Goal: Information Seeking & Learning: Learn about a topic

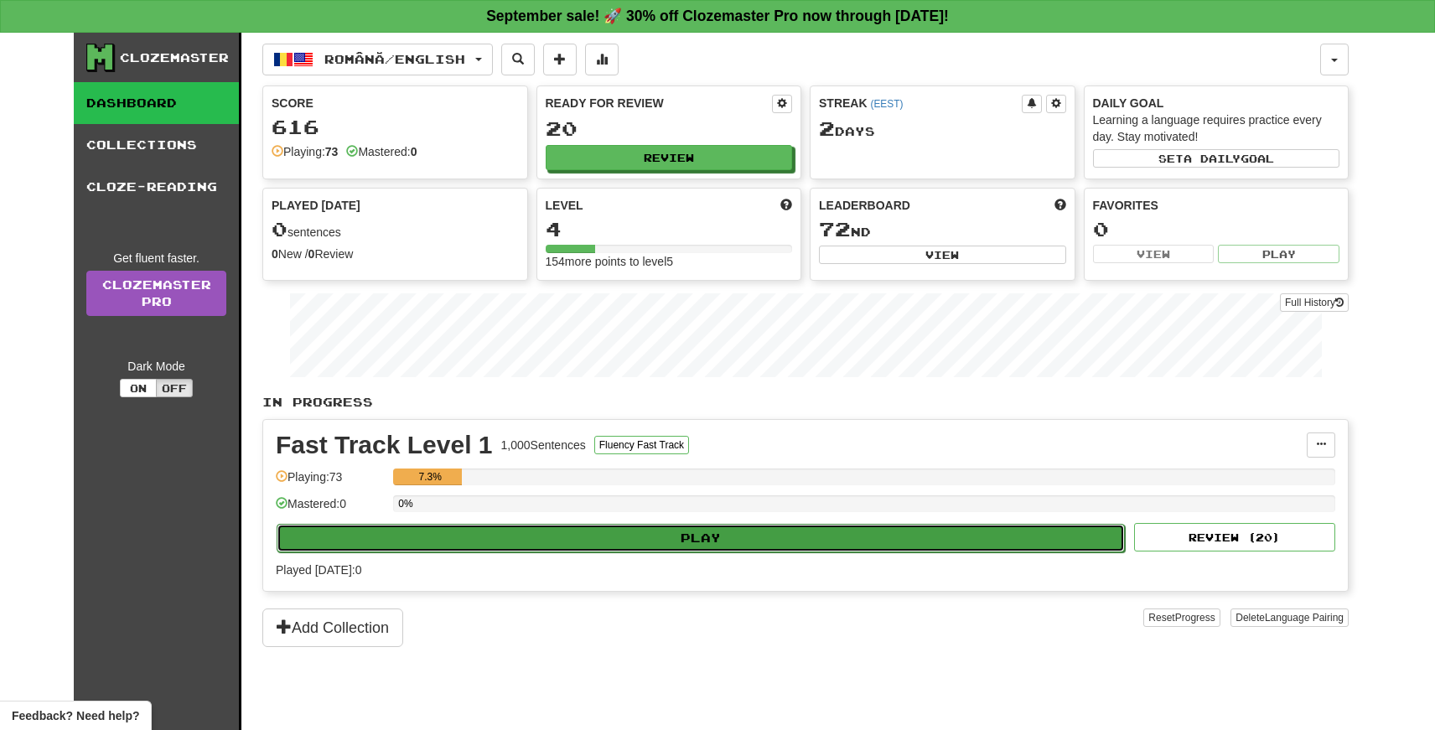
click at [702, 539] on button "Play" at bounding box center [701, 538] width 848 height 28
select select "**"
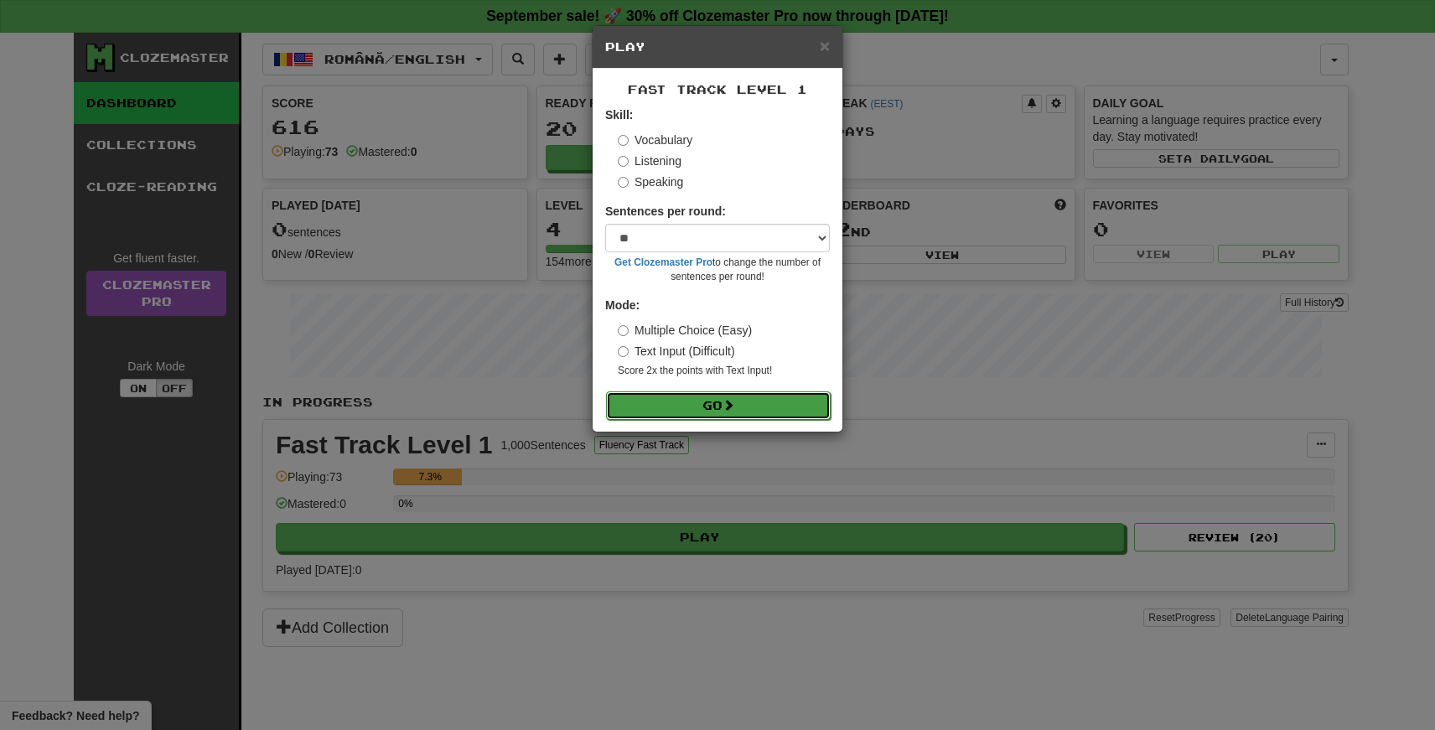
click at [713, 403] on button "Go" at bounding box center [718, 405] width 225 height 28
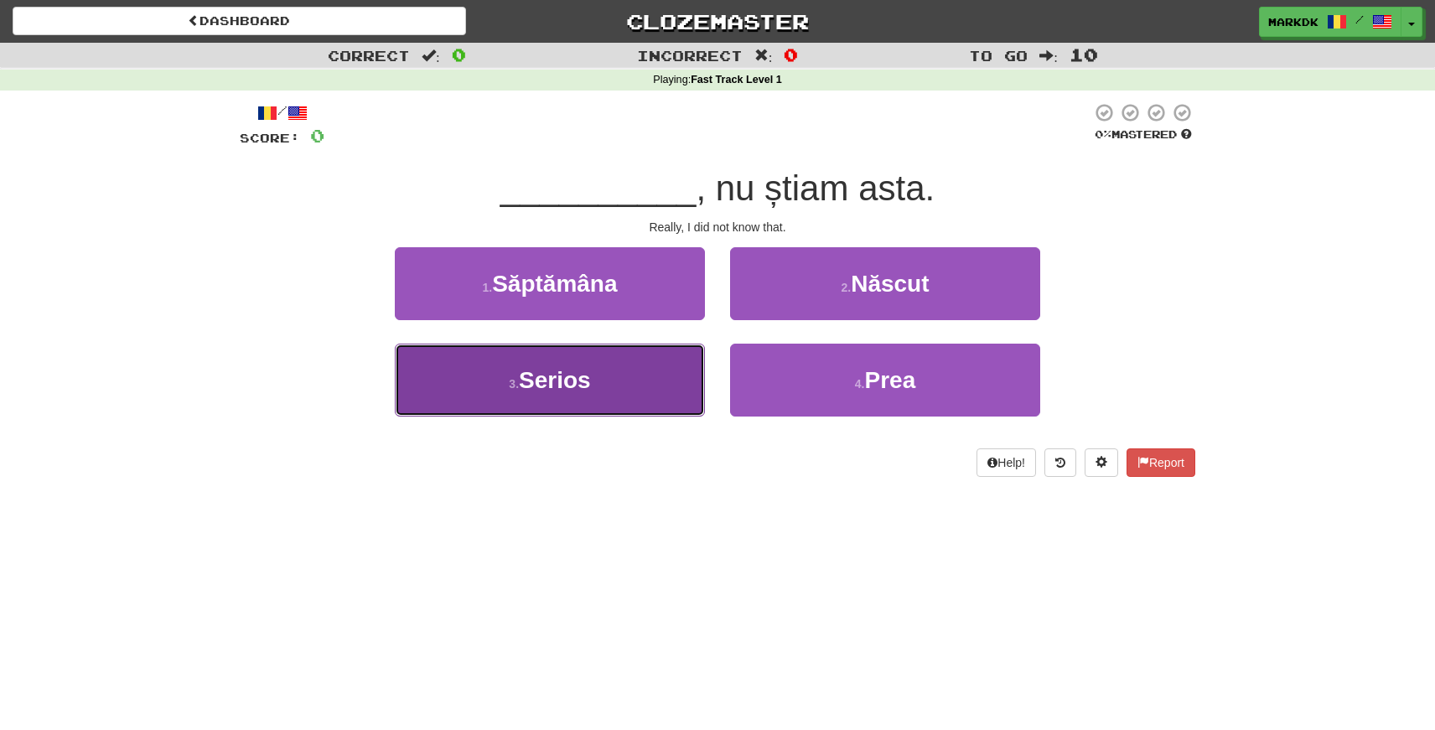
click at [572, 390] on span "Serios" at bounding box center [555, 380] width 72 height 26
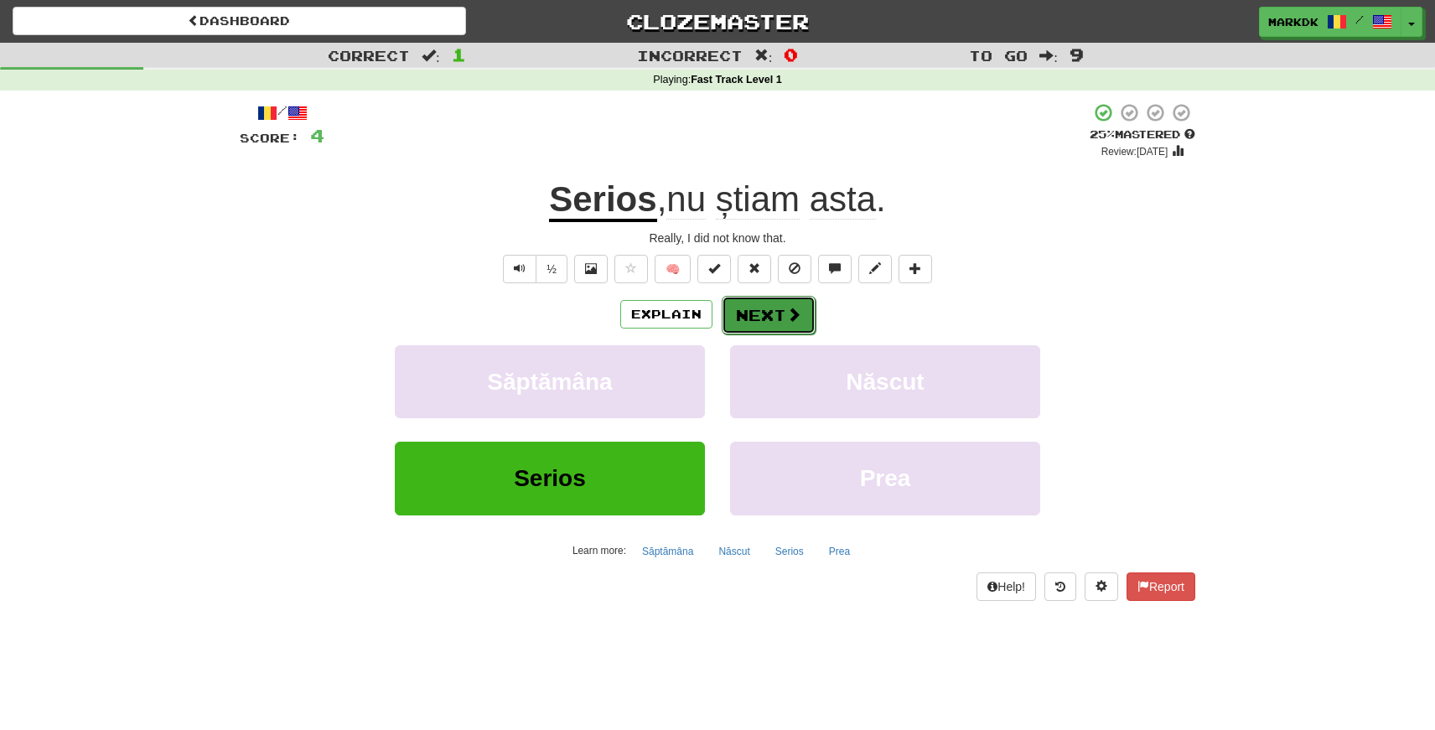
click at [776, 317] on button "Next" at bounding box center [769, 315] width 94 height 39
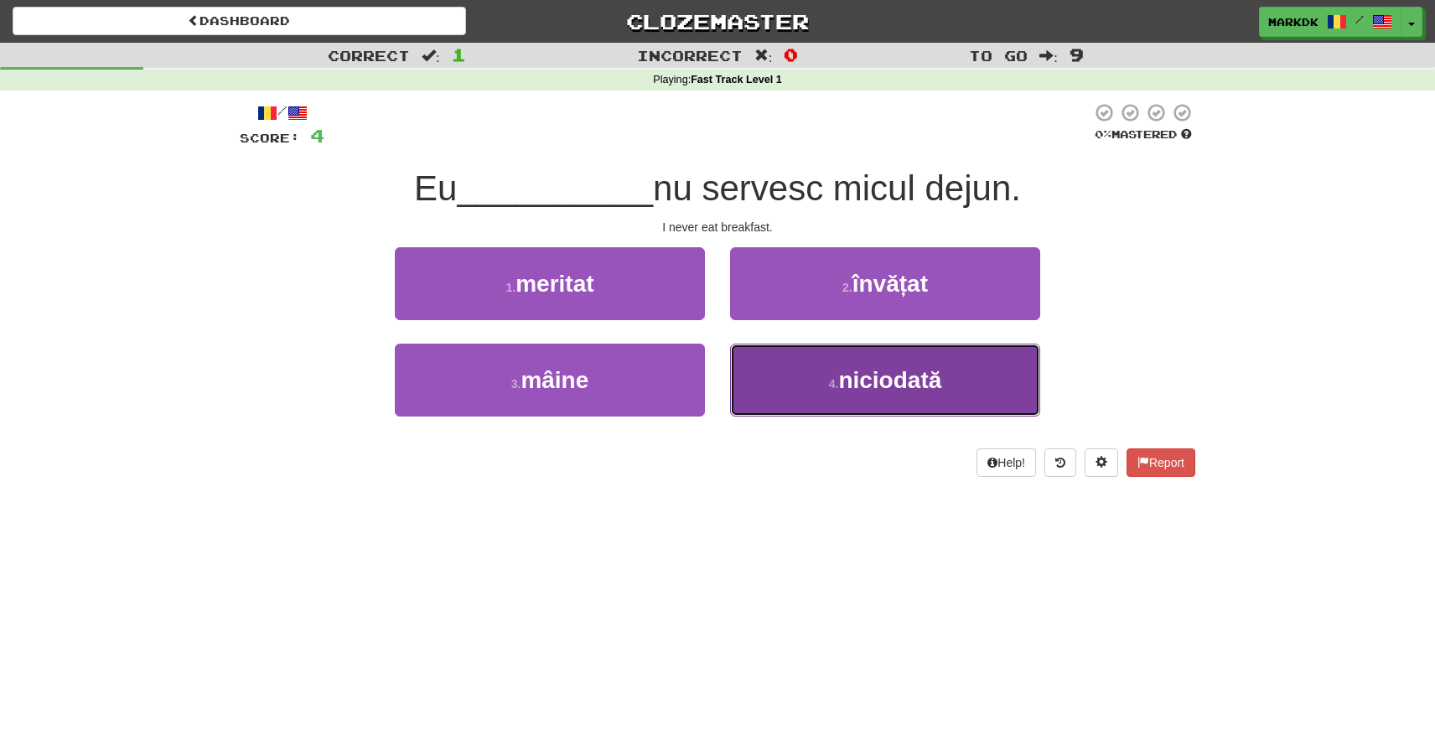
click at [877, 352] on button "4 . niciodată" at bounding box center [885, 380] width 310 height 73
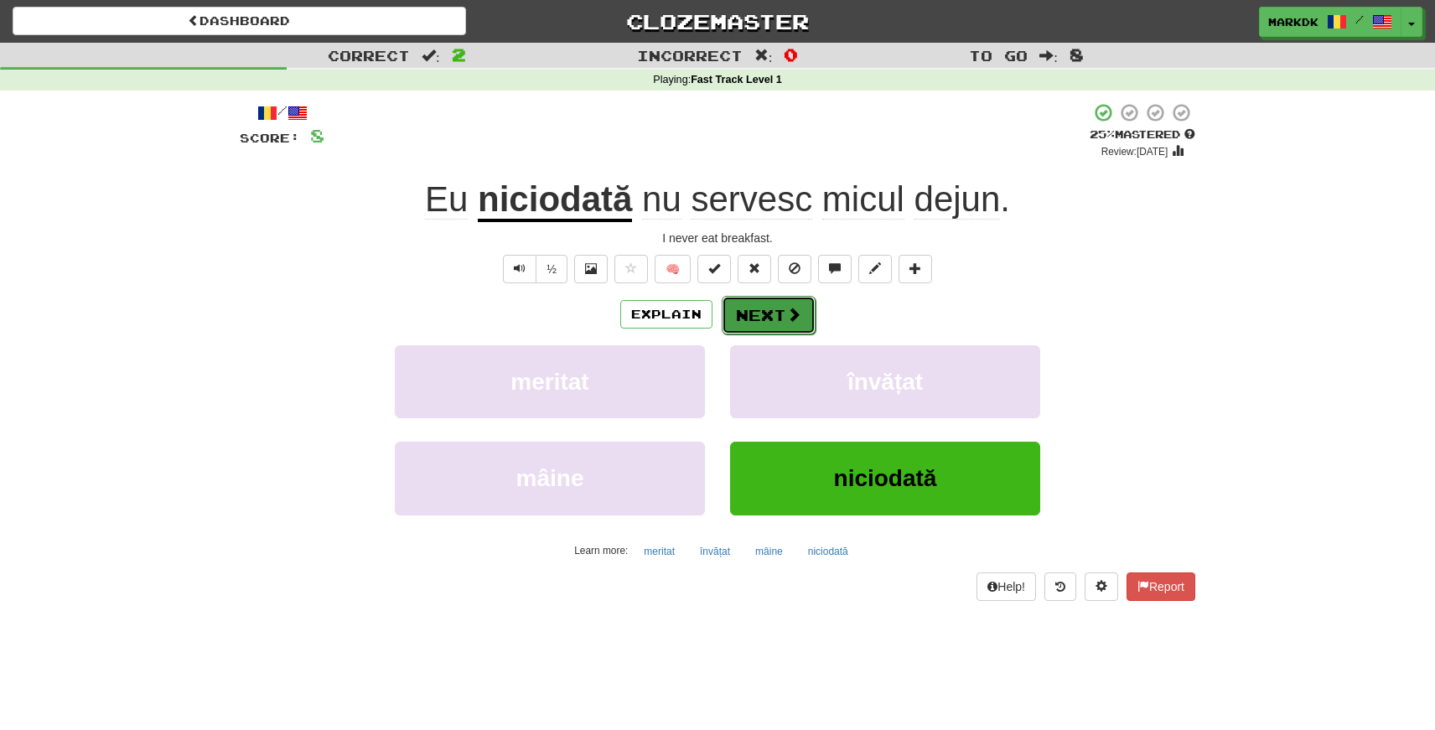
click at [775, 314] on button "Next" at bounding box center [769, 315] width 94 height 39
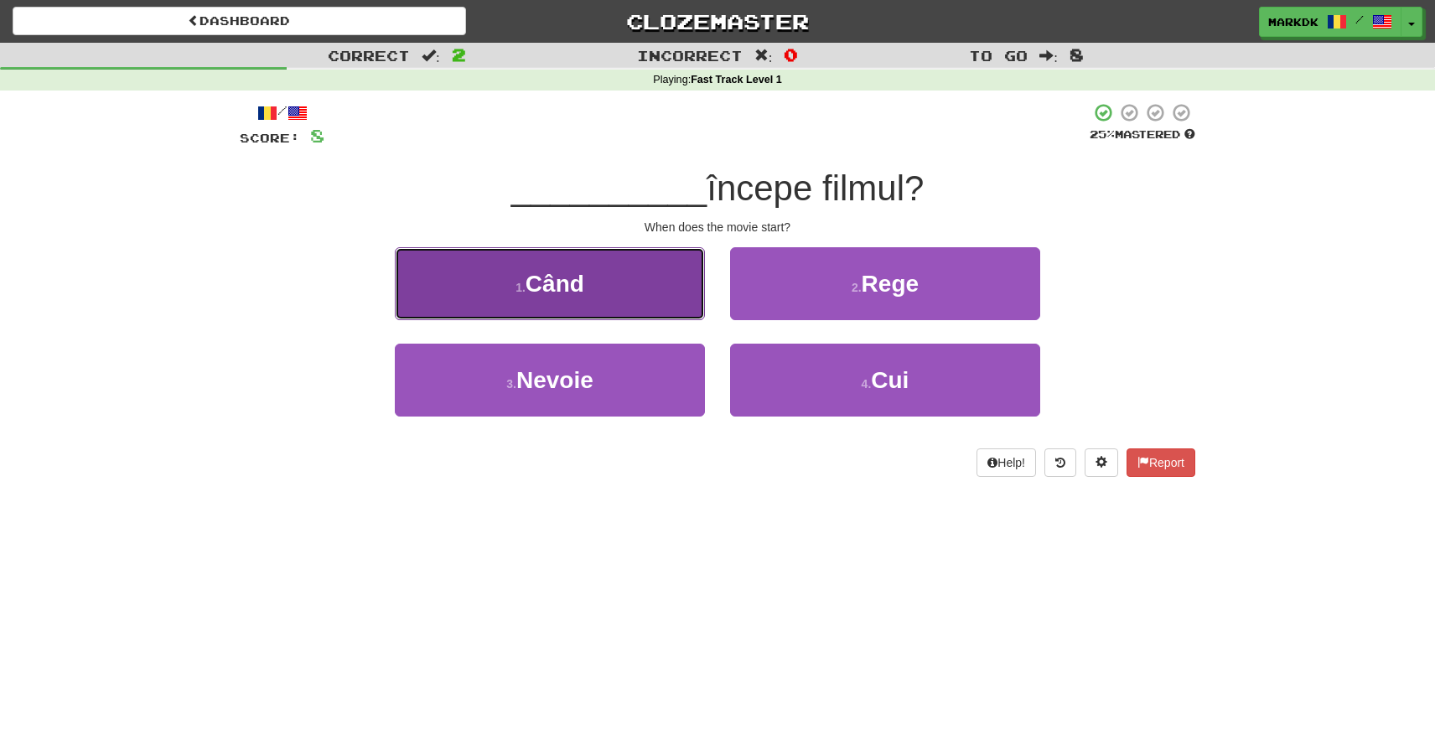
click at [595, 295] on button "1 . Când" at bounding box center [550, 283] width 310 height 73
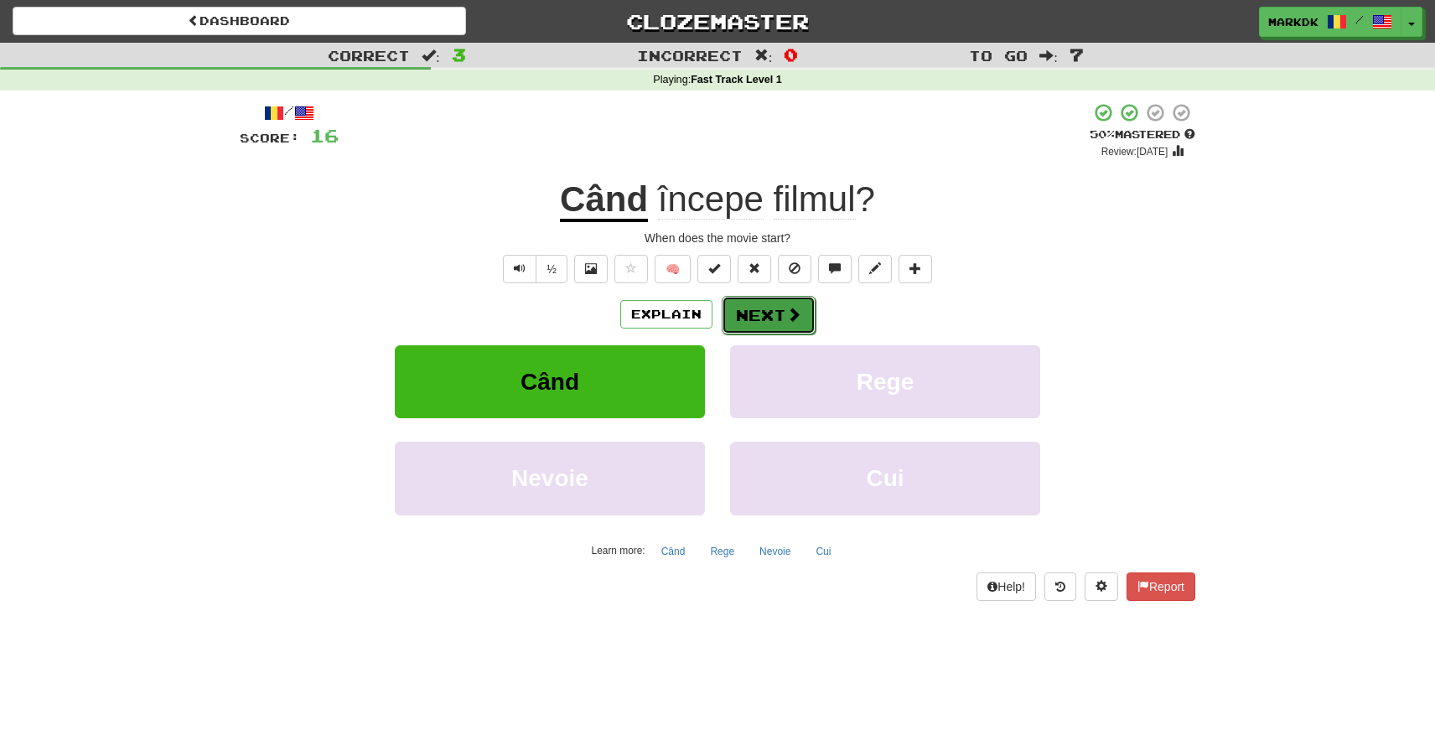
click at [772, 316] on button "Next" at bounding box center [769, 315] width 94 height 39
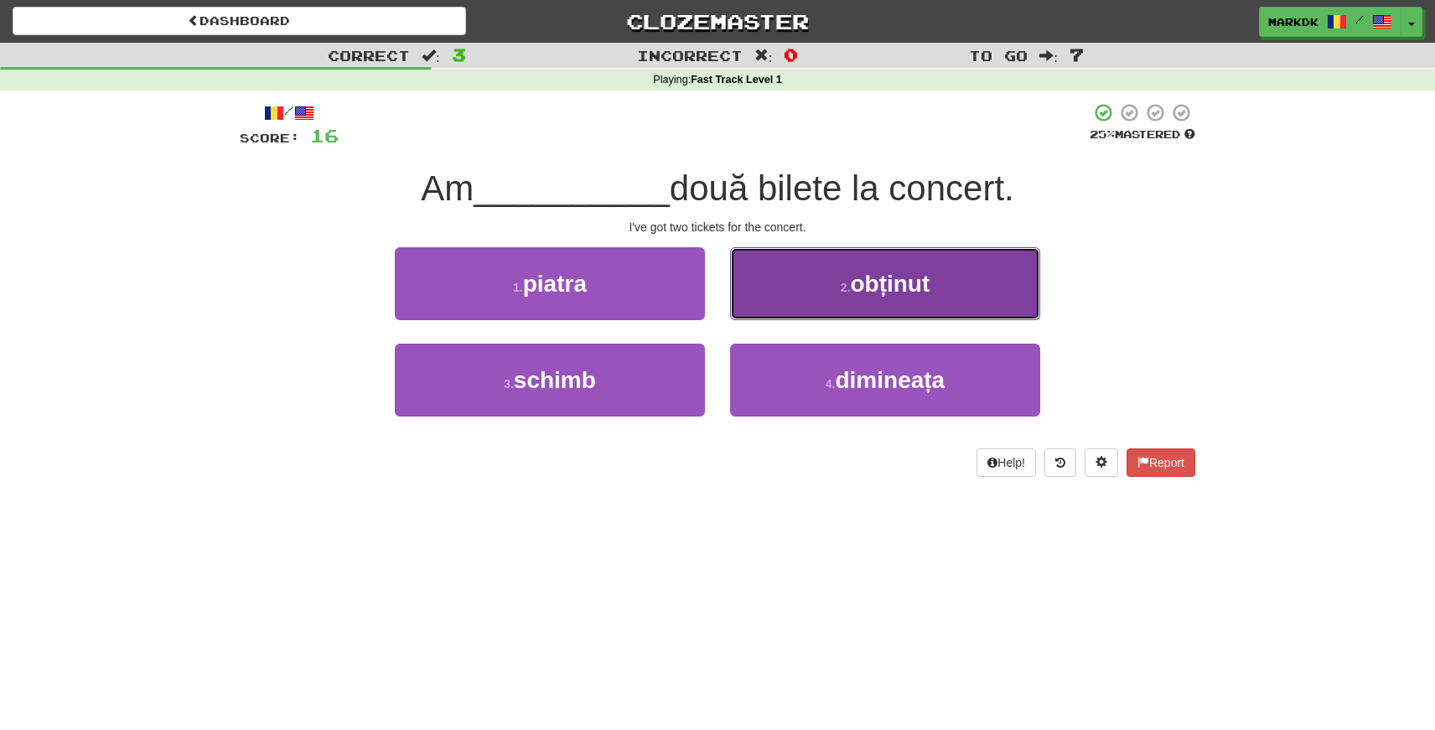
click at [862, 287] on span "obținut" at bounding box center [890, 284] width 80 height 26
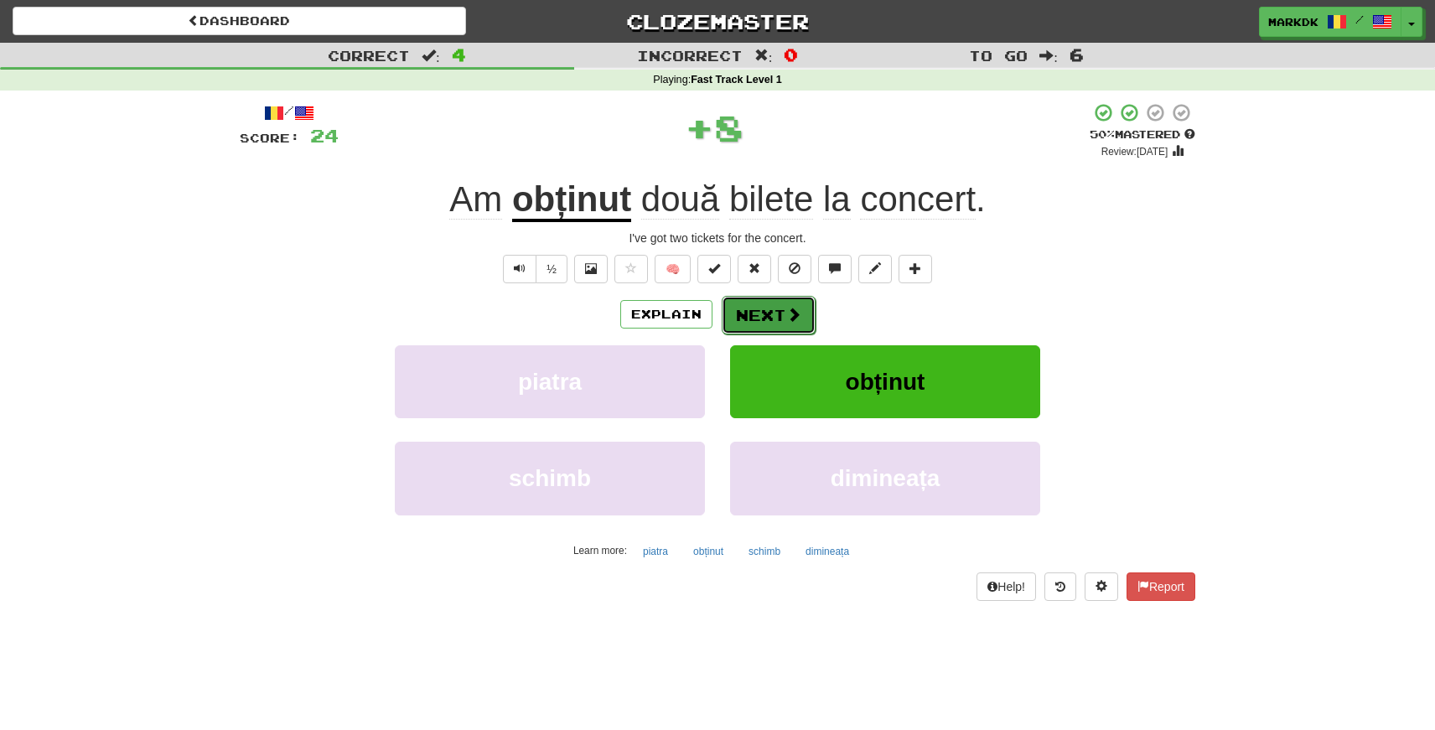
click at [749, 311] on button "Next" at bounding box center [769, 315] width 94 height 39
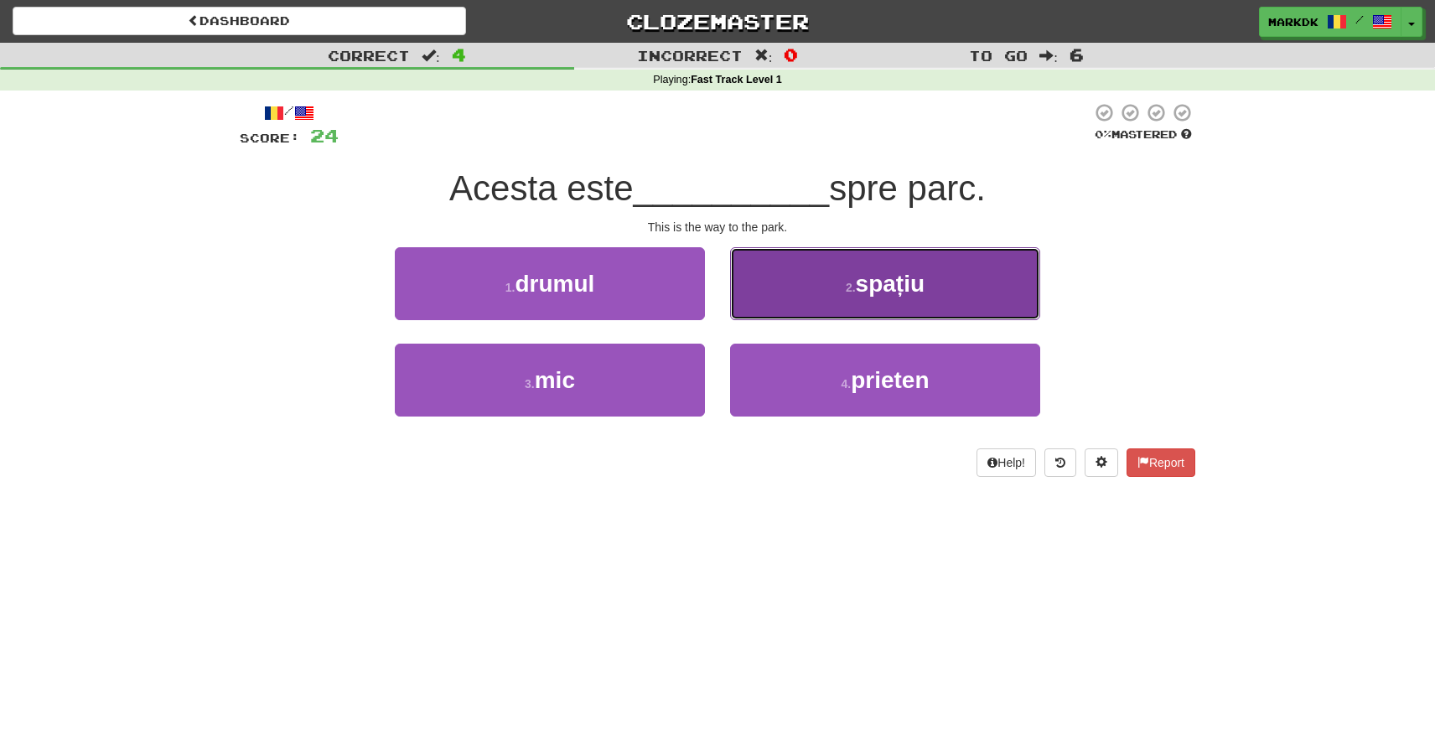
click at [838, 305] on button "2 . spațiu" at bounding box center [885, 283] width 310 height 73
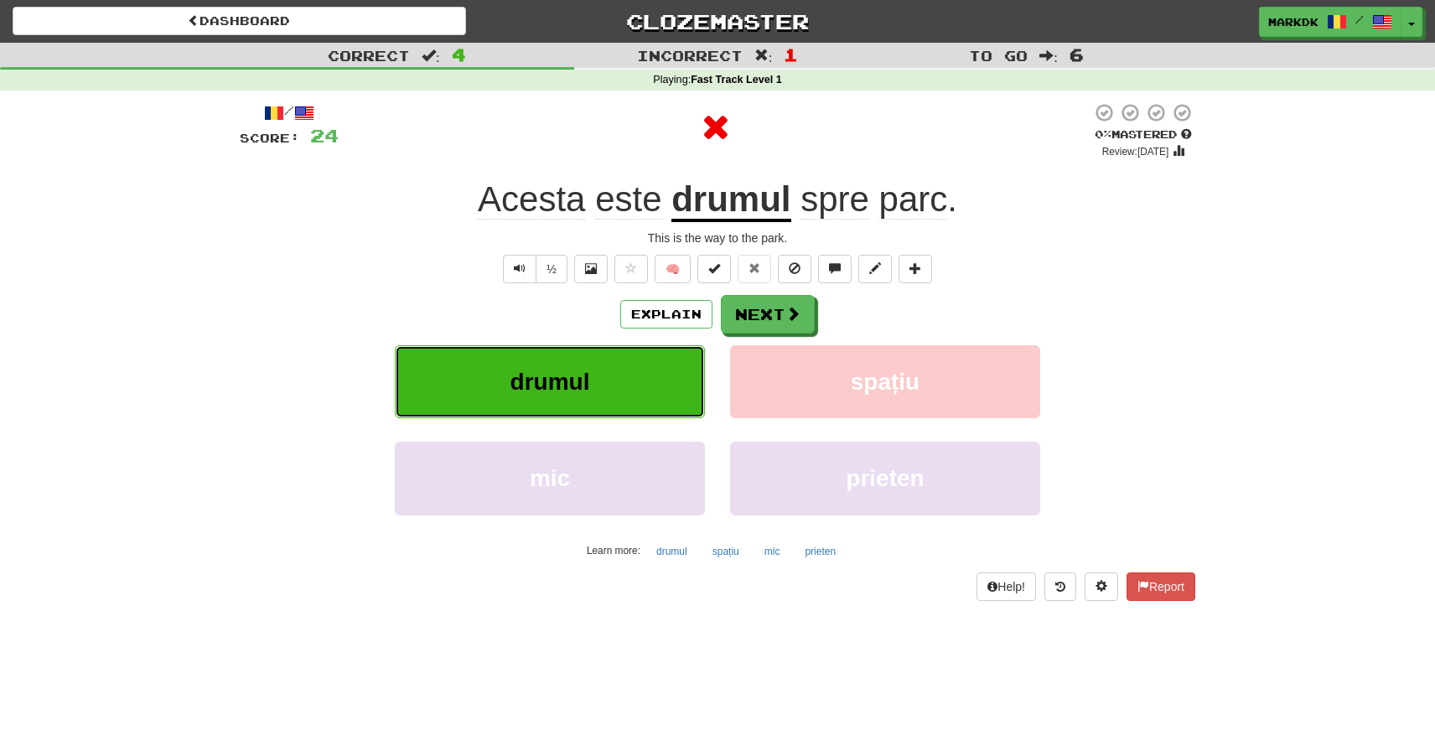
click at [598, 386] on button "drumul" at bounding box center [550, 381] width 310 height 73
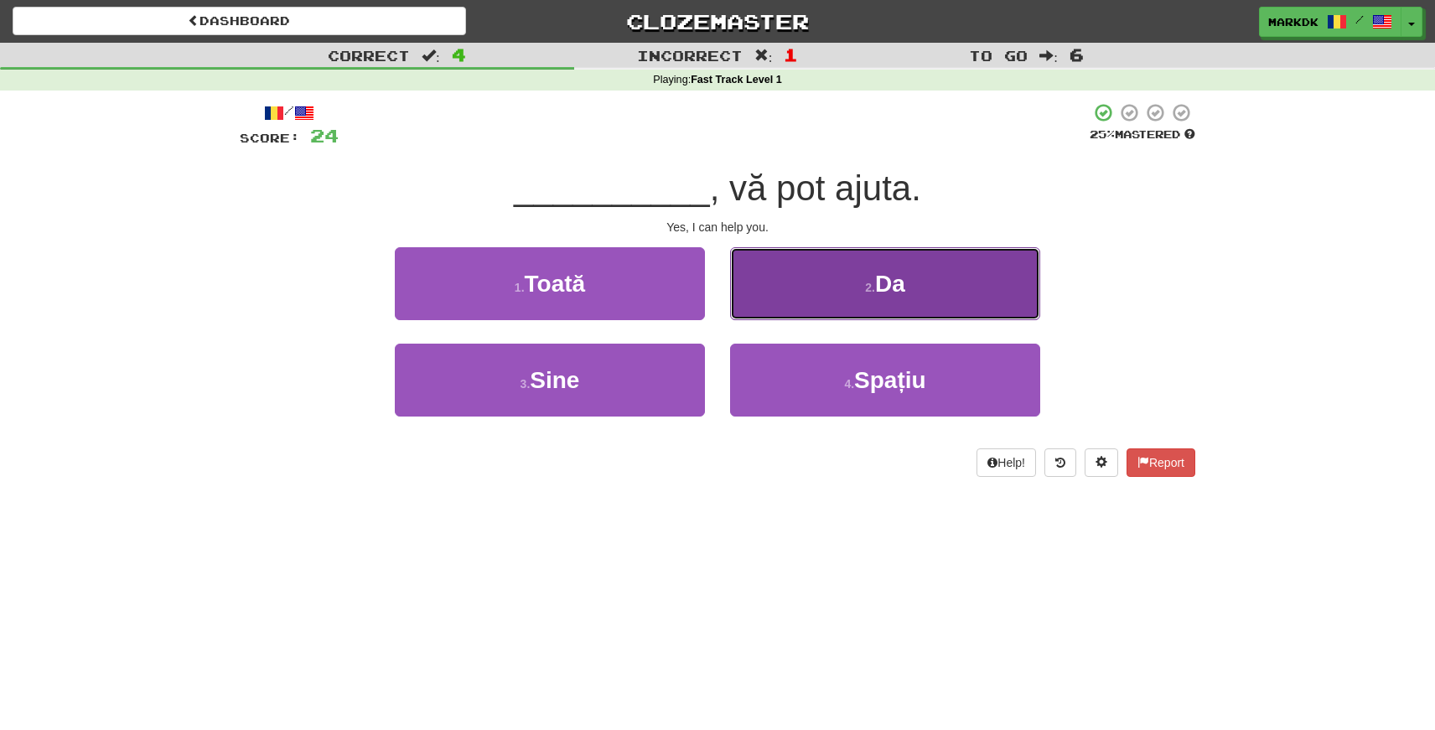
click at [828, 263] on button "2 . Da" at bounding box center [885, 283] width 310 height 73
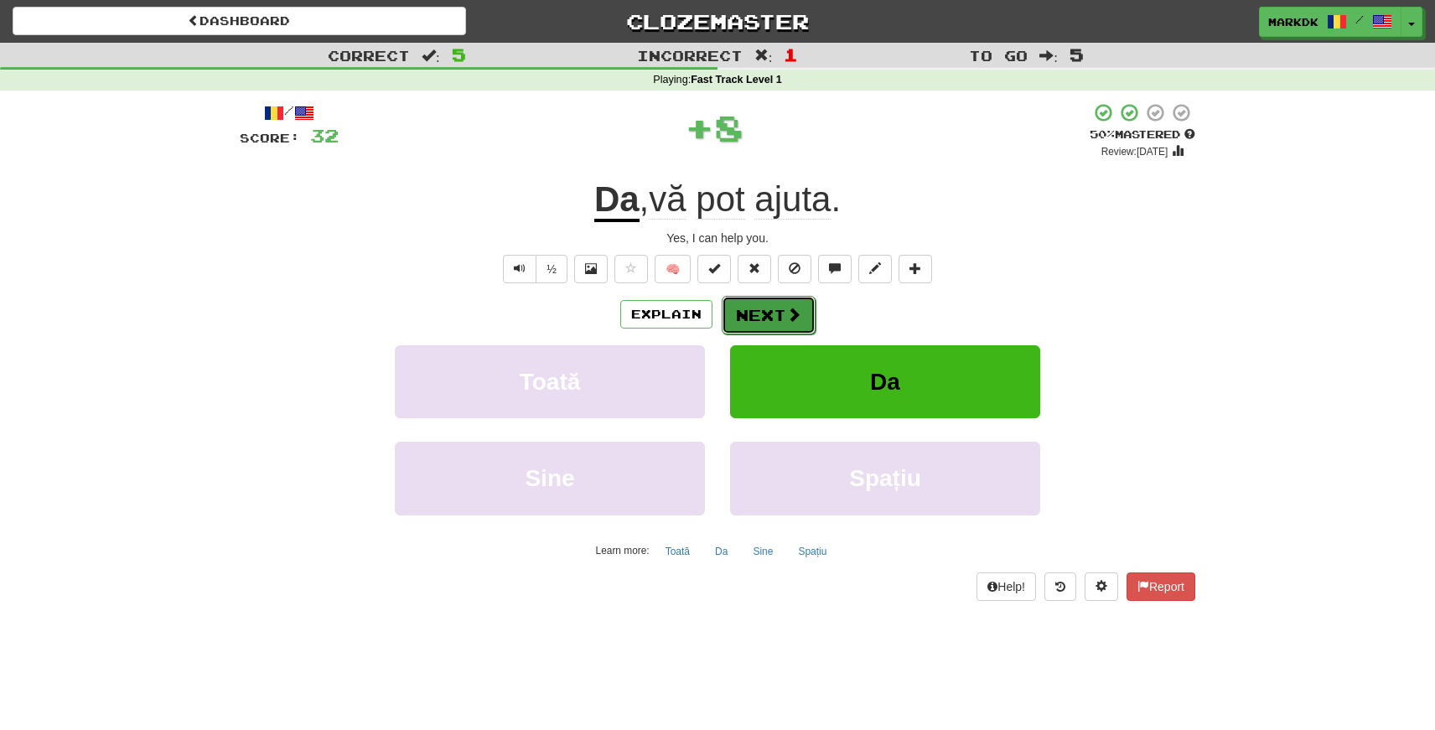
click at [760, 317] on button "Next" at bounding box center [769, 315] width 94 height 39
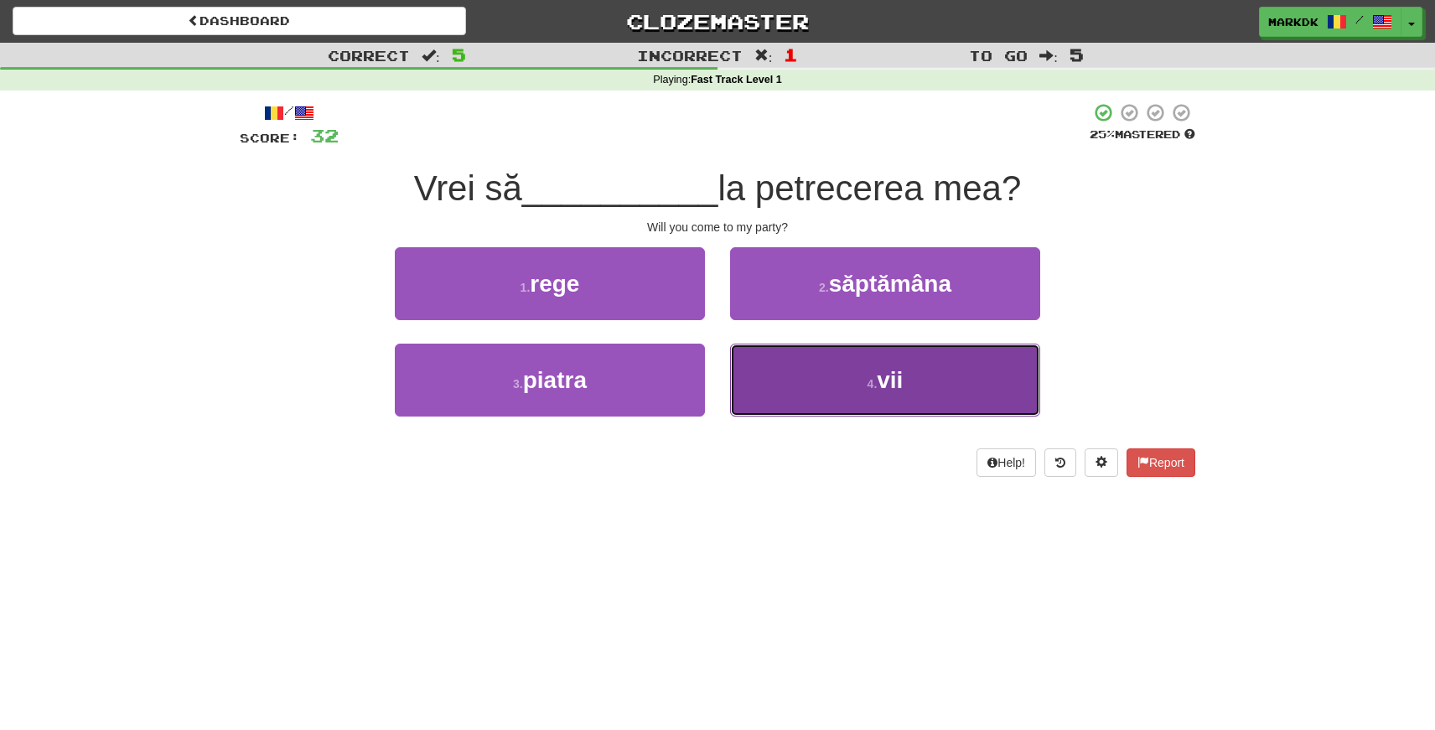
click at [885, 413] on button "4 . vii" at bounding box center [885, 380] width 310 height 73
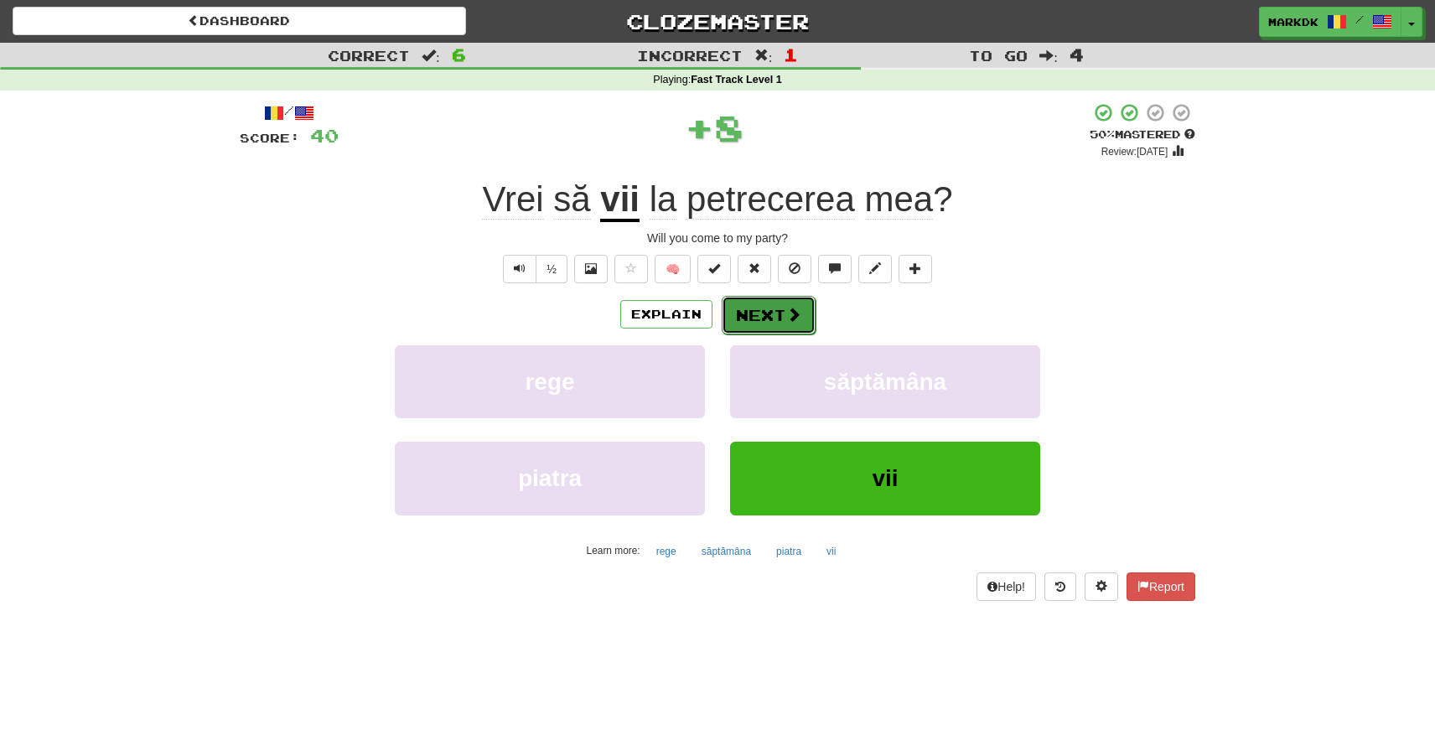
click at [763, 318] on button "Next" at bounding box center [769, 315] width 94 height 39
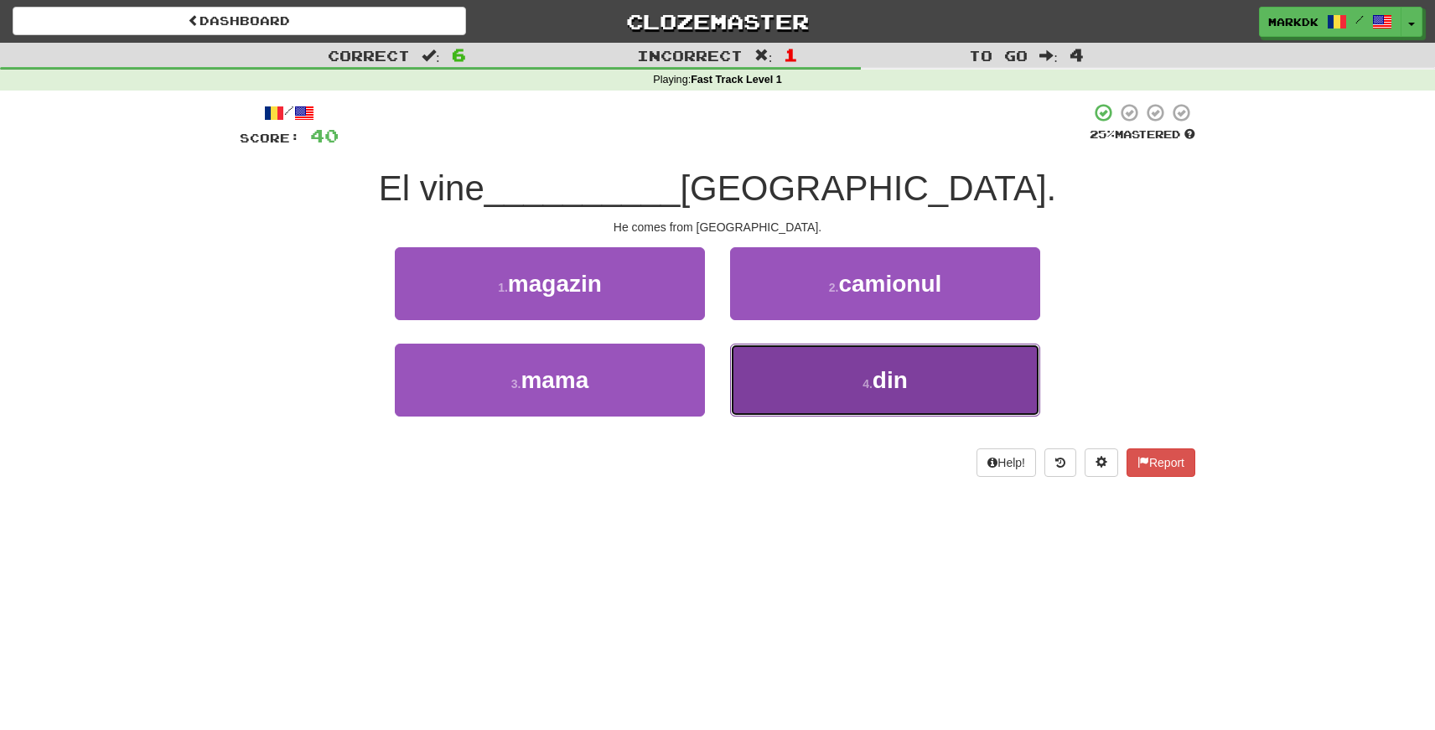
click at [810, 381] on button "4 . din" at bounding box center [885, 380] width 310 height 73
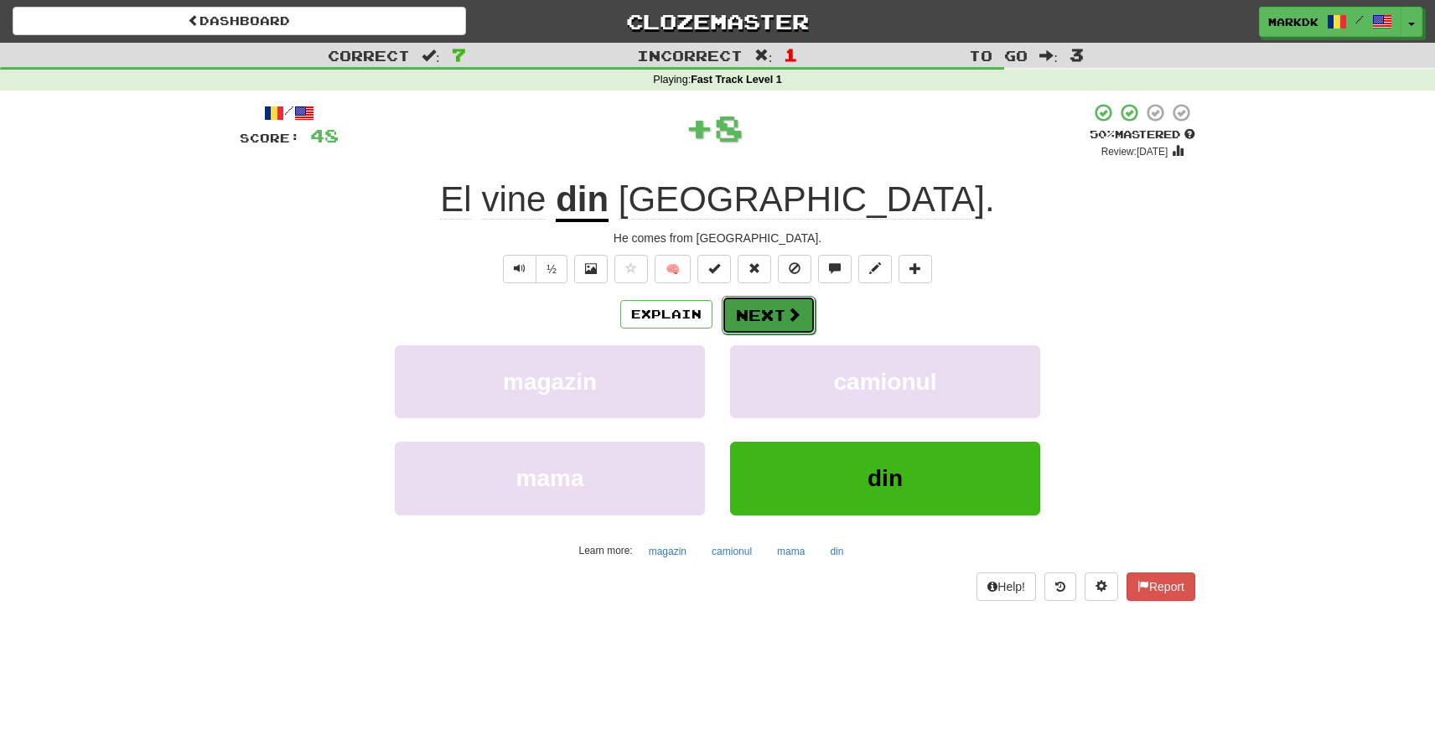
click at [766, 308] on button "Next" at bounding box center [769, 315] width 94 height 39
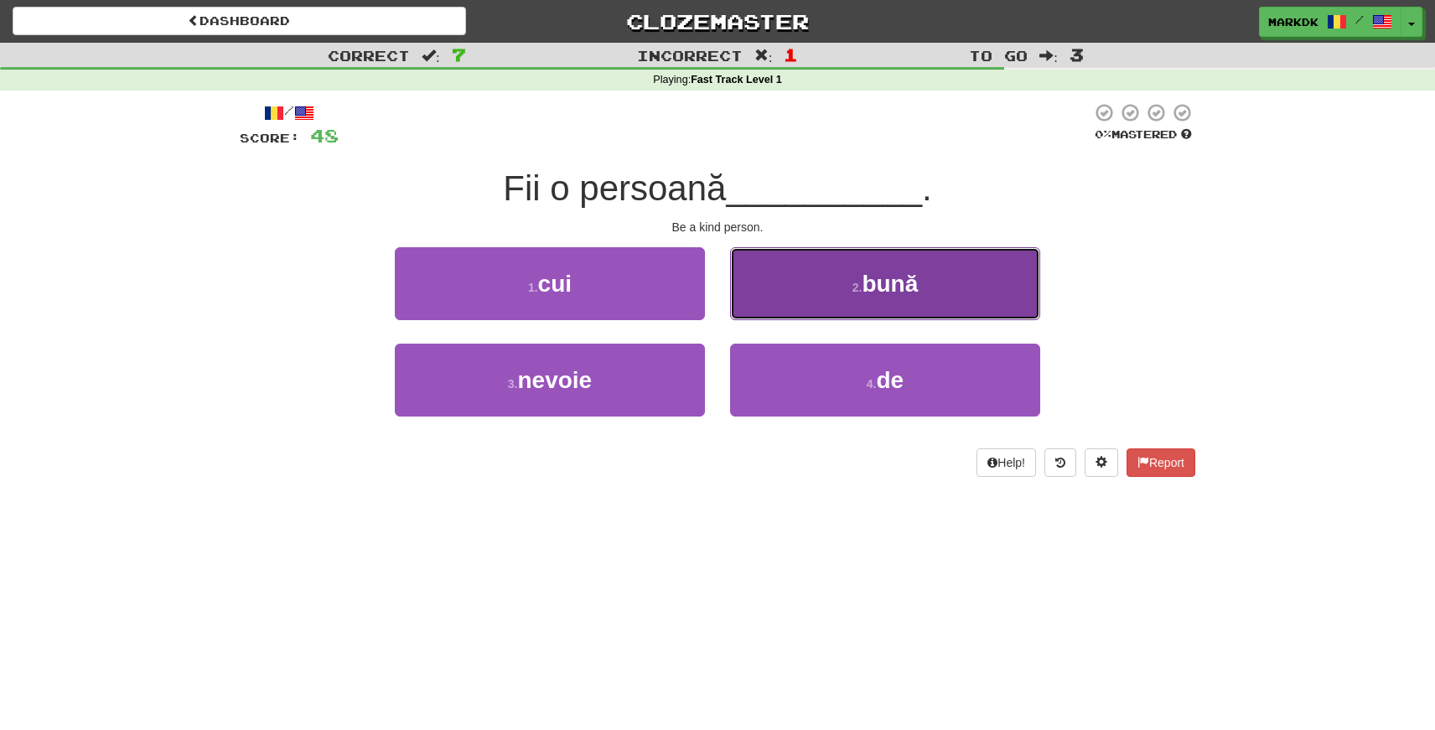
click at [801, 285] on button "2 . bună" at bounding box center [885, 283] width 310 height 73
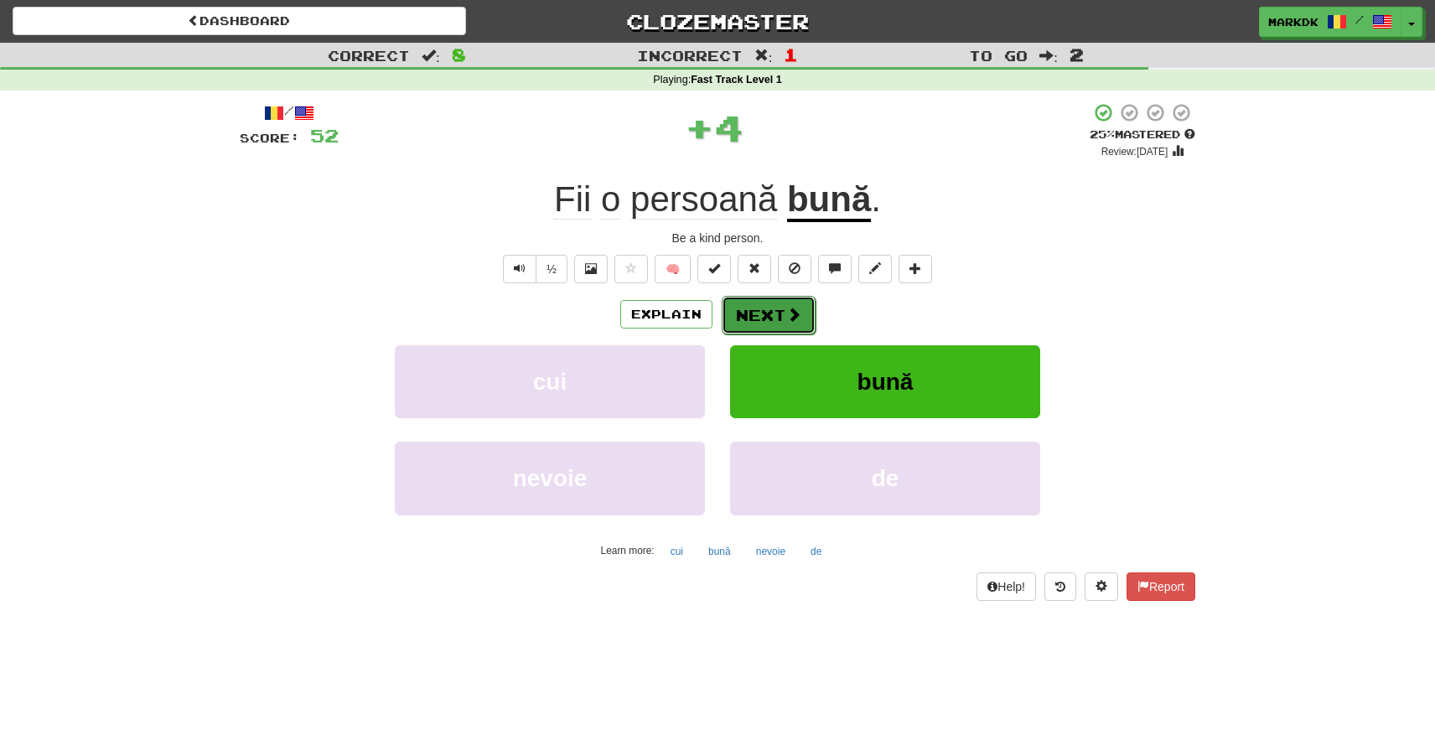
click at [761, 309] on button "Next" at bounding box center [769, 315] width 94 height 39
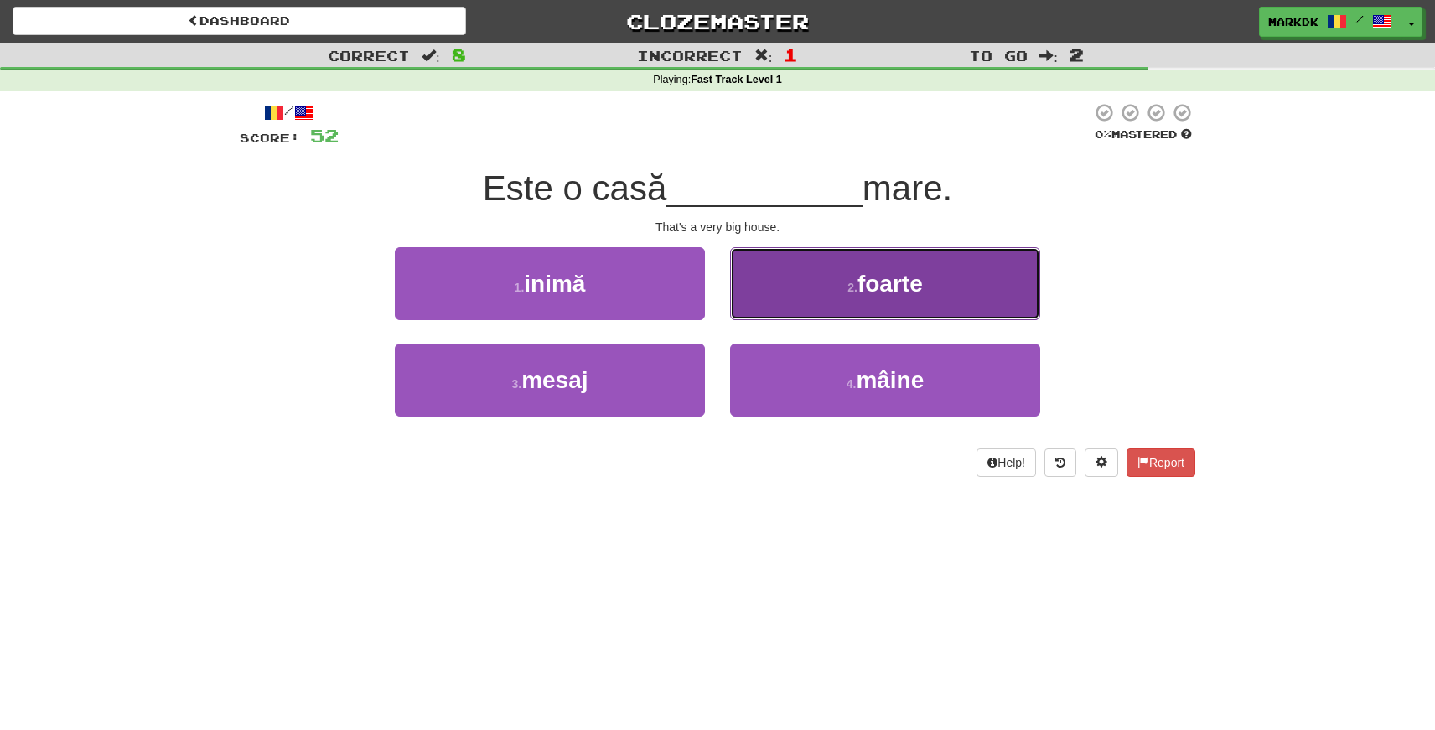
click at [845, 298] on button "2 . foarte" at bounding box center [885, 283] width 310 height 73
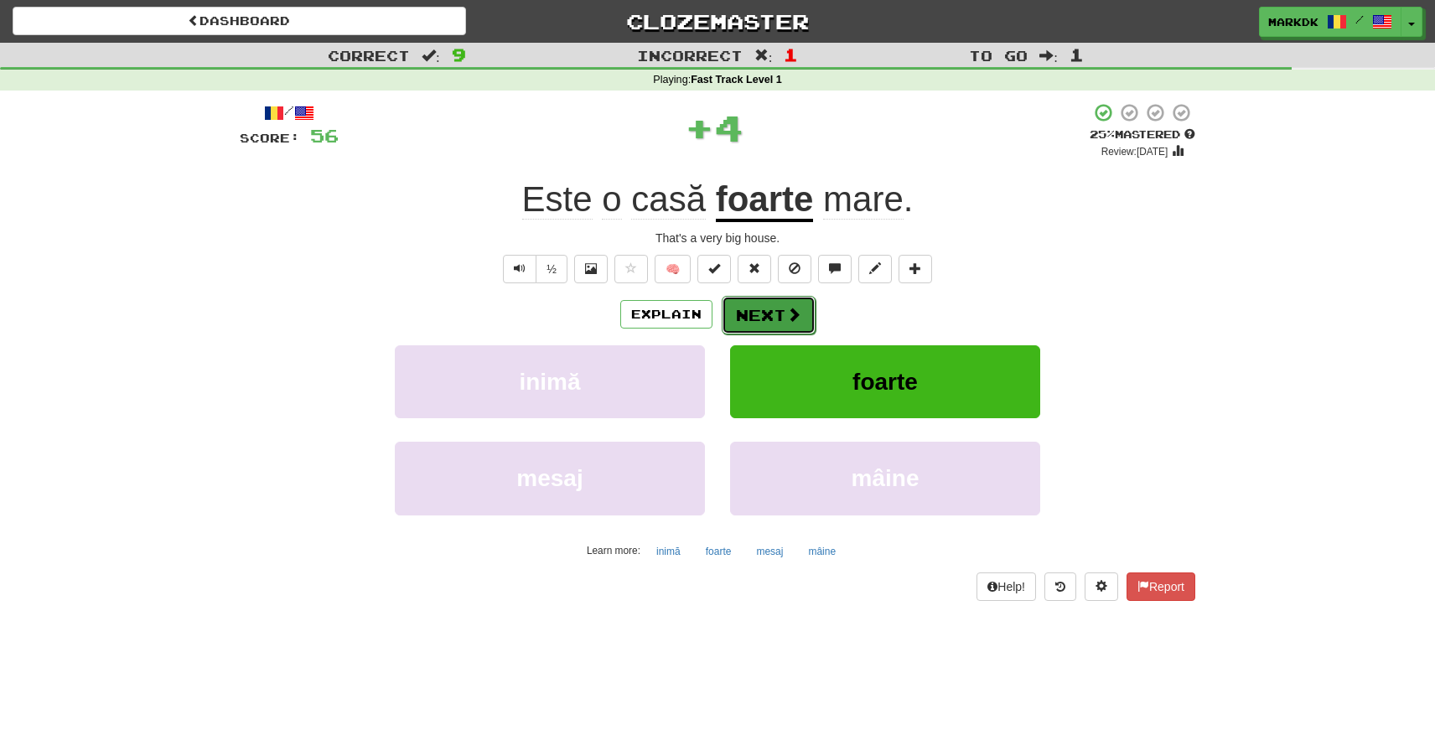
click at [764, 317] on button "Next" at bounding box center [769, 315] width 94 height 39
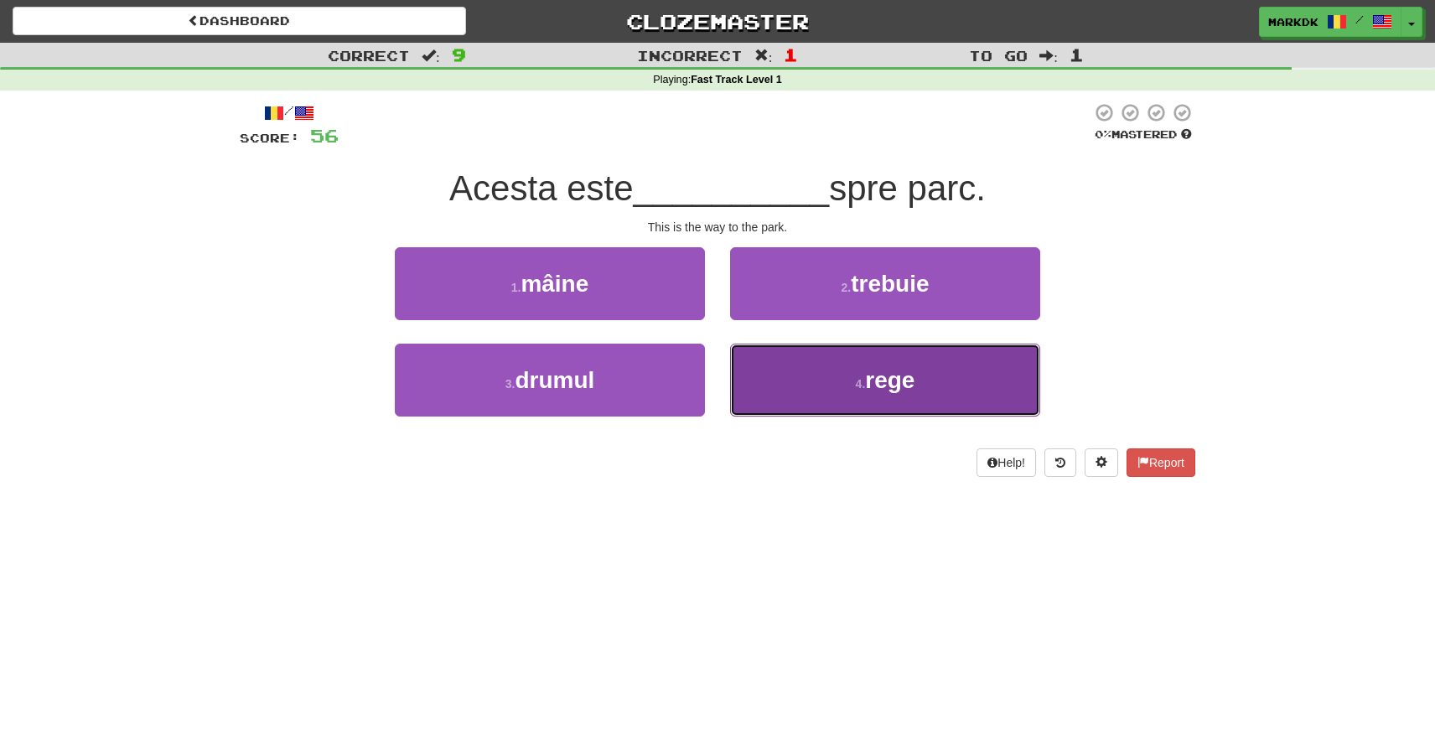
click at [817, 391] on button "4 . rege" at bounding box center [885, 380] width 310 height 73
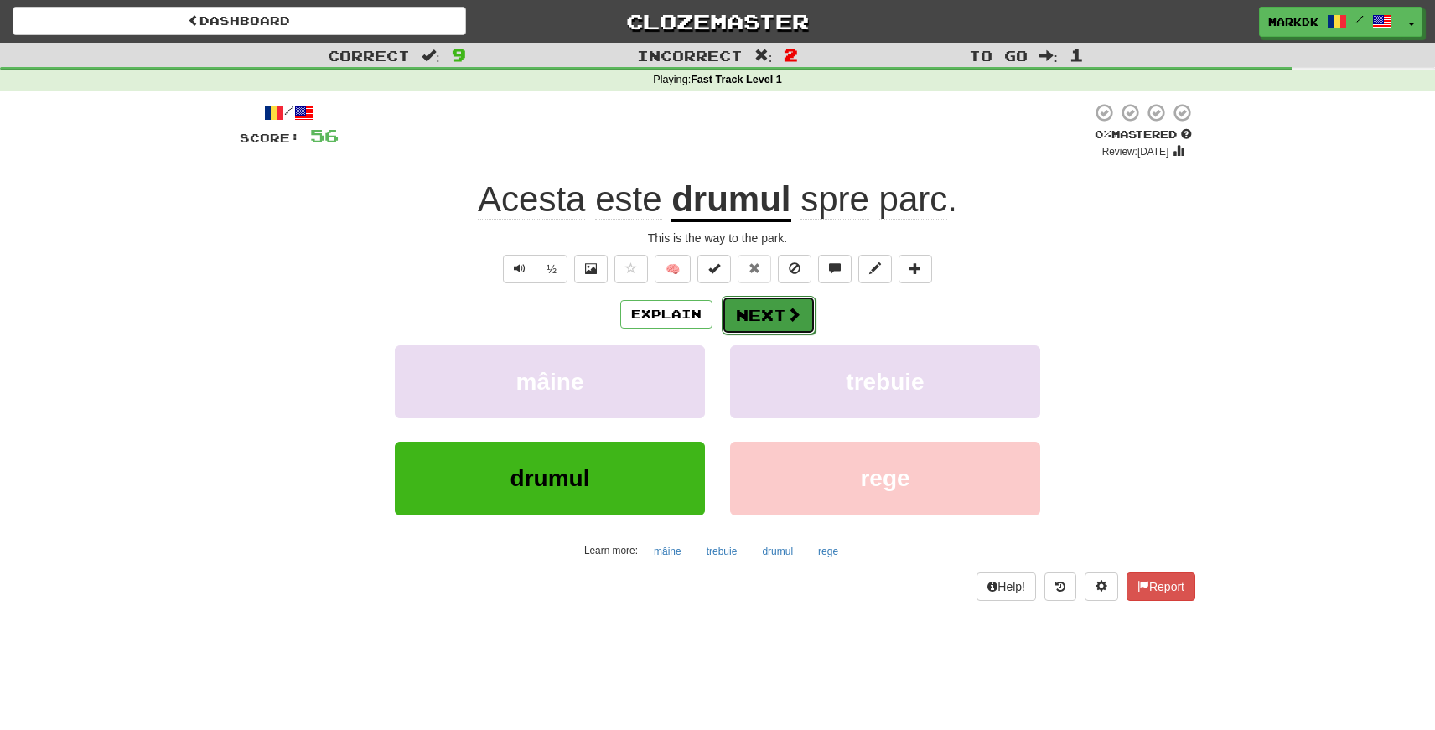
click at [763, 313] on button "Next" at bounding box center [769, 315] width 94 height 39
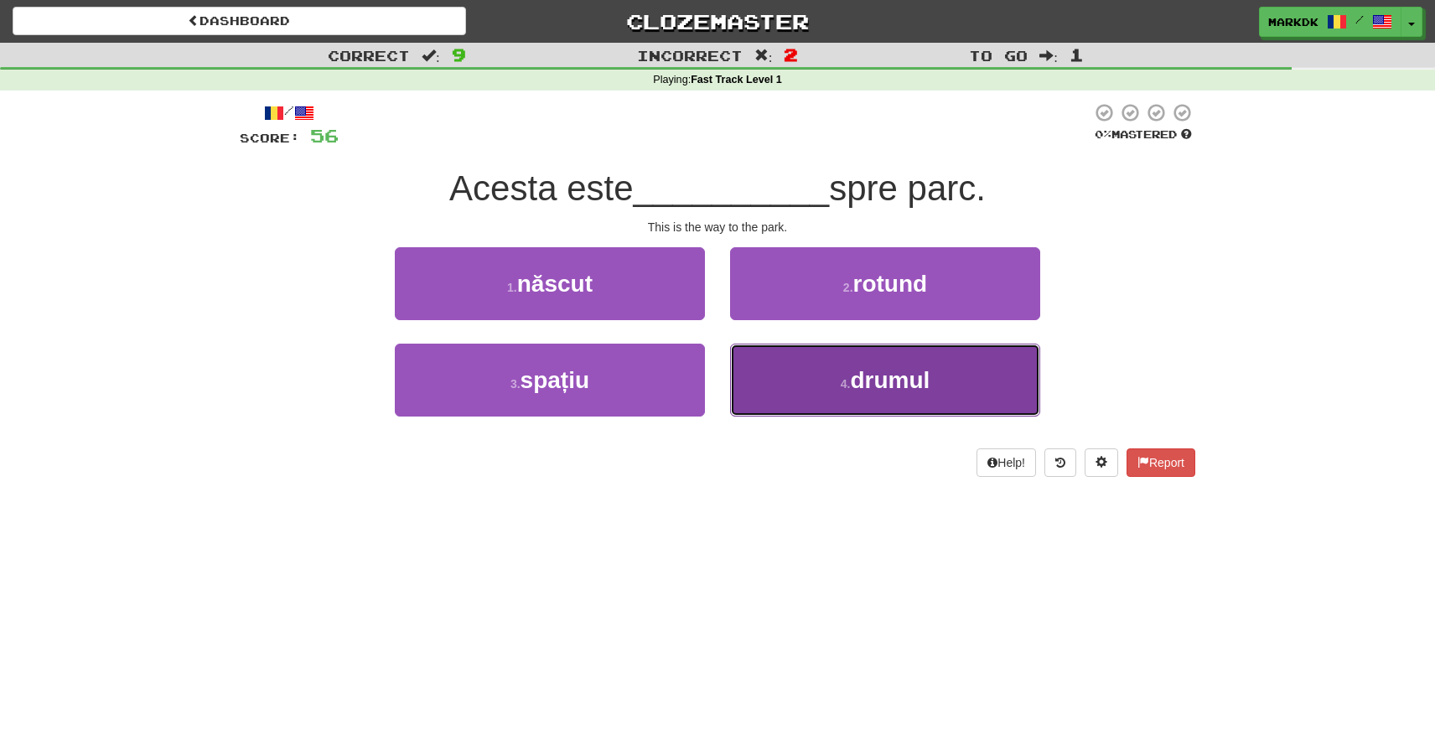
click at [833, 366] on button "4 . drumul" at bounding box center [885, 380] width 310 height 73
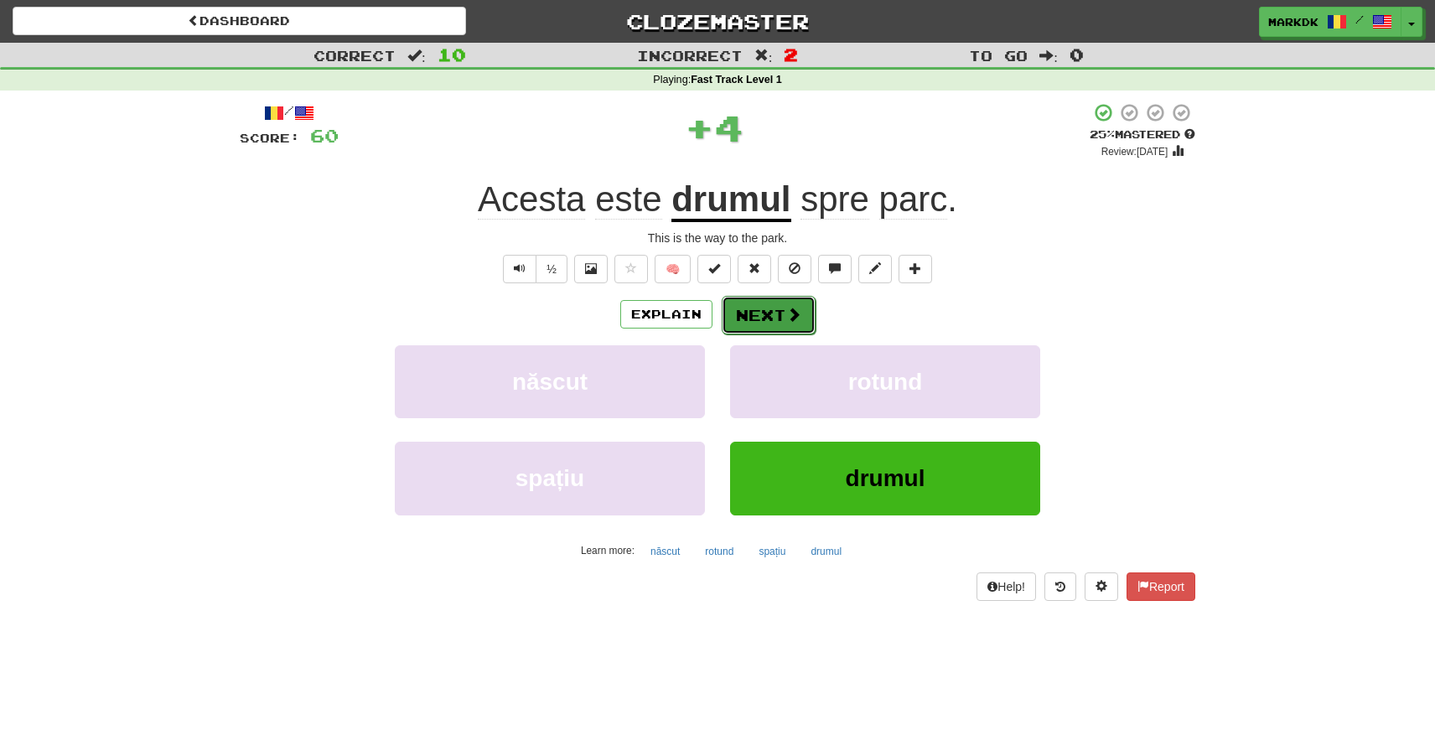
click at [772, 312] on button "Next" at bounding box center [769, 315] width 94 height 39
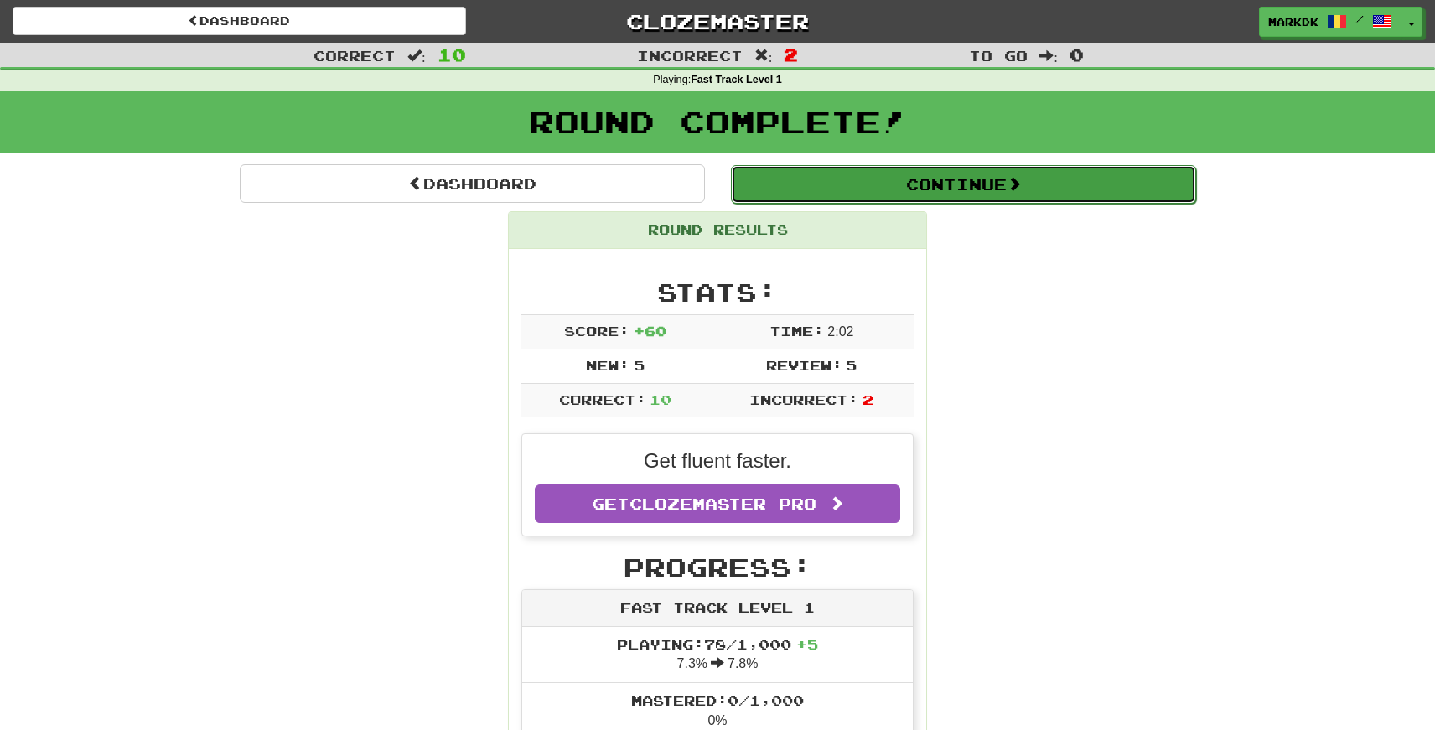
click at [891, 186] on button "Continue" at bounding box center [963, 184] width 465 height 39
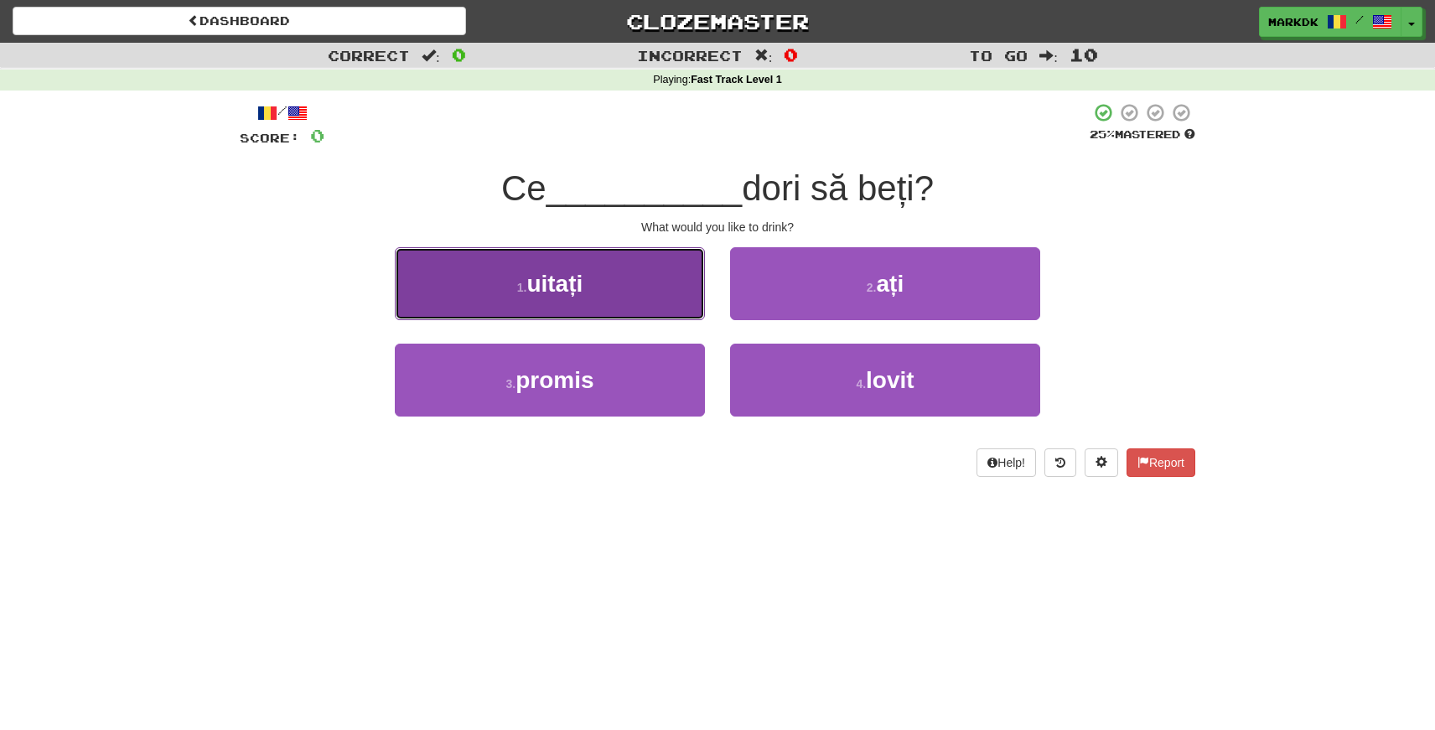
click at [581, 288] on span "uitați" at bounding box center [554, 284] width 56 height 26
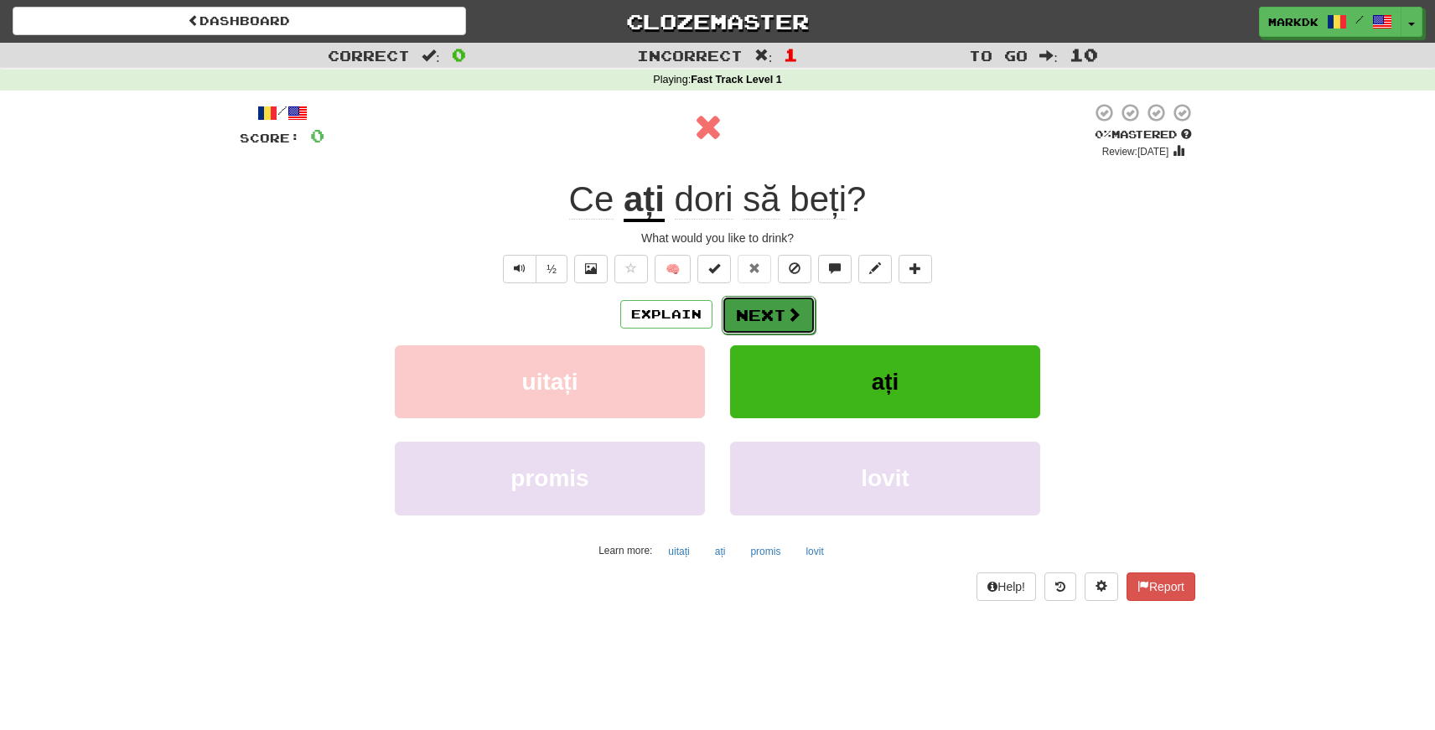
click at [771, 319] on button "Next" at bounding box center [769, 315] width 94 height 39
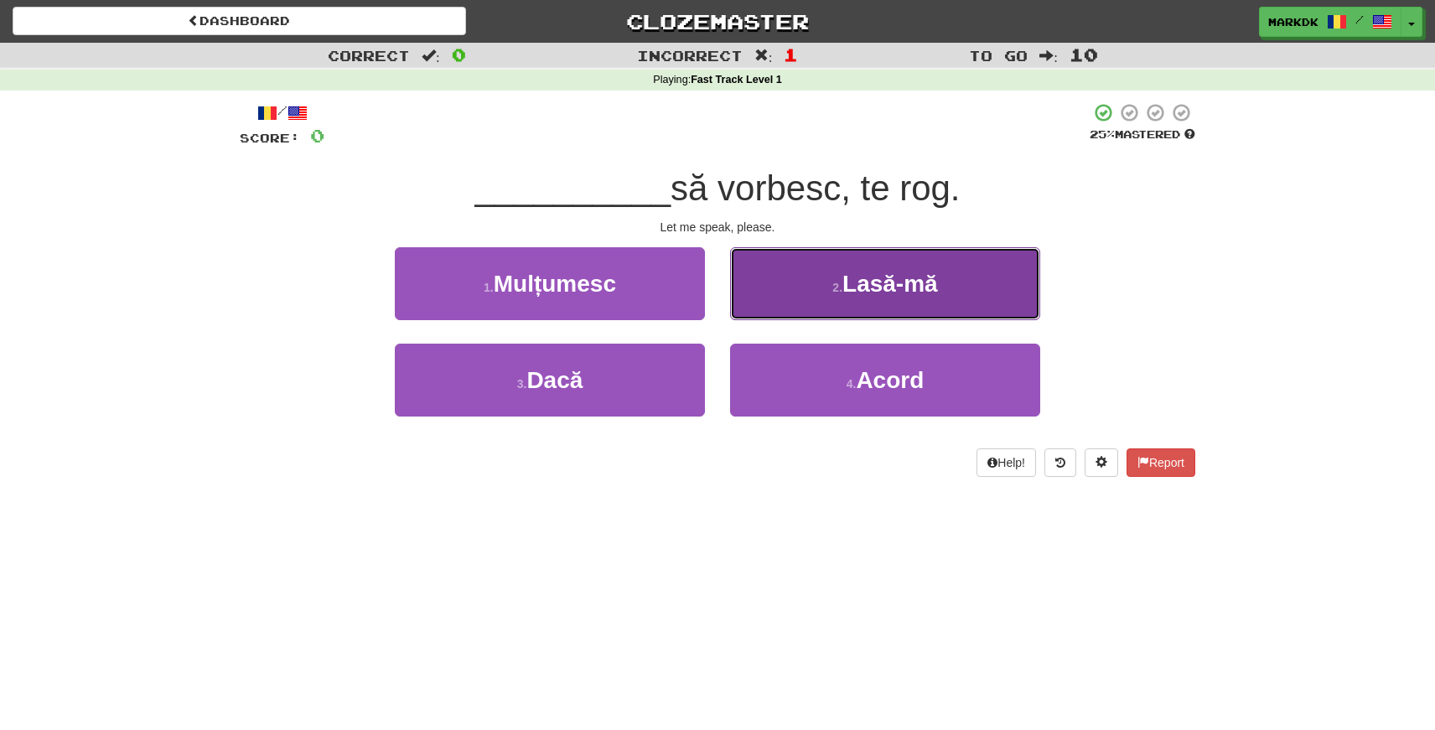
click at [806, 295] on button "2 . Lasă-mă" at bounding box center [885, 283] width 310 height 73
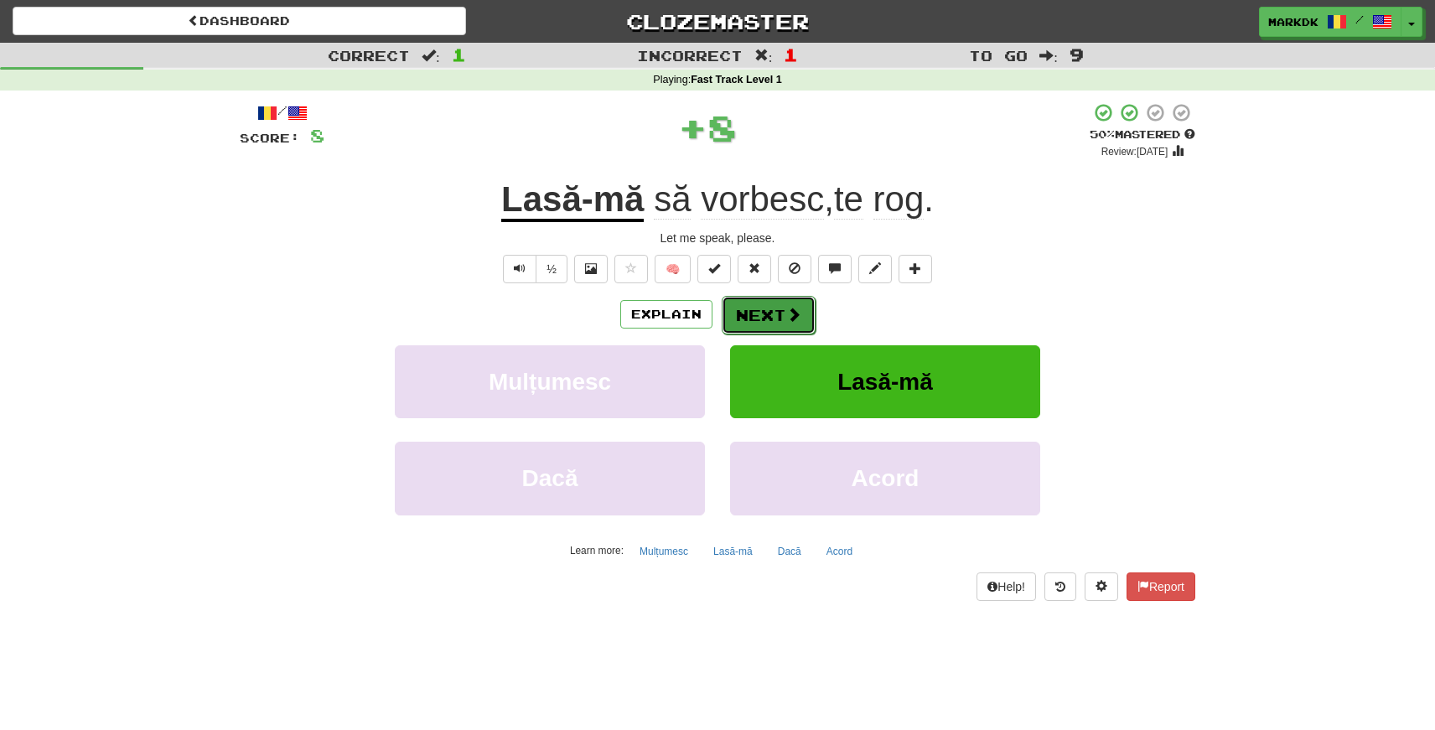
click at [754, 311] on button "Next" at bounding box center [769, 315] width 94 height 39
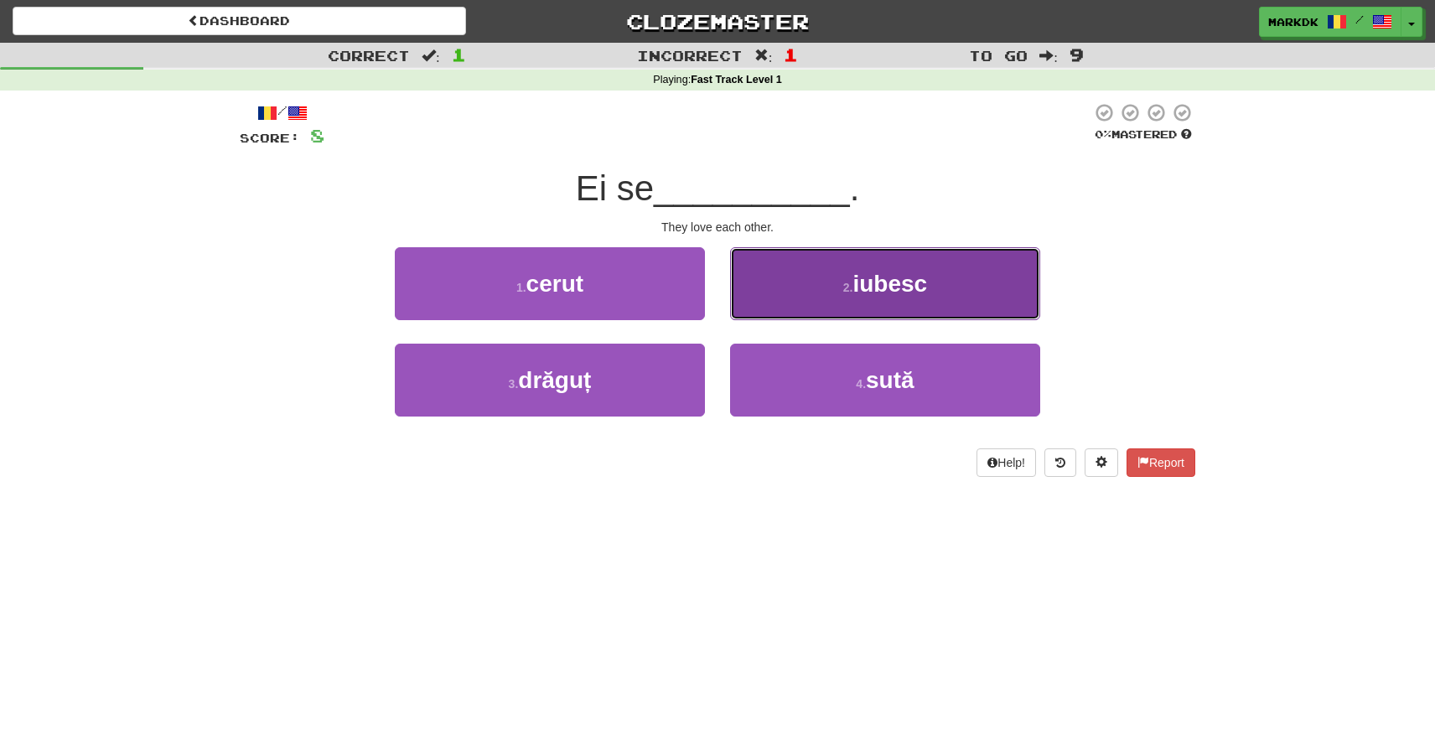
click at [803, 295] on button "2 . iubesc" at bounding box center [885, 283] width 310 height 73
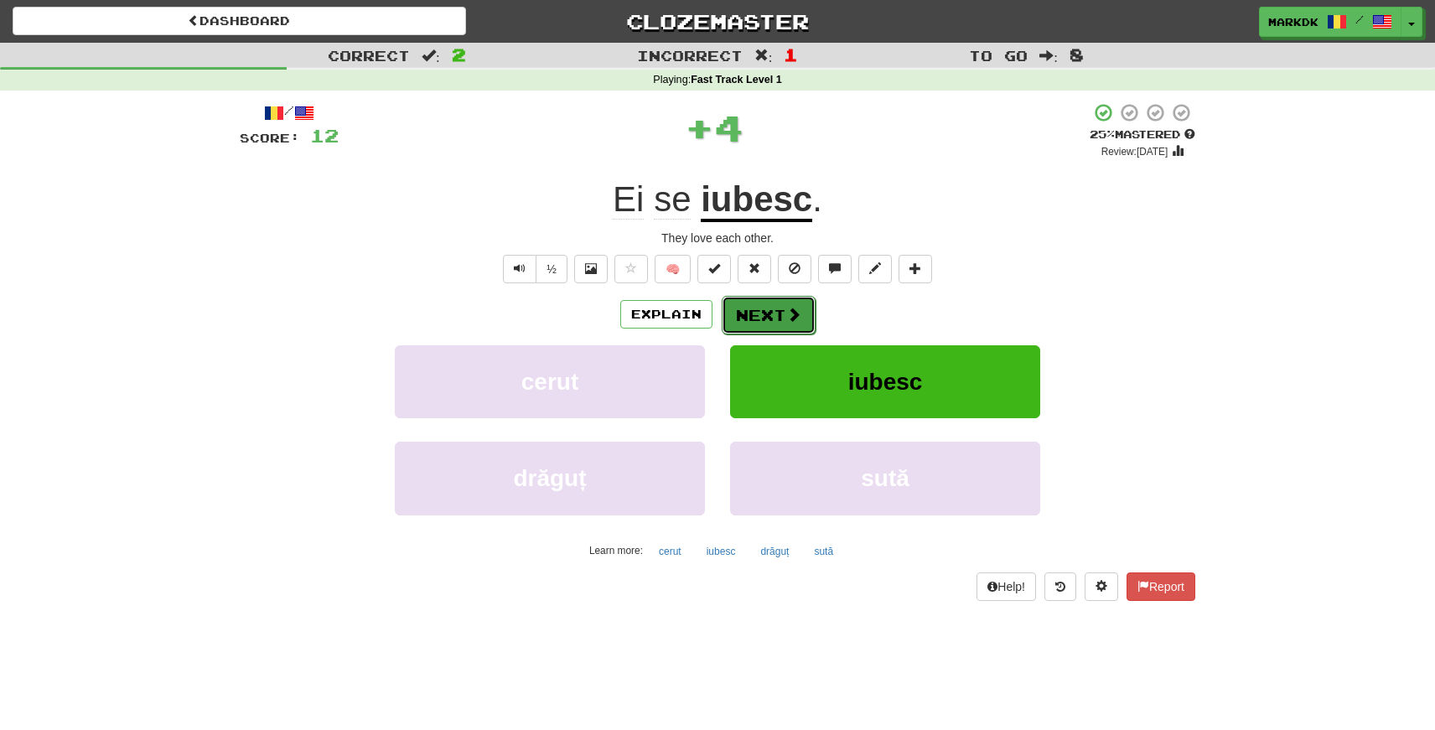
click at [757, 308] on button "Next" at bounding box center [769, 315] width 94 height 39
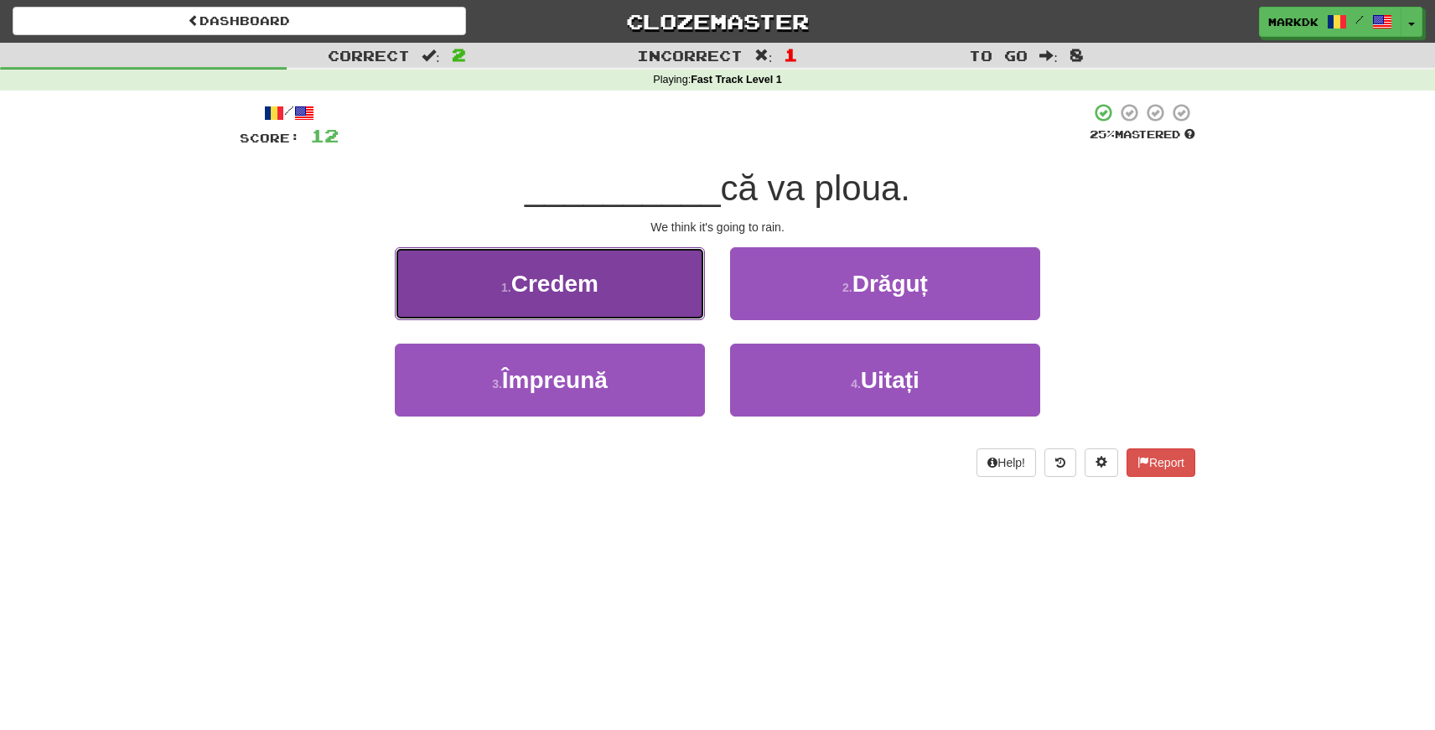
click at [661, 290] on button "1 . Credem" at bounding box center [550, 283] width 310 height 73
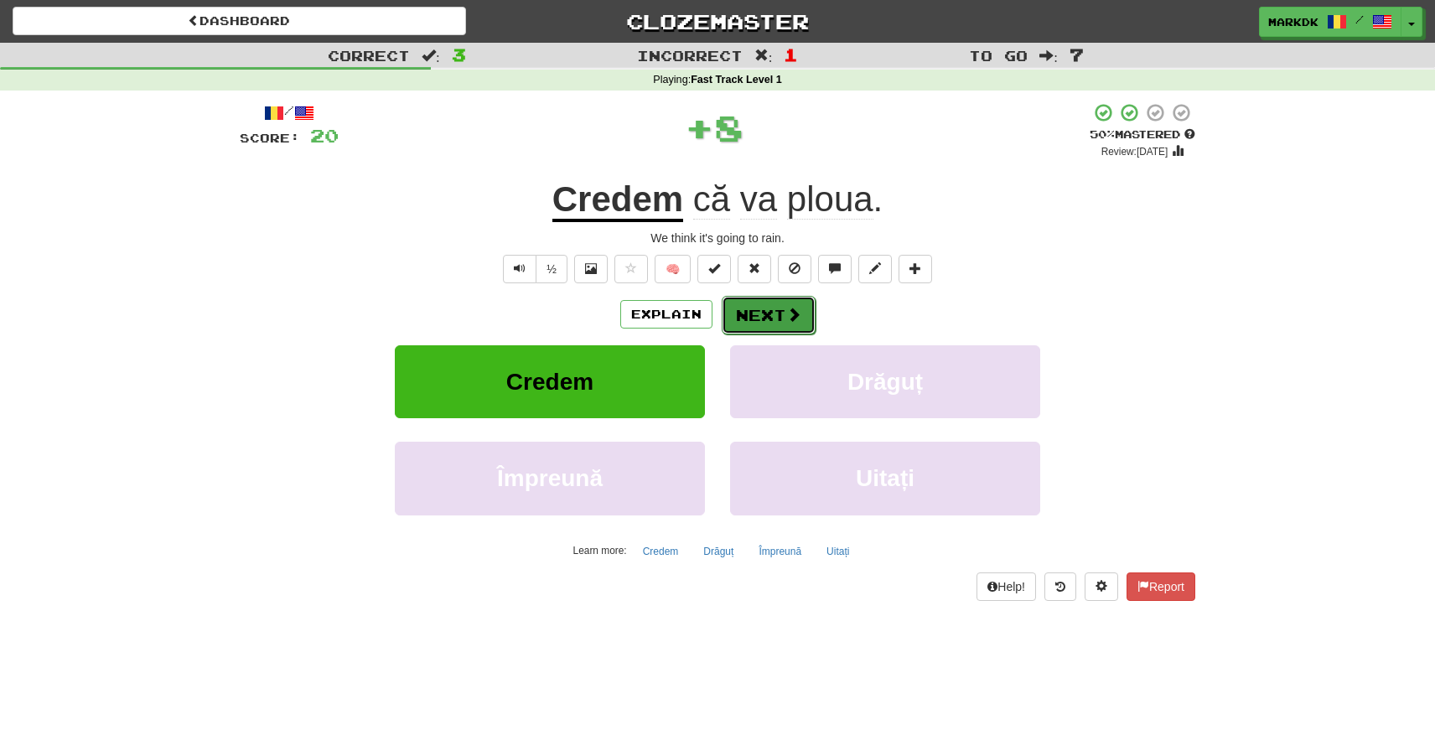
click at [774, 306] on button "Next" at bounding box center [769, 315] width 94 height 39
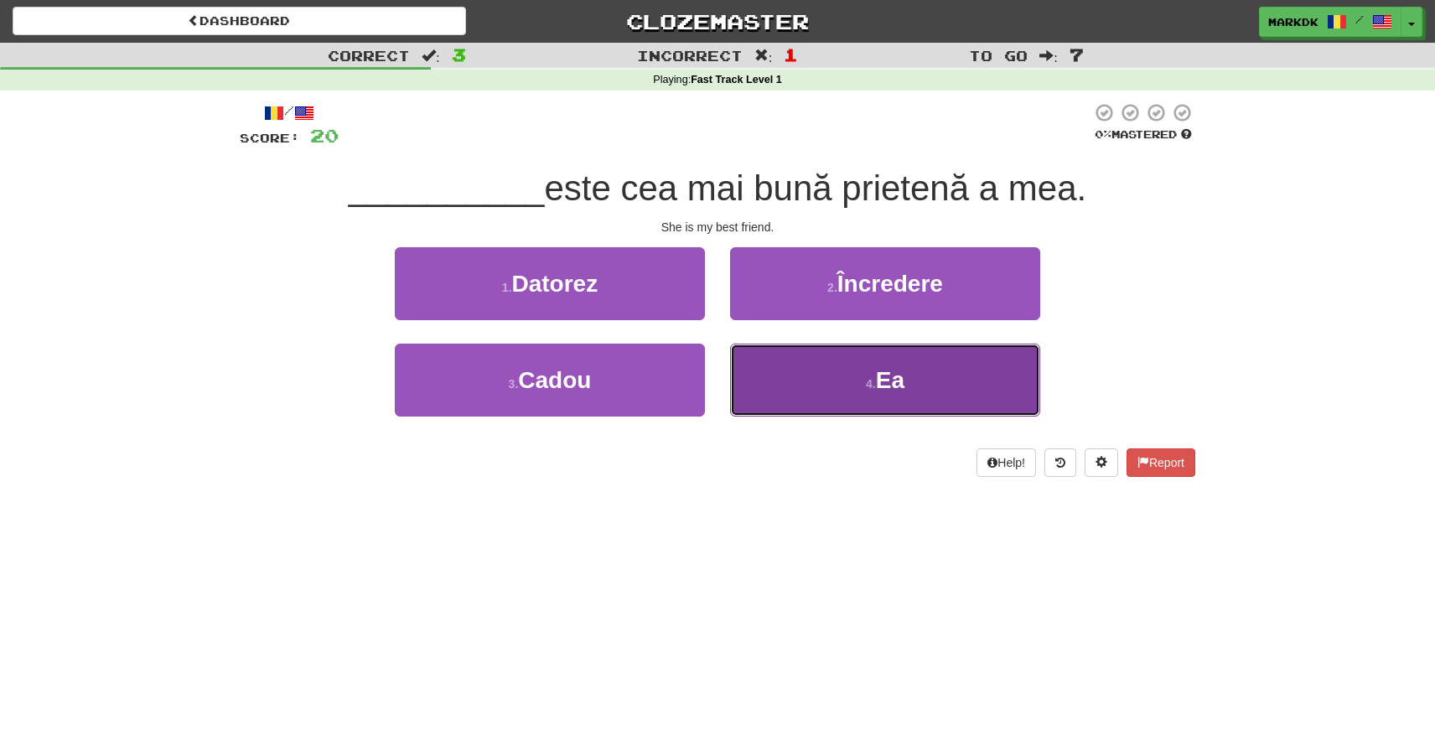
click at [808, 353] on button "4 . Ea" at bounding box center [885, 380] width 310 height 73
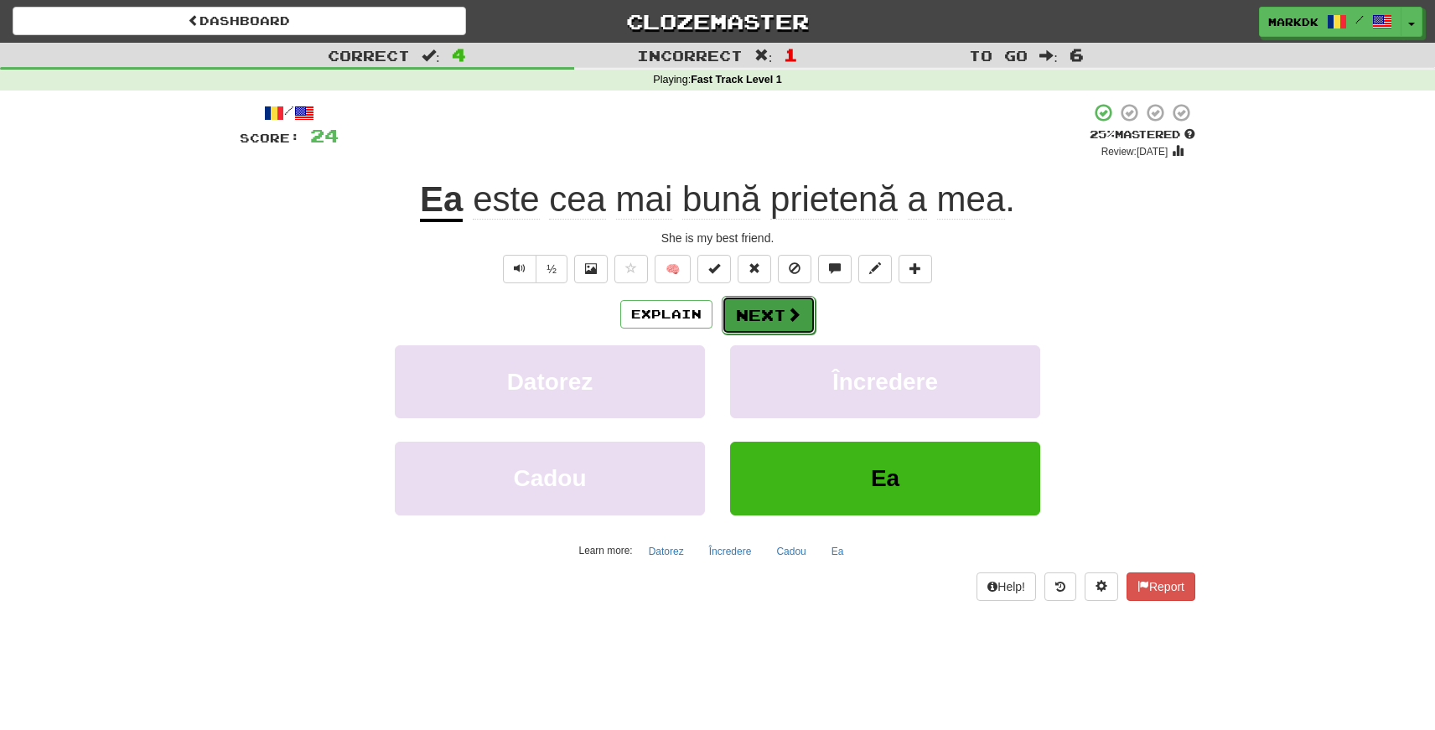
click at [753, 318] on button "Next" at bounding box center [769, 315] width 94 height 39
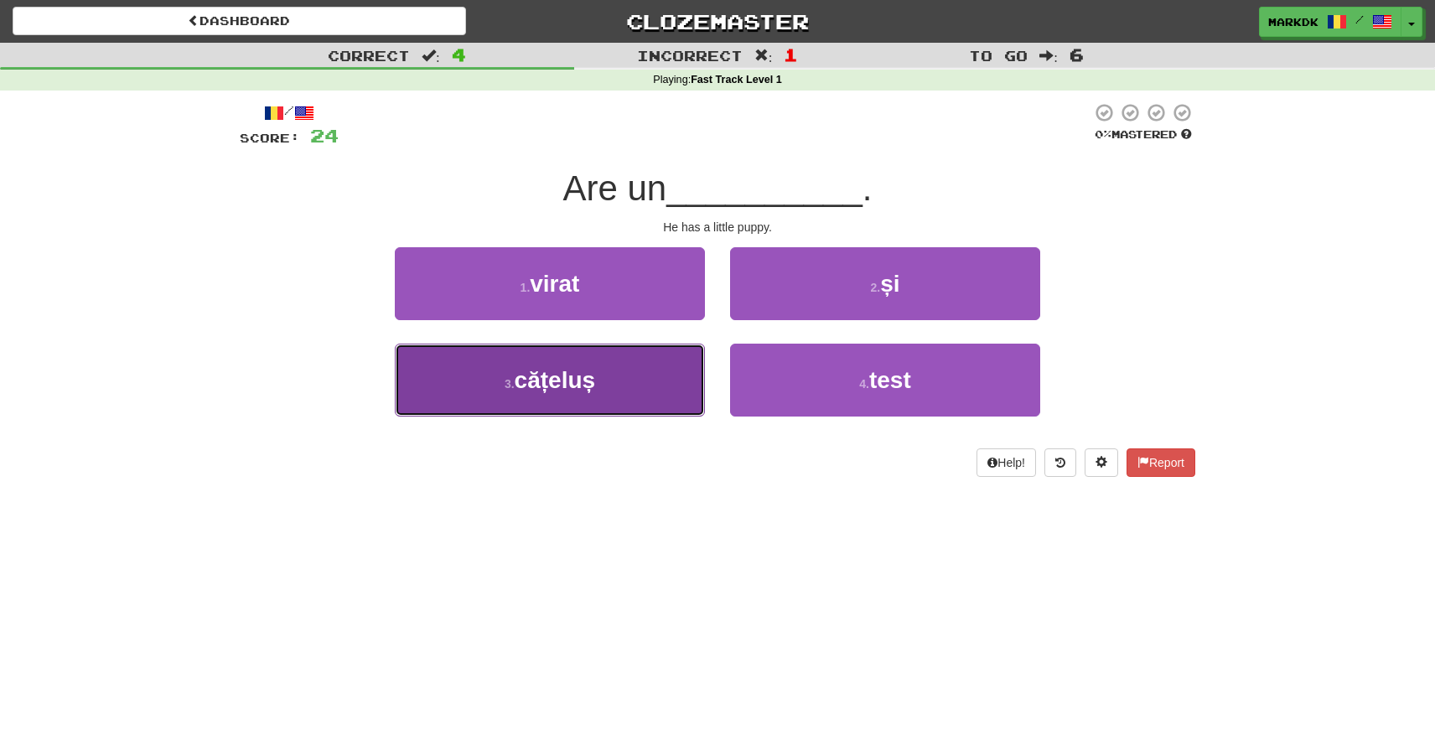
click at [612, 362] on button "3 . cățeluș" at bounding box center [550, 380] width 310 height 73
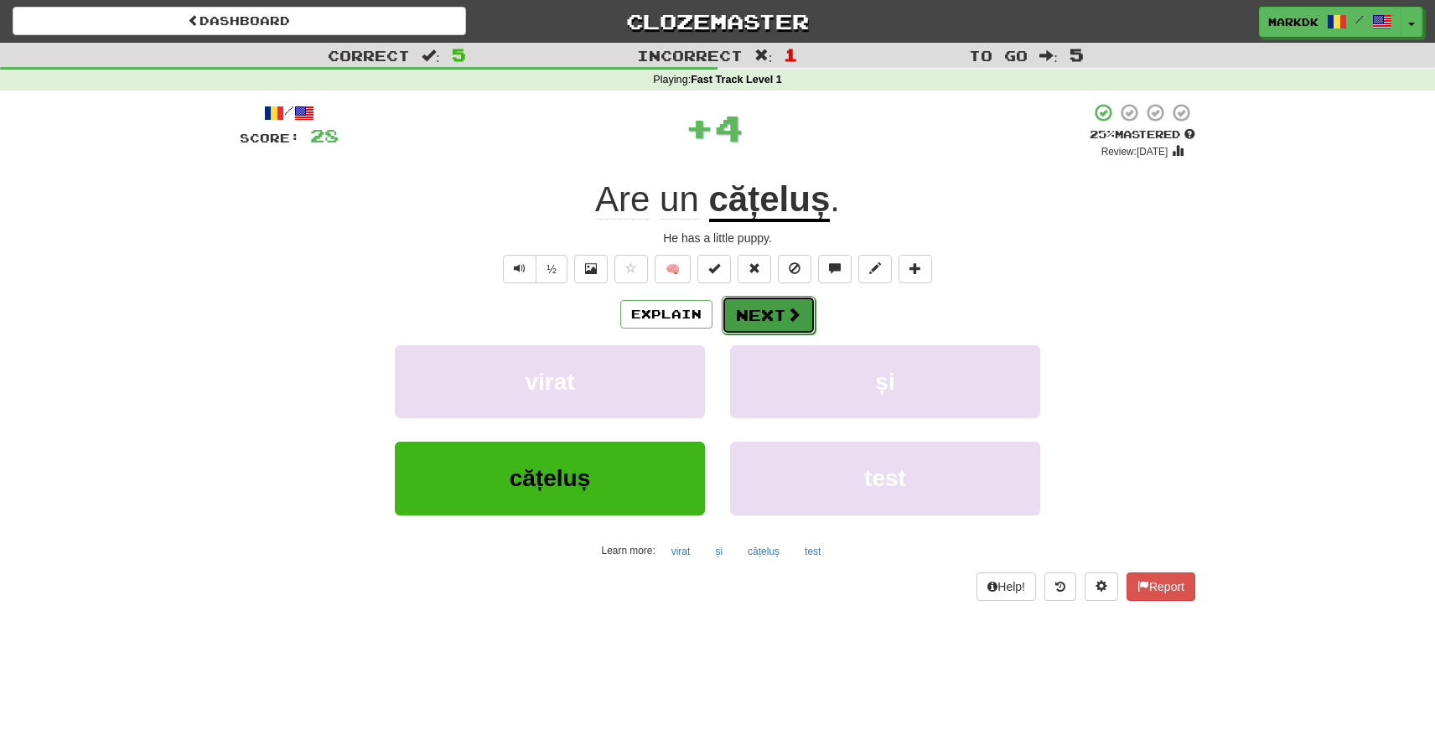
click at [769, 320] on button "Next" at bounding box center [769, 315] width 94 height 39
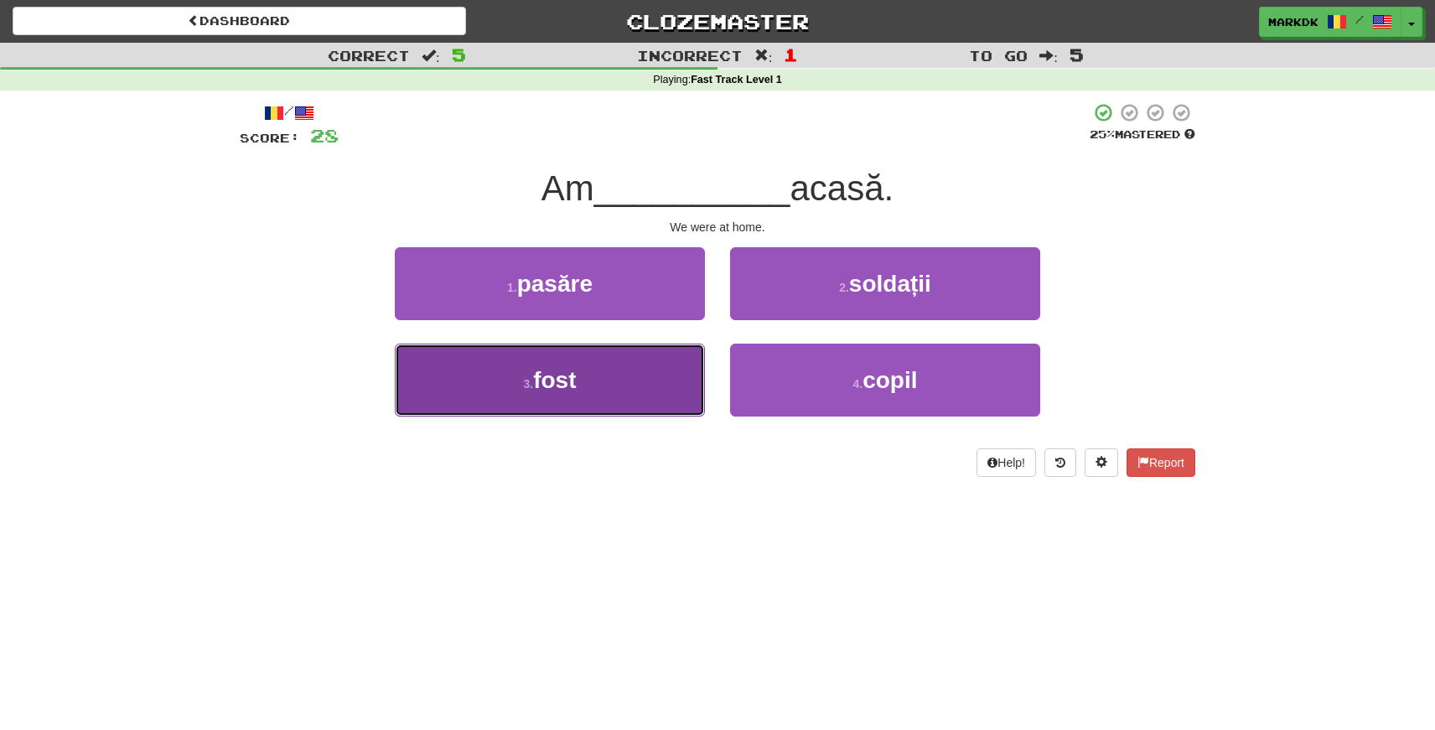
click at [594, 359] on button "3 . fost" at bounding box center [550, 380] width 310 height 73
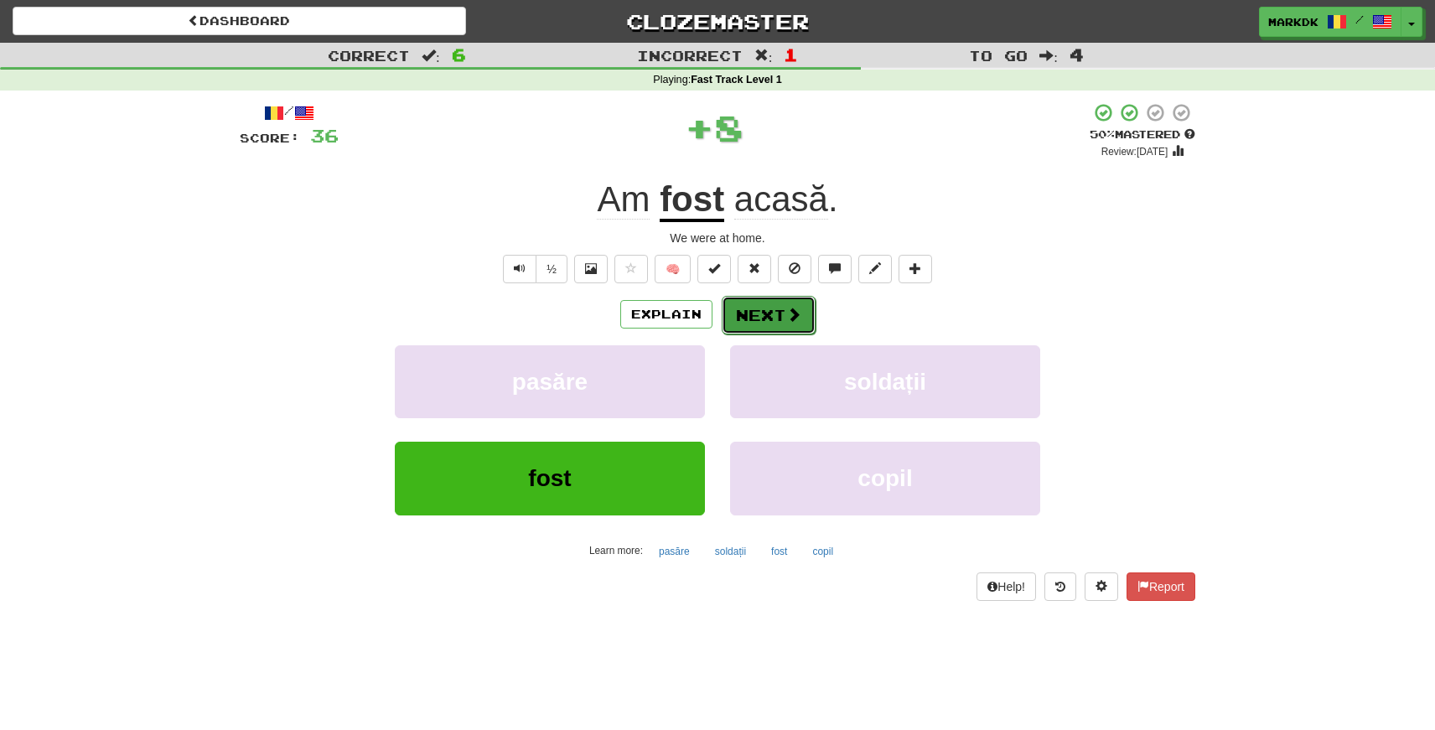
click at [770, 308] on button "Next" at bounding box center [769, 315] width 94 height 39
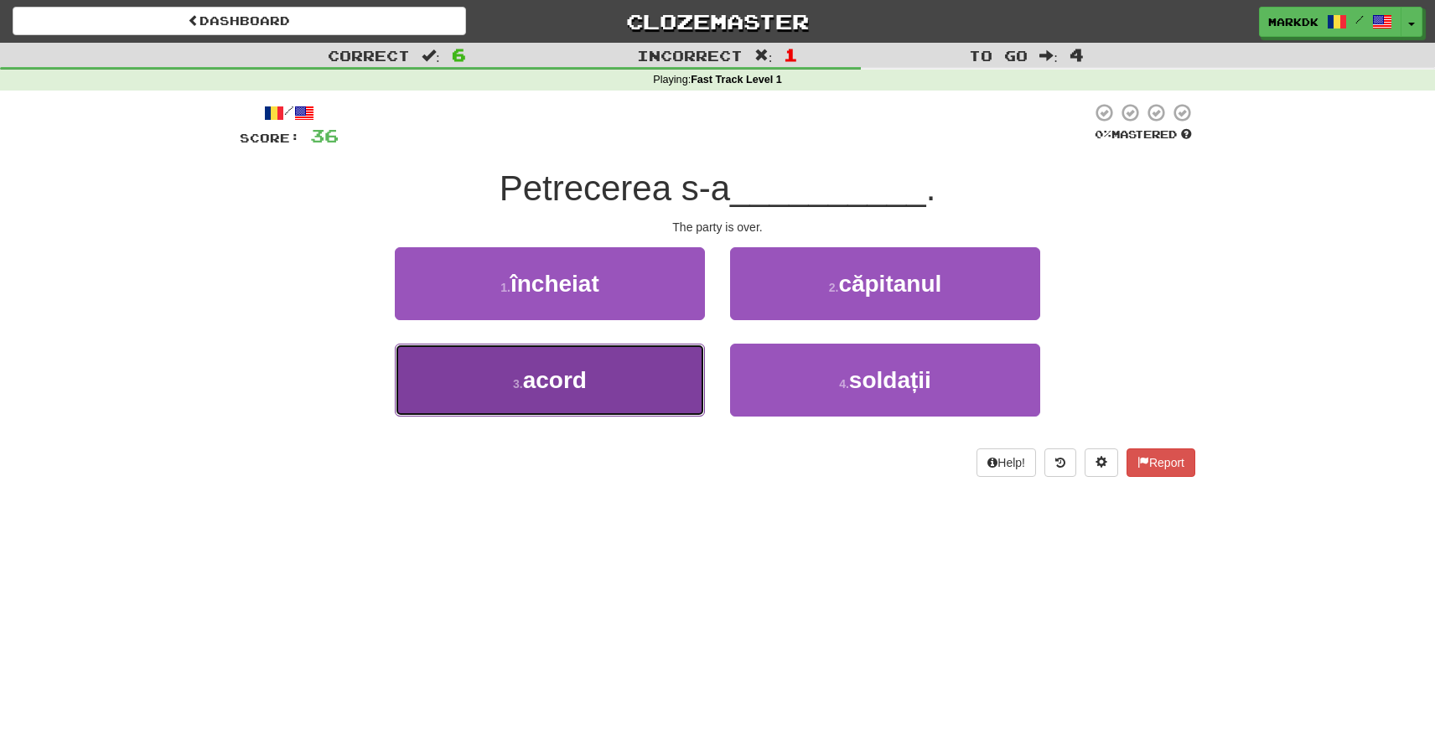
click at [556, 381] on span "acord" at bounding box center [555, 380] width 64 height 26
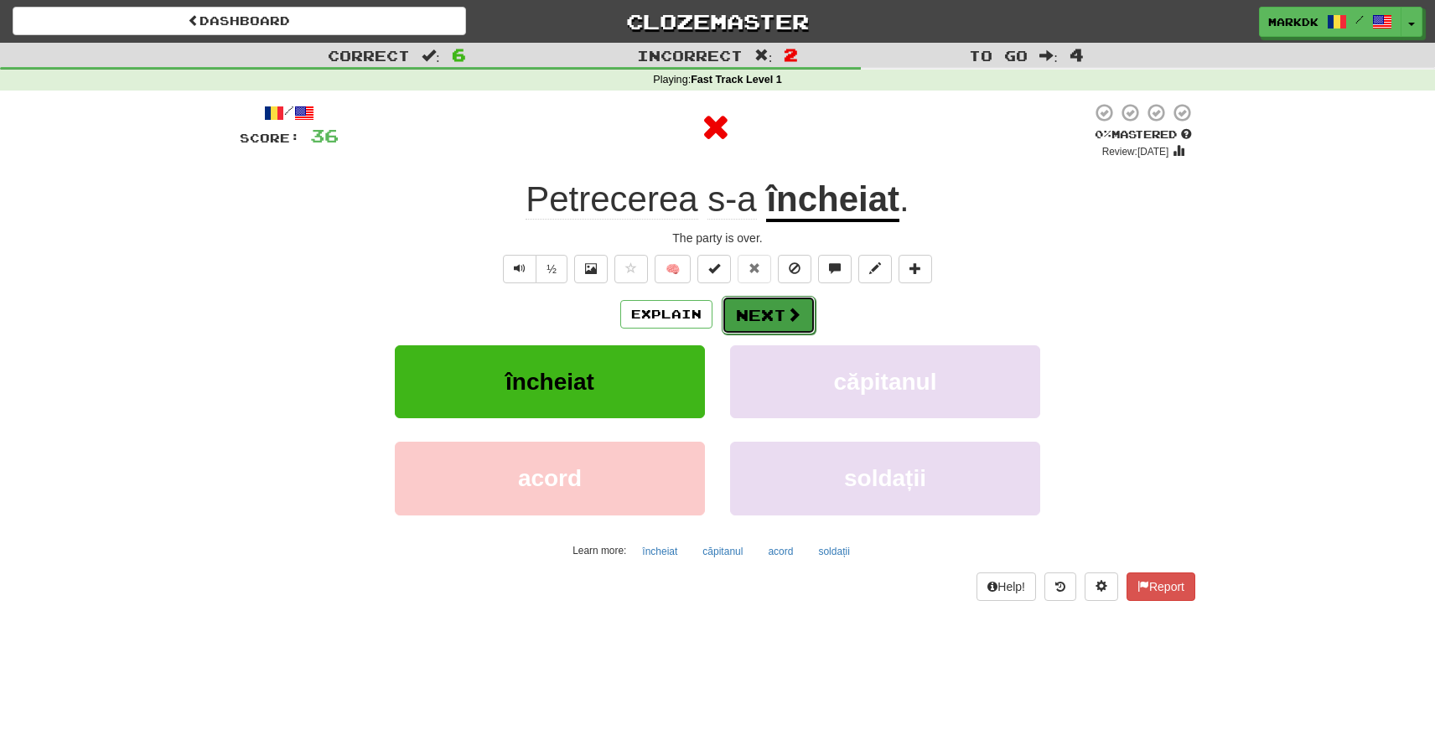
click at [779, 318] on button "Next" at bounding box center [769, 315] width 94 height 39
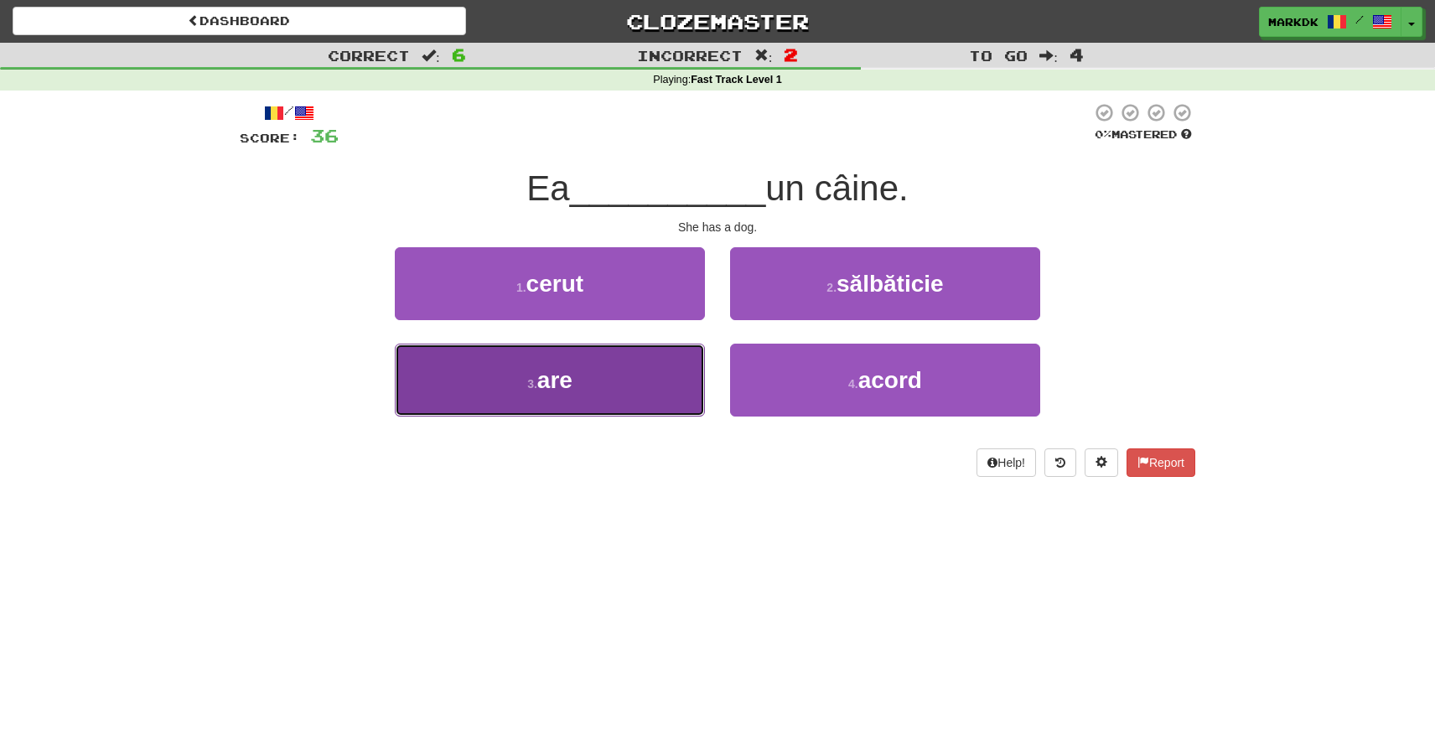
click at [619, 380] on button "3 . are" at bounding box center [550, 380] width 310 height 73
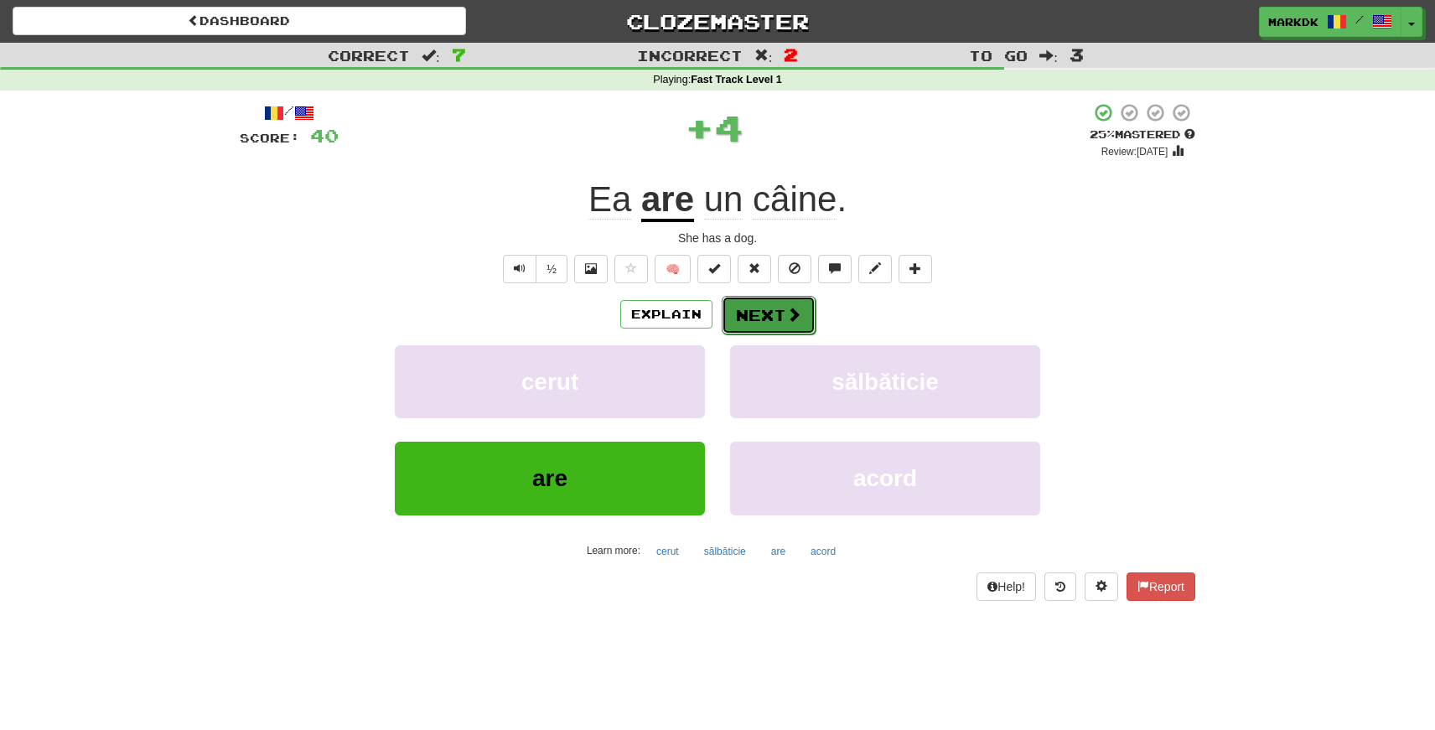
click at [759, 315] on button "Next" at bounding box center [769, 315] width 94 height 39
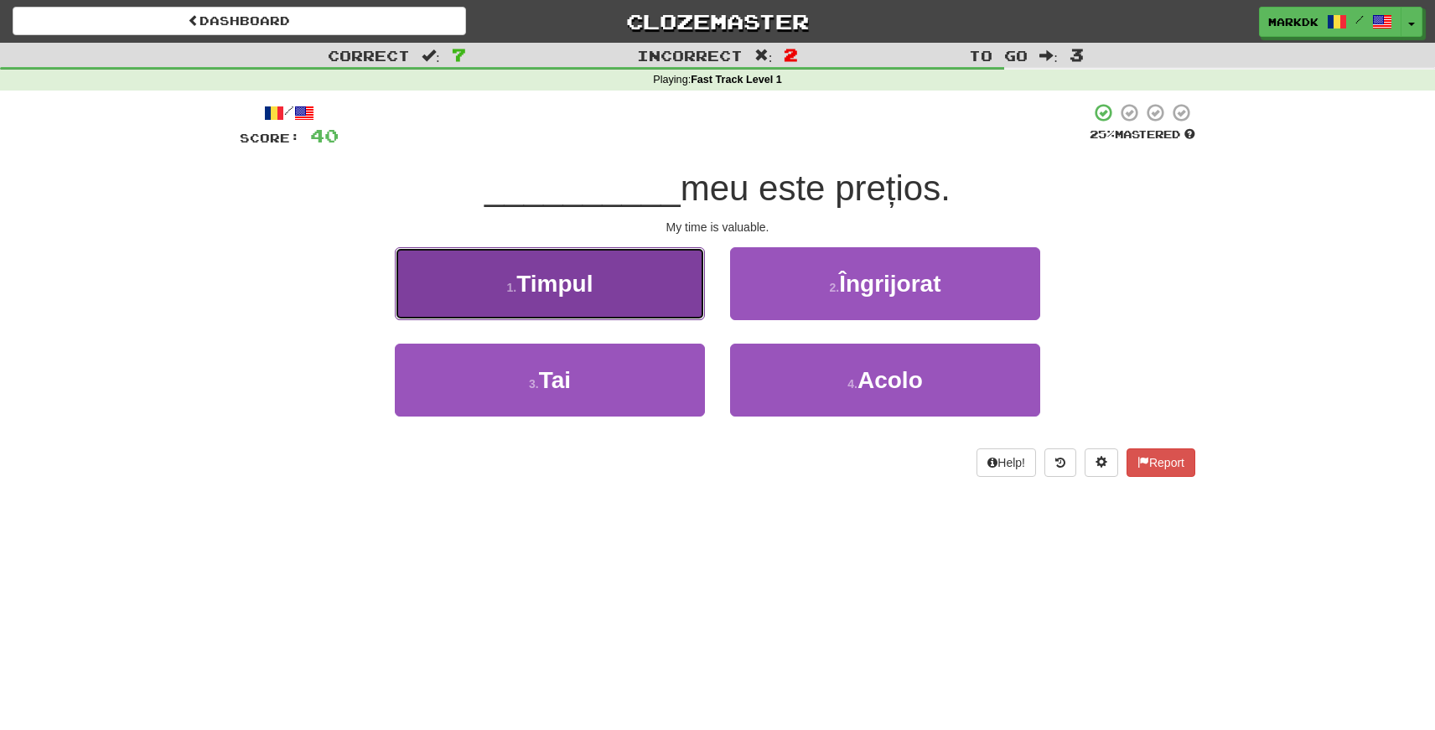
click at [631, 277] on button "1 . Timpul" at bounding box center [550, 283] width 310 height 73
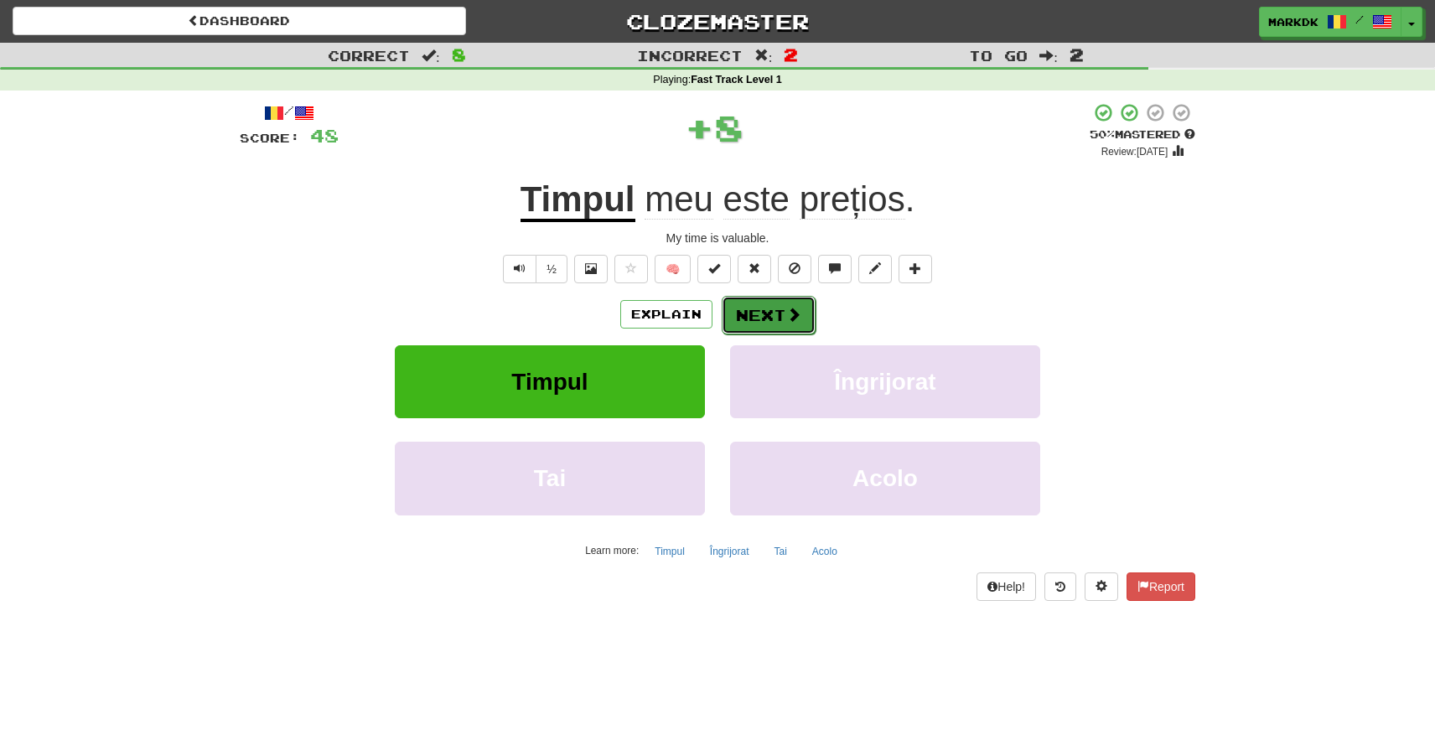
click at [752, 318] on button "Next" at bounding box center [769, 315] width 94 height 39
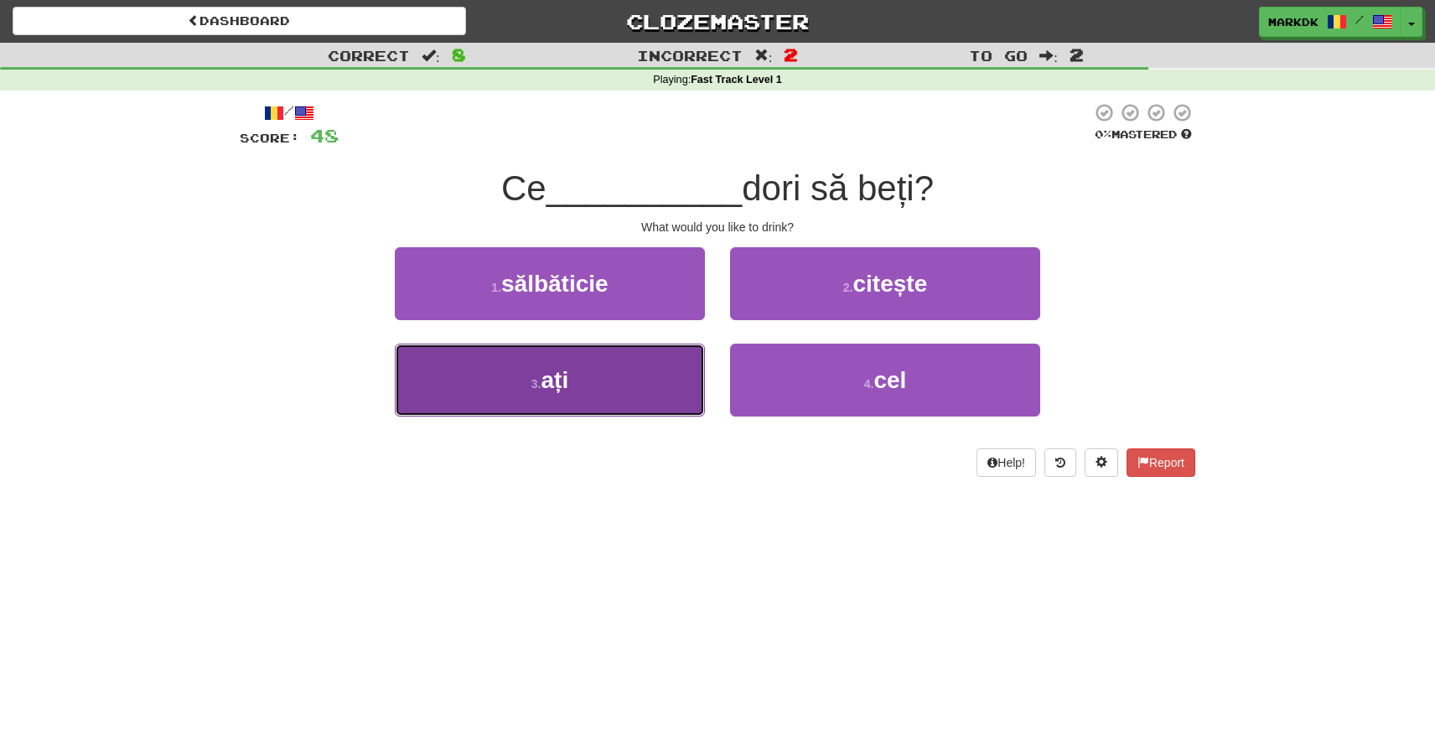
click at [622, 380] on button "3 . ați" at bounding box center [550, 380] width 310 height 73
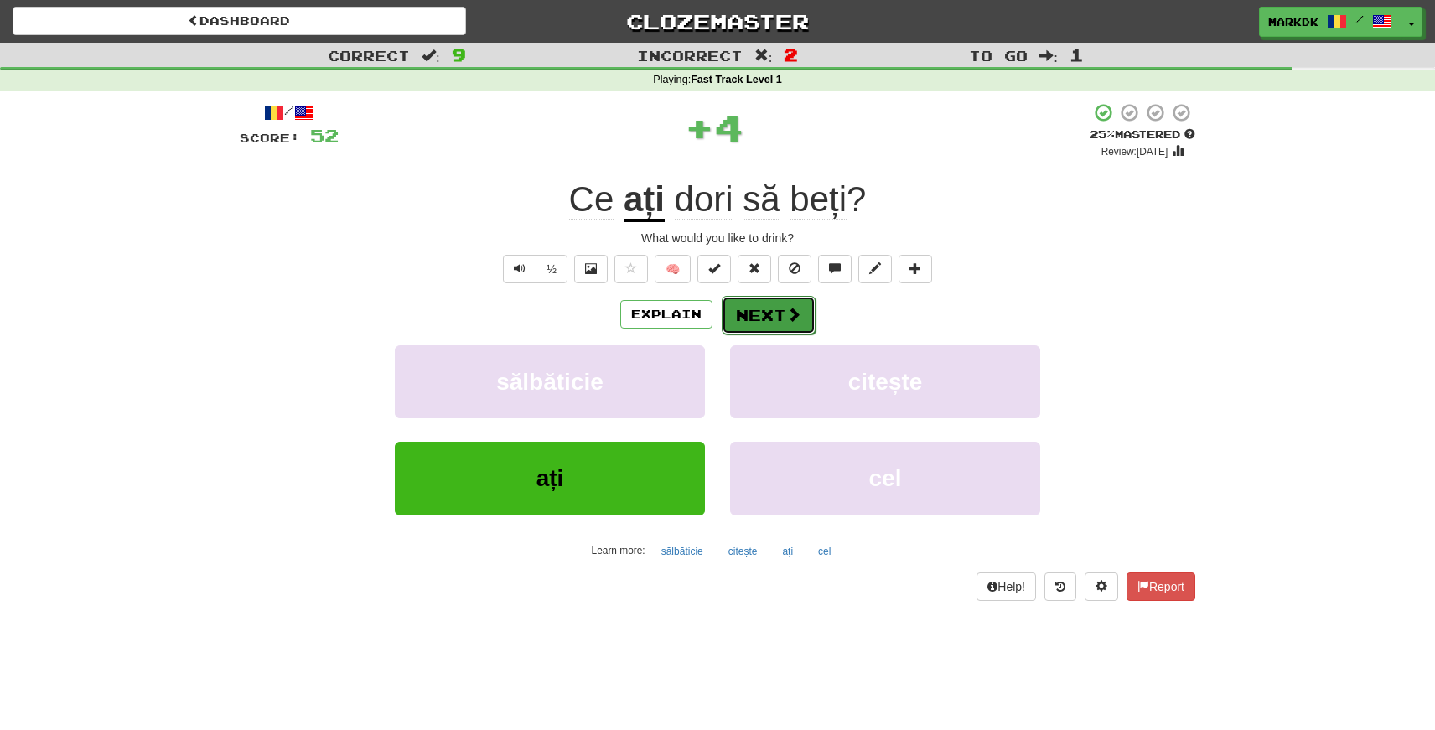
click at [786, 315] on span at bounding box center [793, 314] width 15 height 15
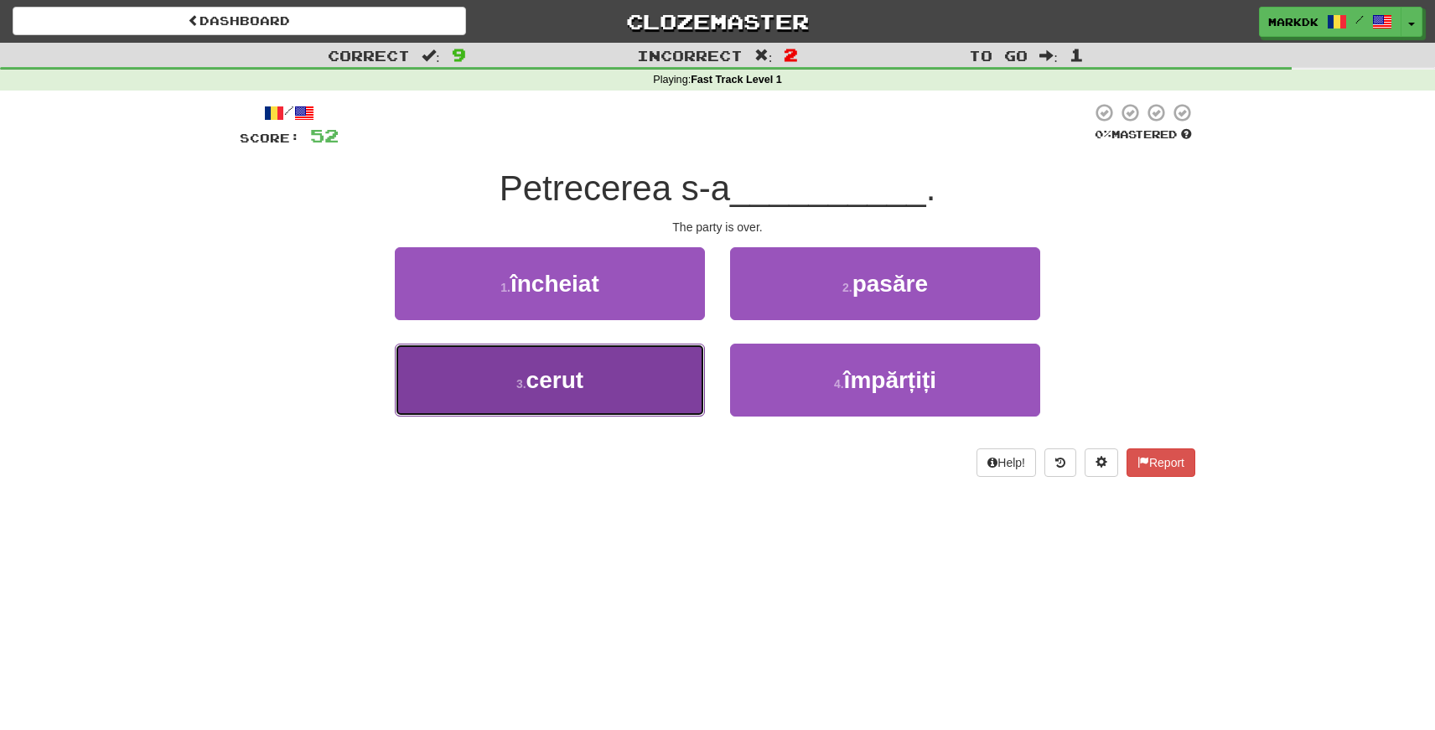
click at [619, 369] on button "3 . cerut" at bounding box center [550, 380] width 310 height 73
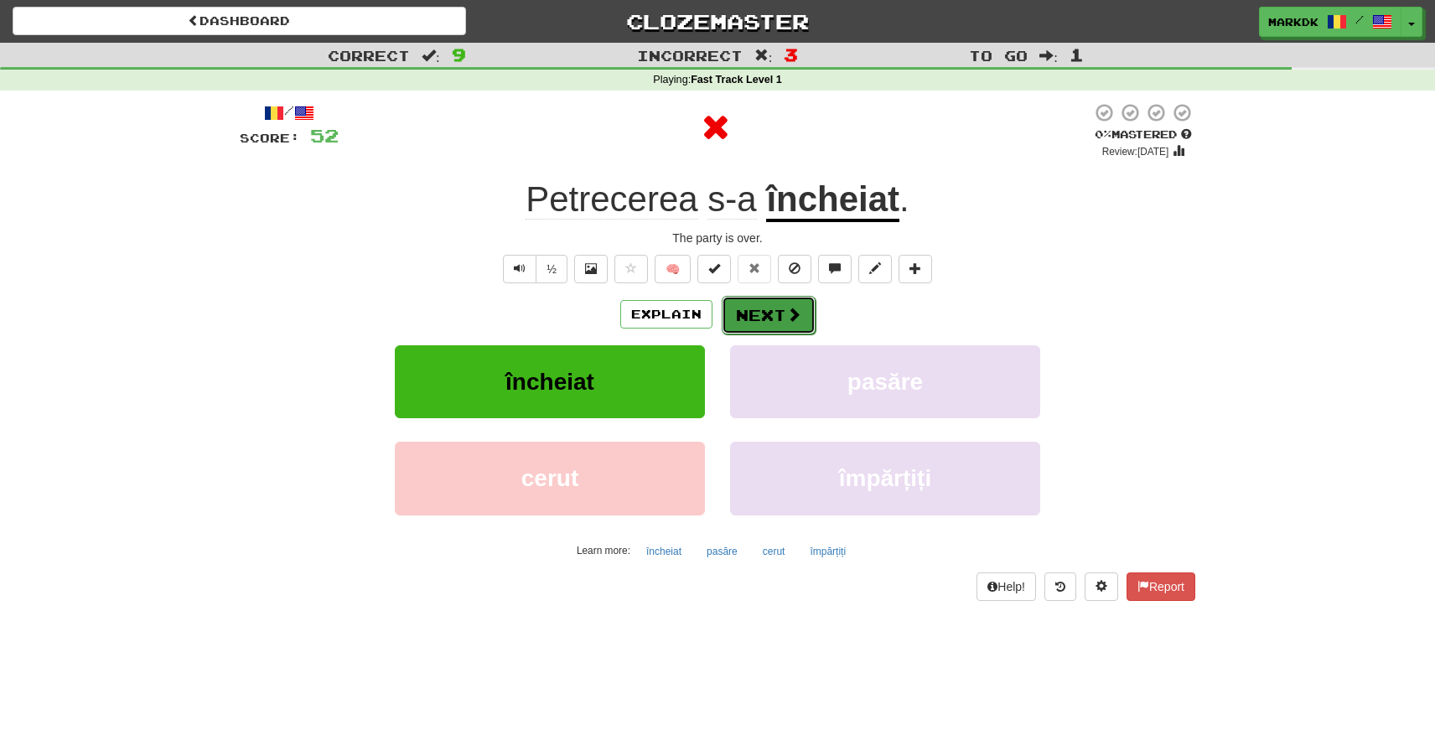
click at [762, 318] on button "Next" at bounding box center [769, 315] width 94 height 39
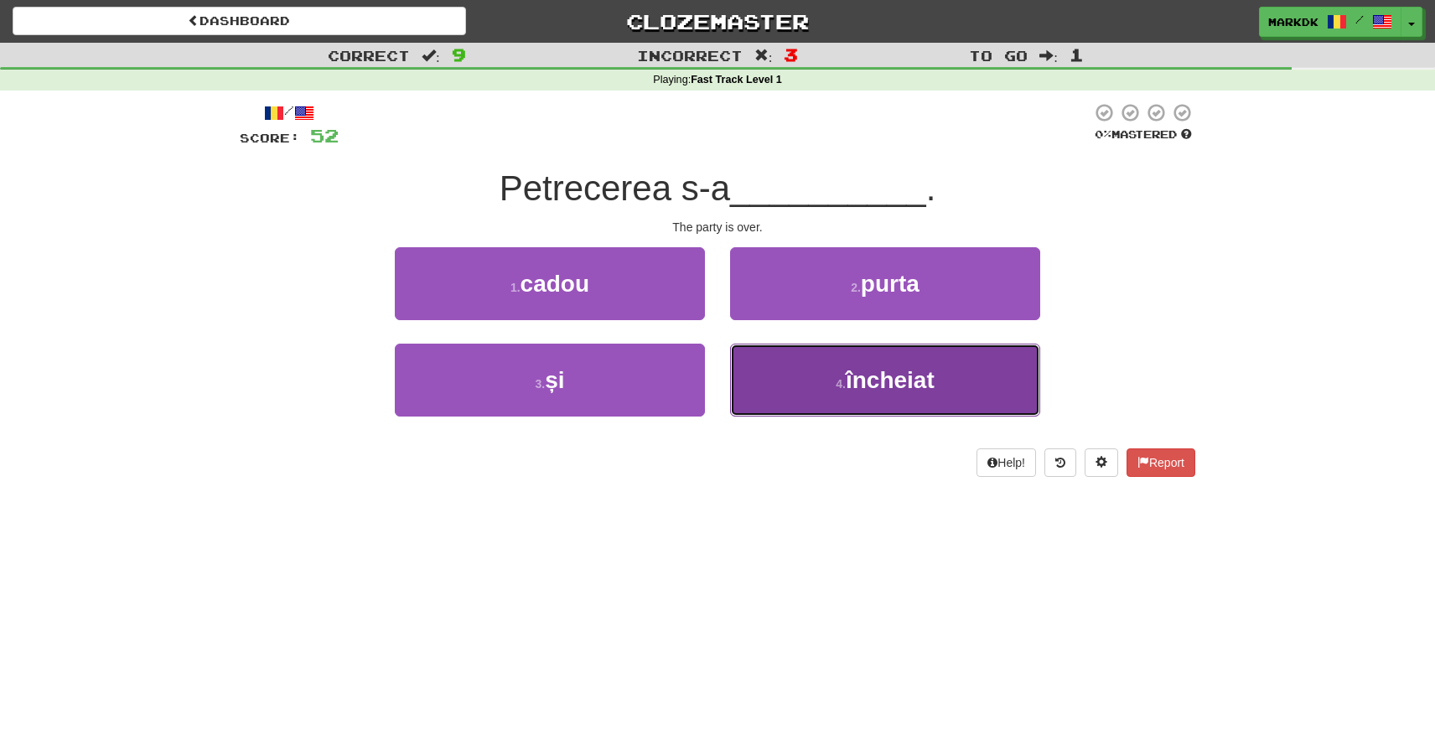
click at [821, 360] on button "4 . încheiat" at bounding box center [885, 380] width 310 height 73
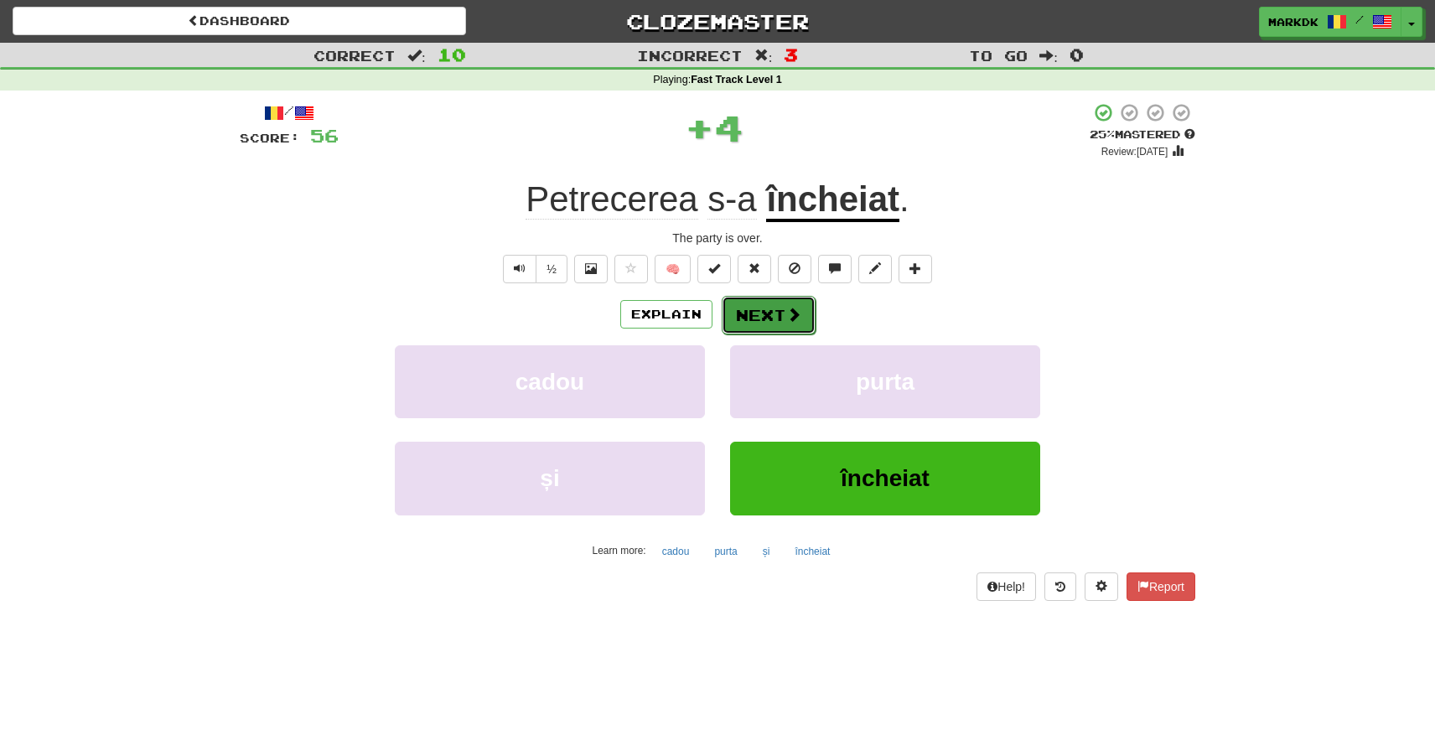
click at [758, 303] on button "Next" at bounding box center [769, 315] width 94 height 39
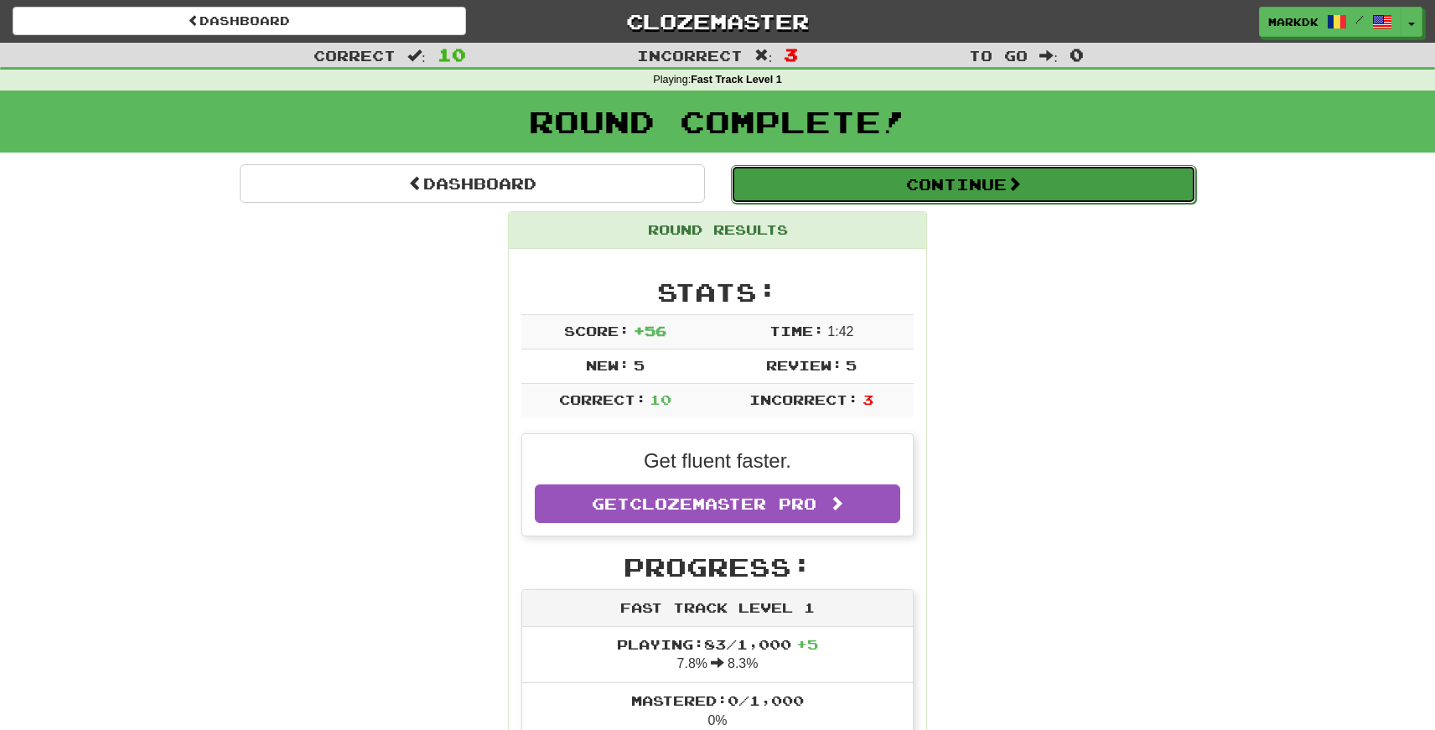
click at [863, 185] on button "Continue" at bounding box center [963, 184] width 465 height 39
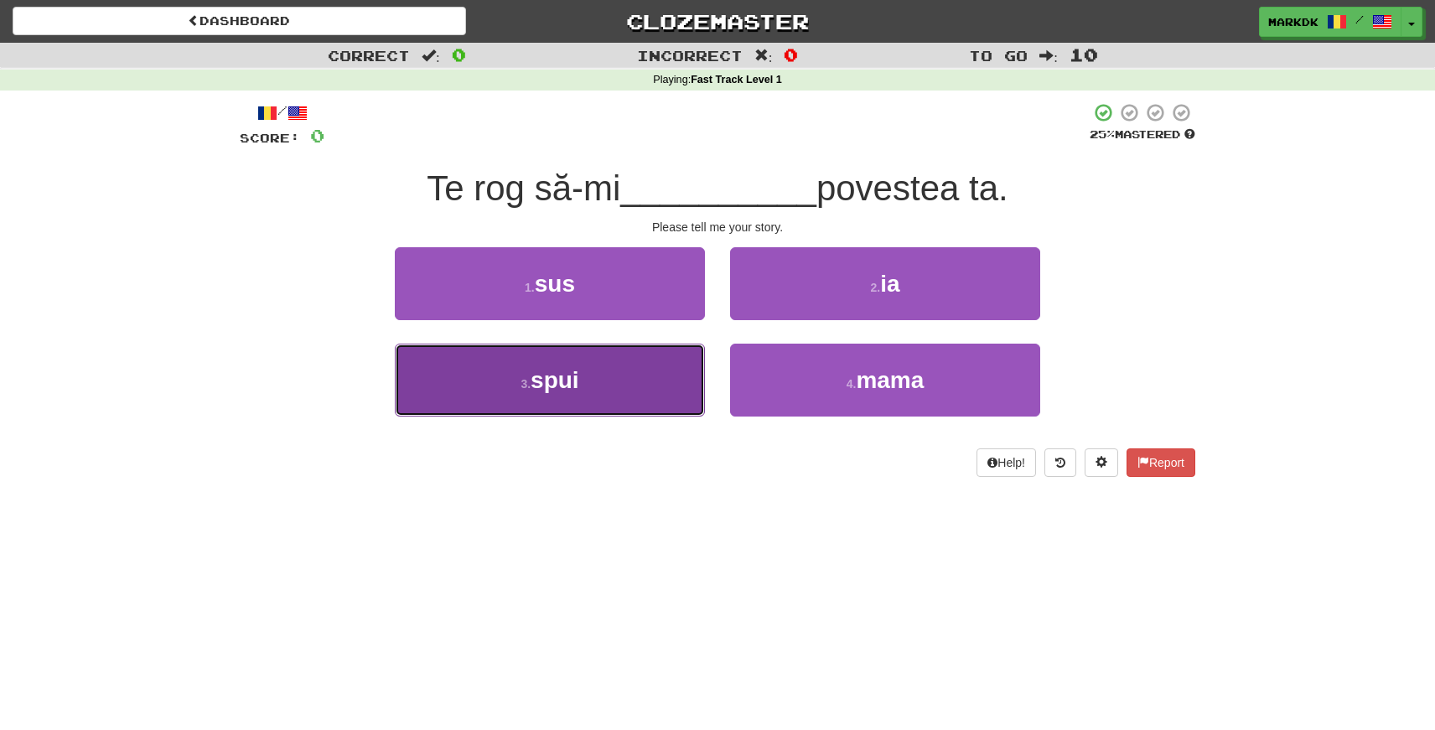
click at [661, 384] on button "3 . spui" at bounding box center [550, 380] width 310 height 73
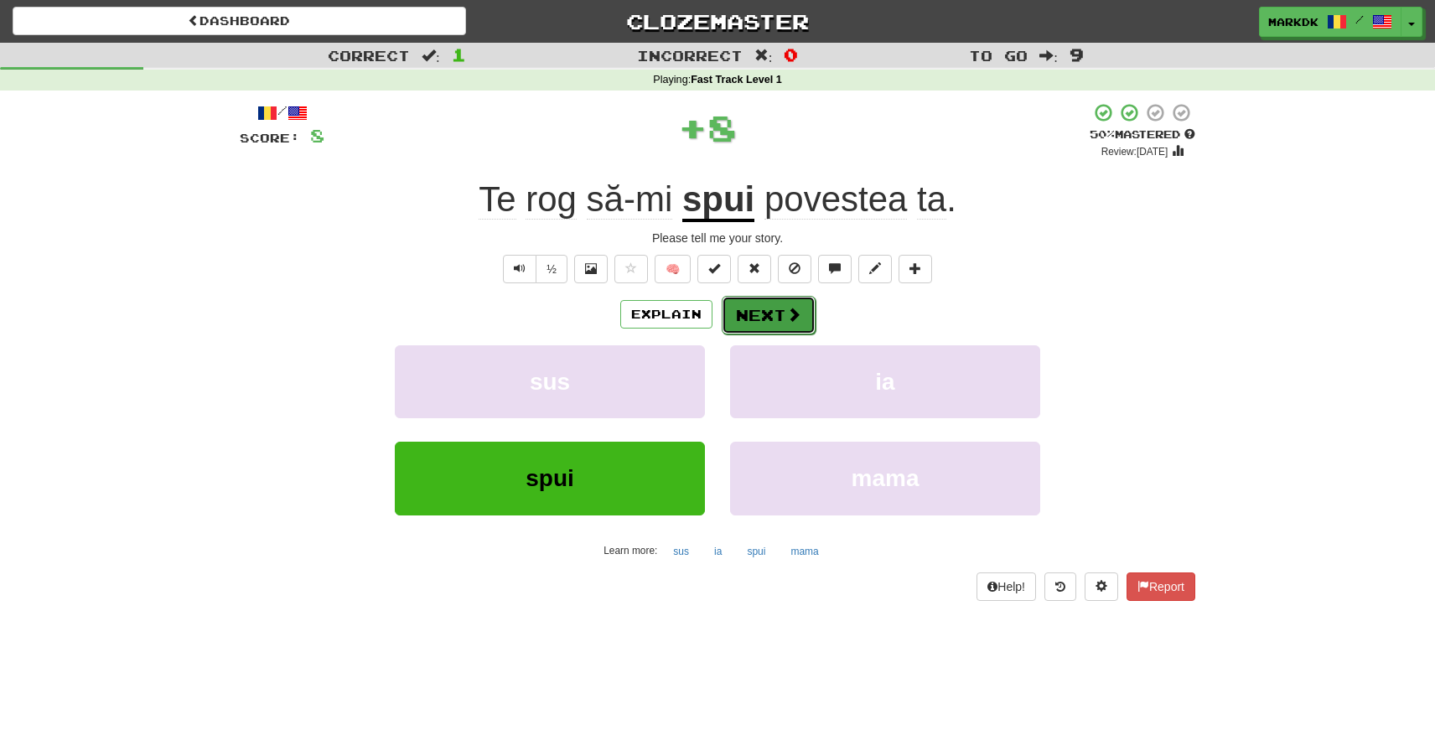
click at [756, 313] on button "Next" at bounding box center [769, 315] width 94 height 39
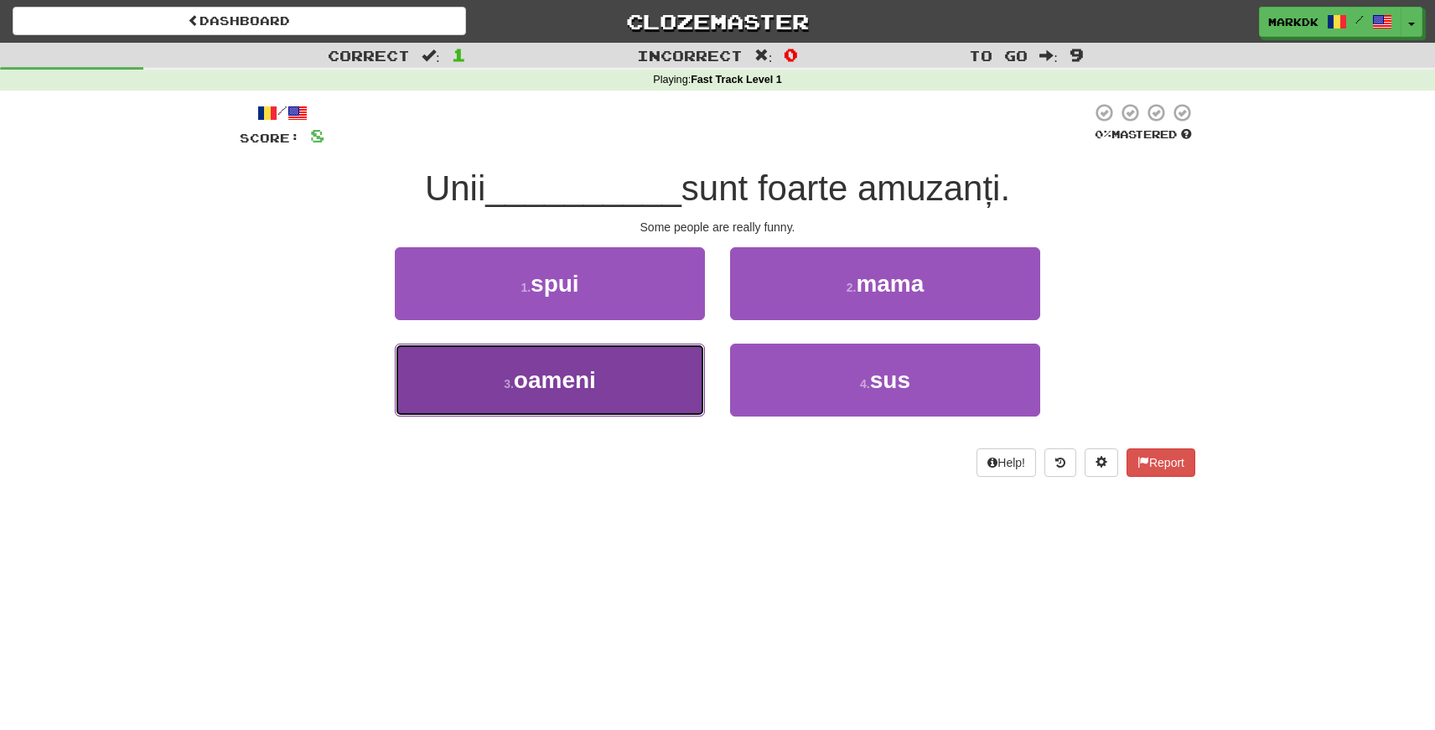
click at [575, 401] on button "3 . oameni" at bounding box center [550, 380] width 310 height 73
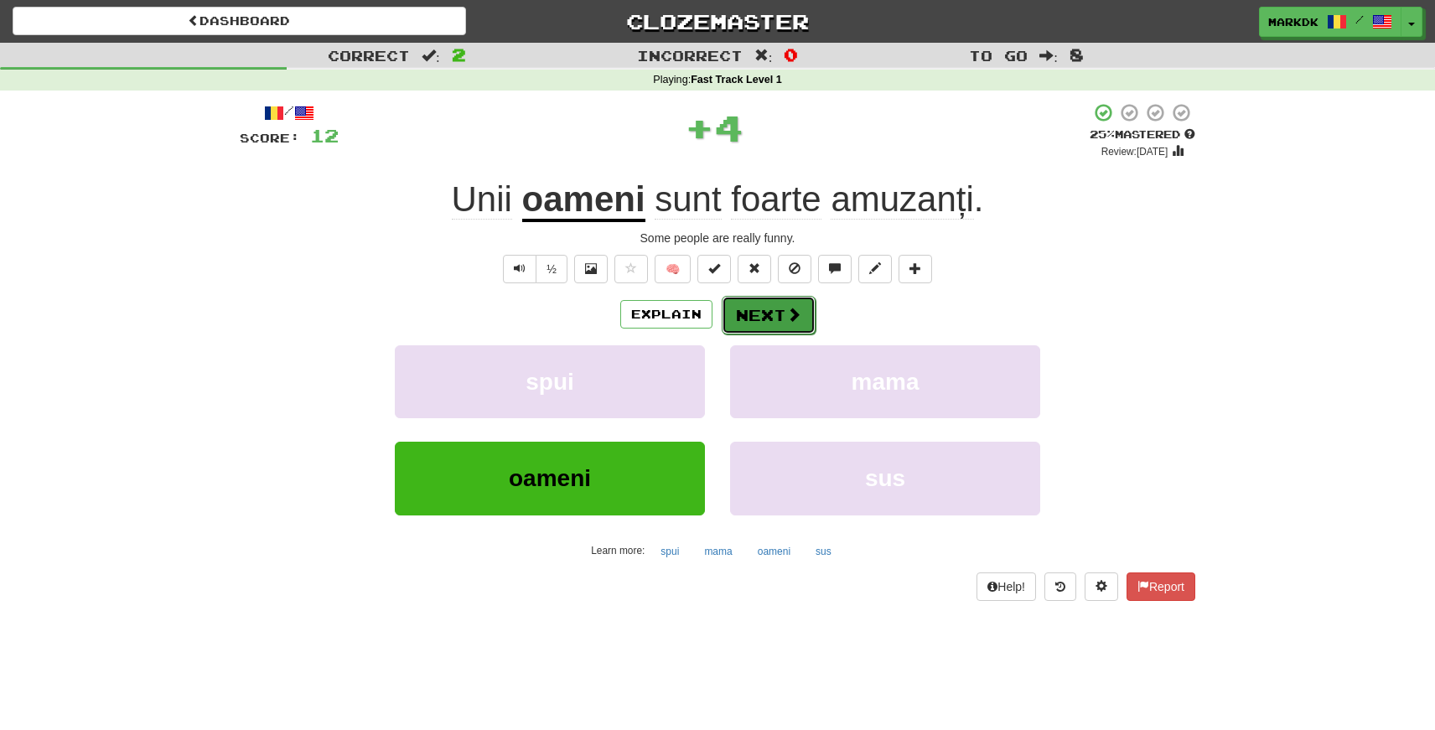
click at [753, 319] on button "Next" at bounding box center [769, 315] width 94 height 39
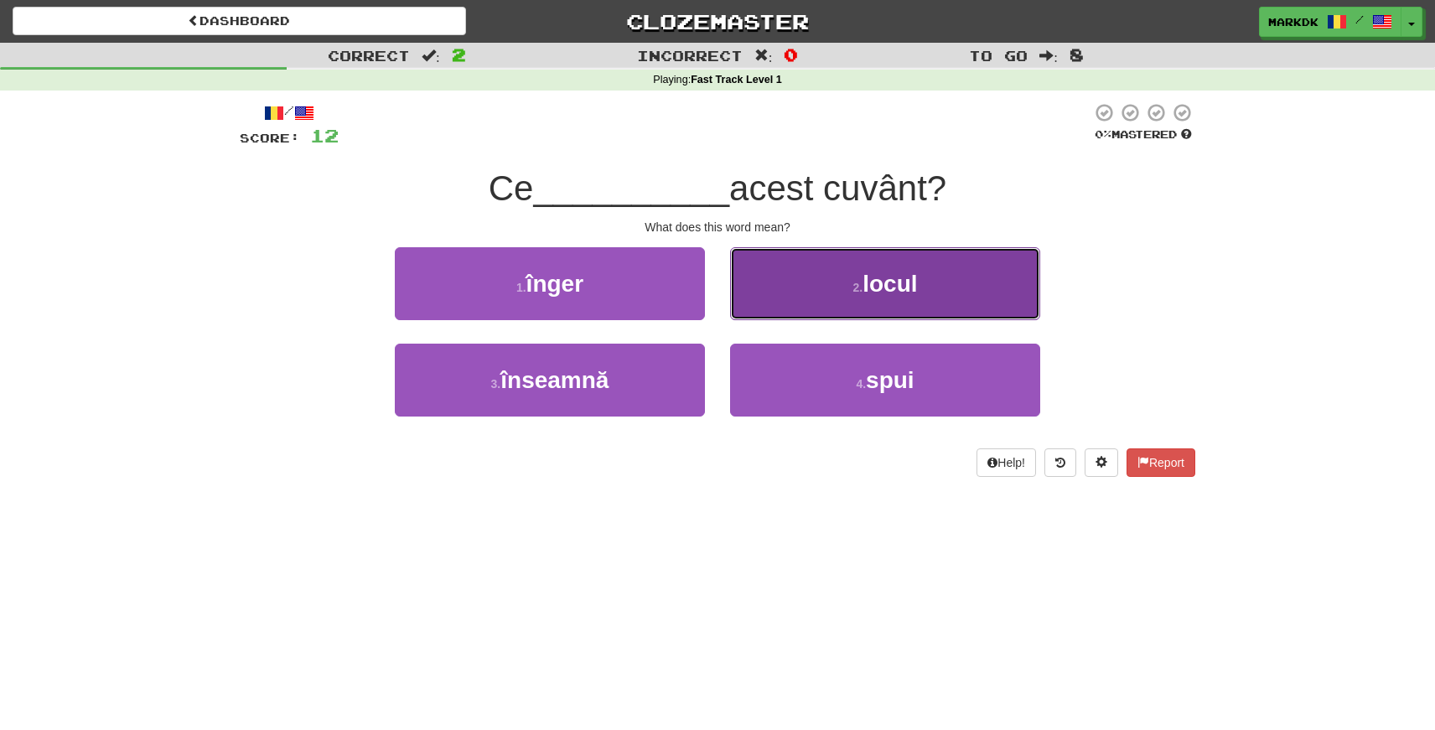
click at [810, 291] on button "2 . locul" at bounding box center [885, 283] width 310 height 73
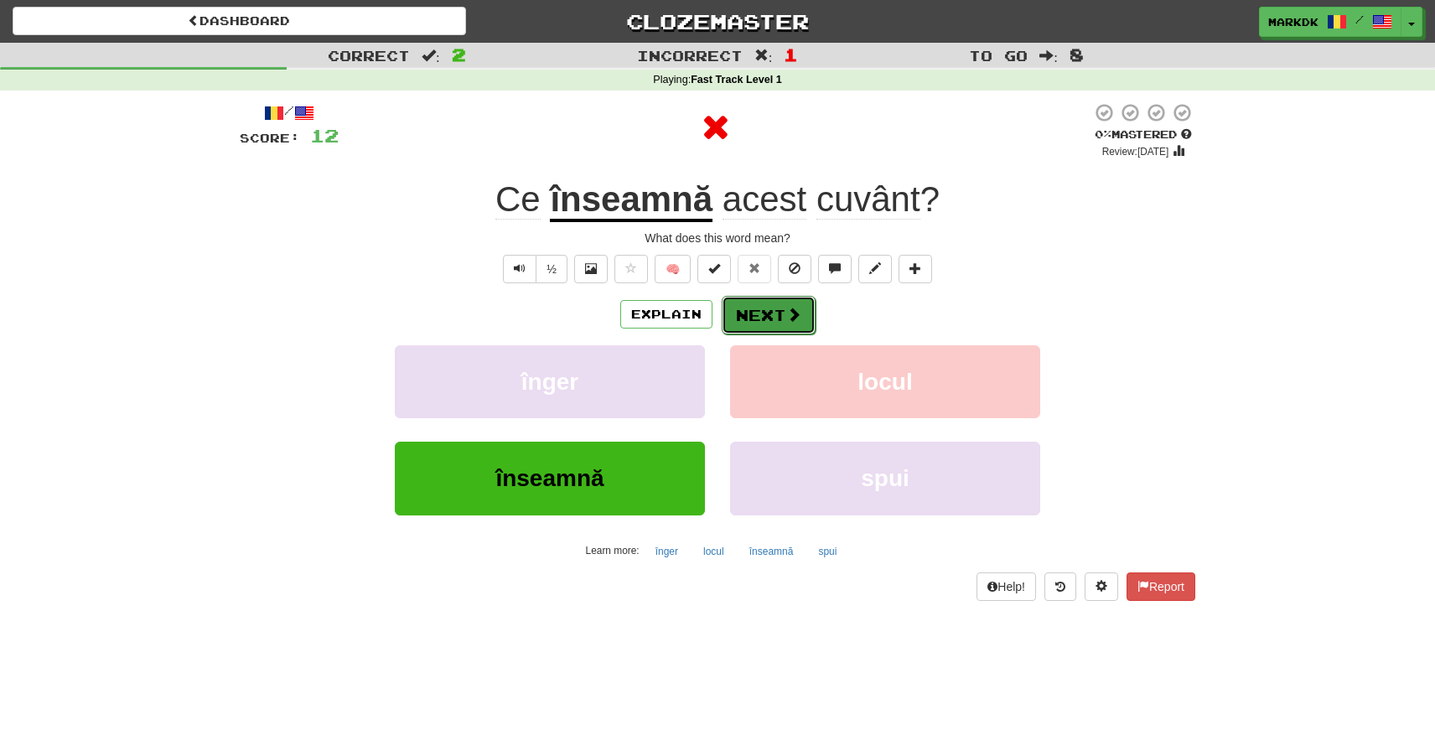
click at [756, 318] on button "Next" at bounding box center [769, 315] width 94 height 39
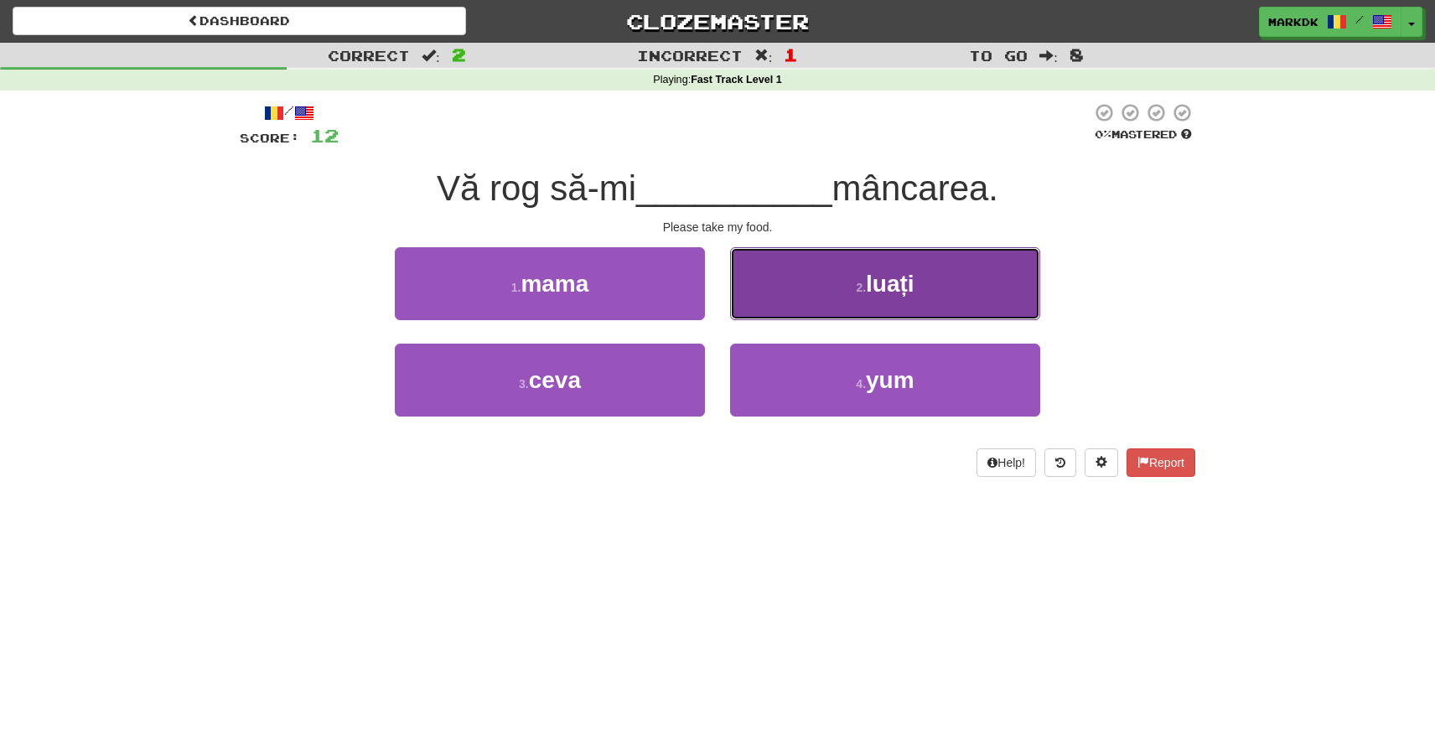
click at [840, 270] on button "2 . luați" at bounding box center [885, 283] width 310 height 73
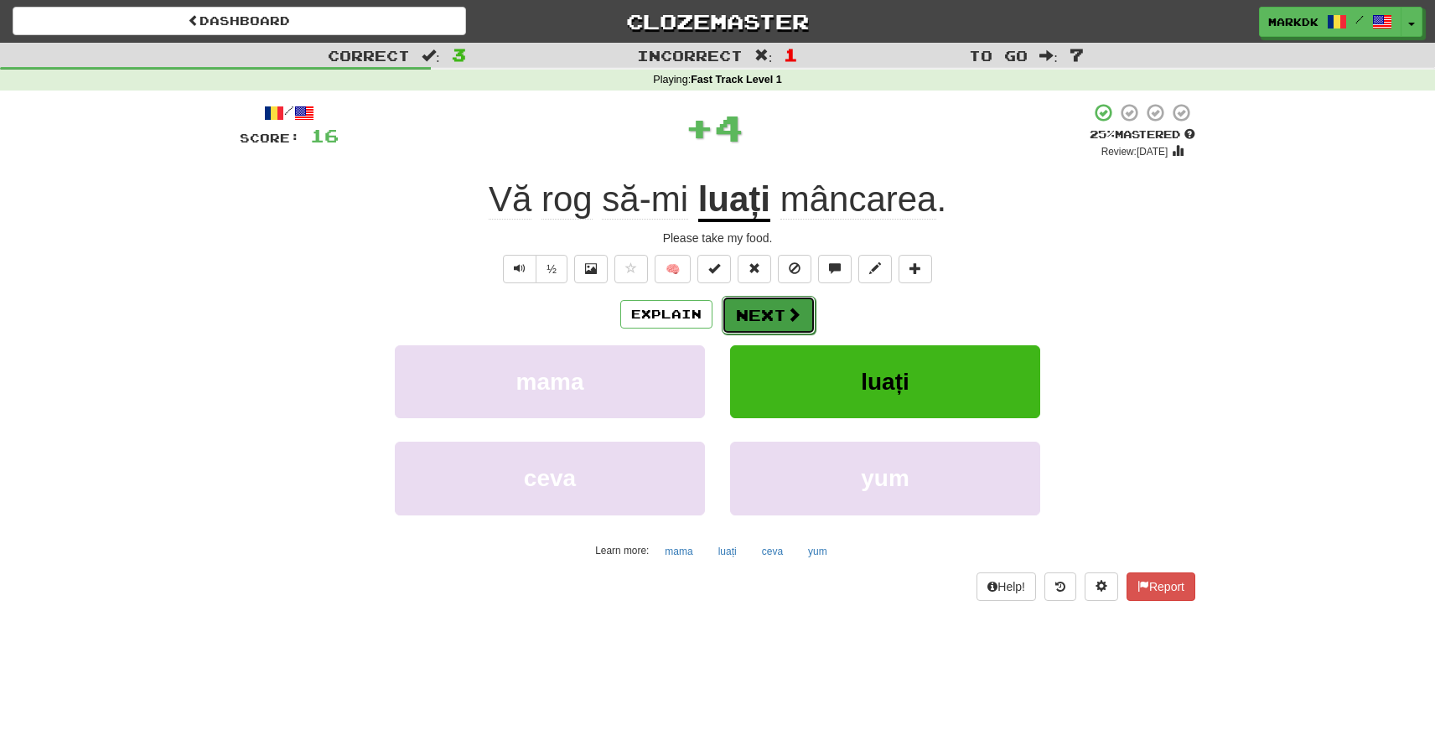
click at [764, 315] on button "Next" at bounding box center [769, 315] width 94 height 39
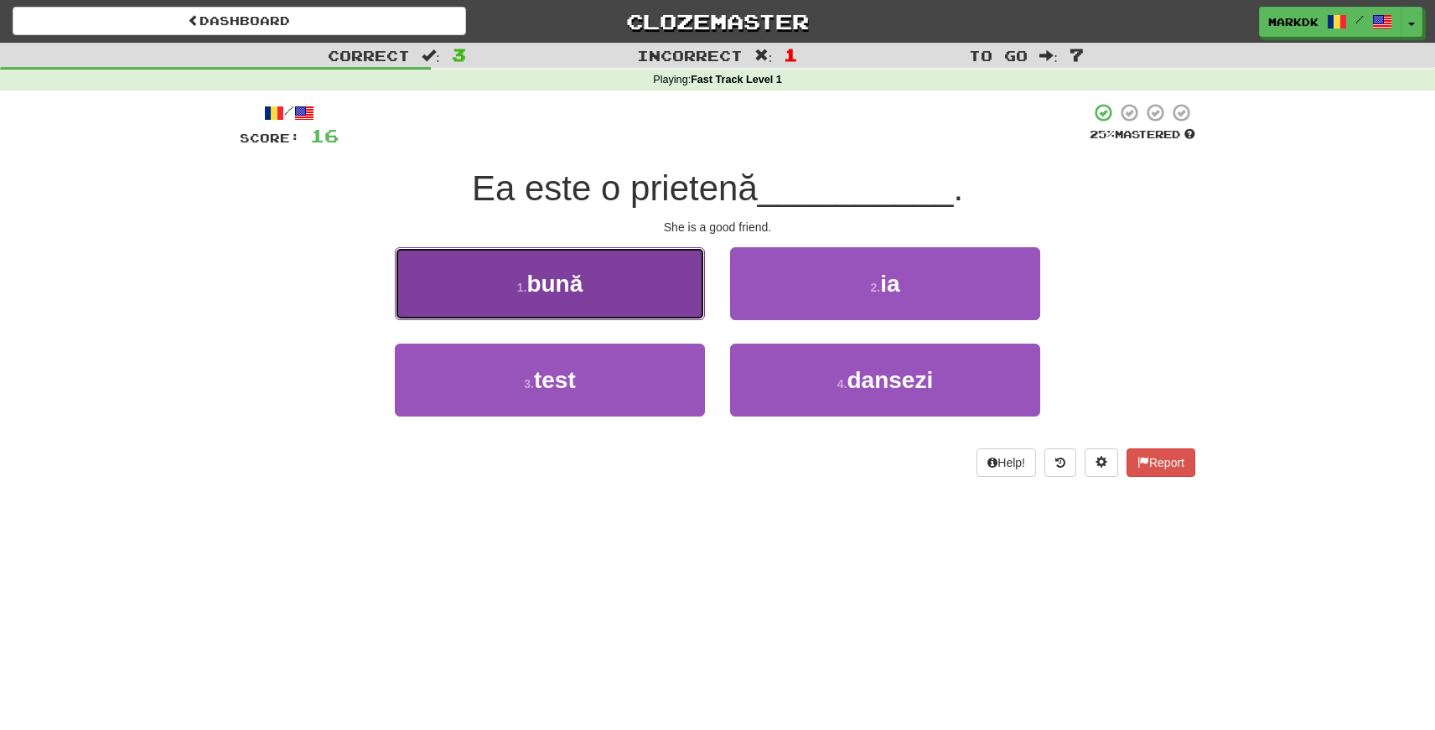
click at [604, 272] on button "1 . bună" at bounding box center [550, 283] width 310 height 73
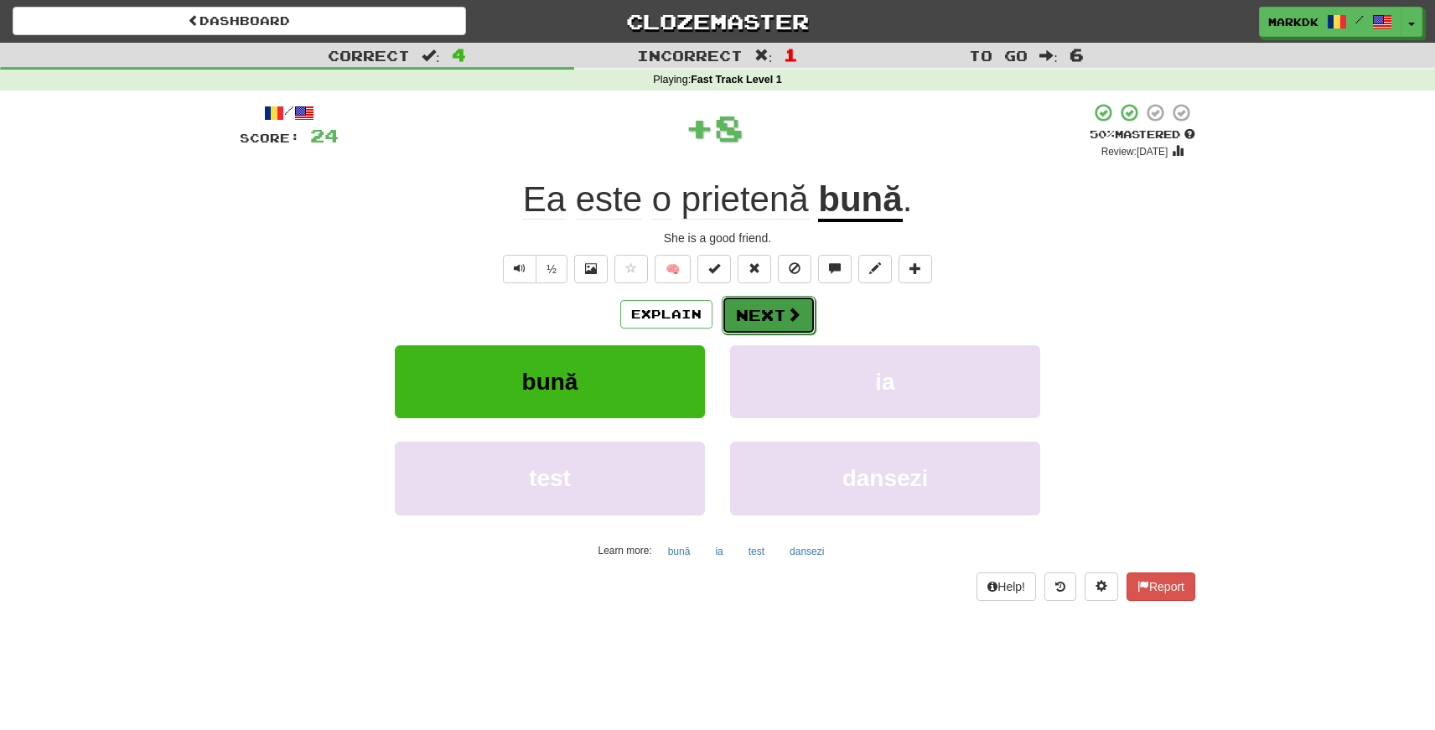
click at [755, 306] on button "Next" at bounding box center [769, 315] width 94 height 39
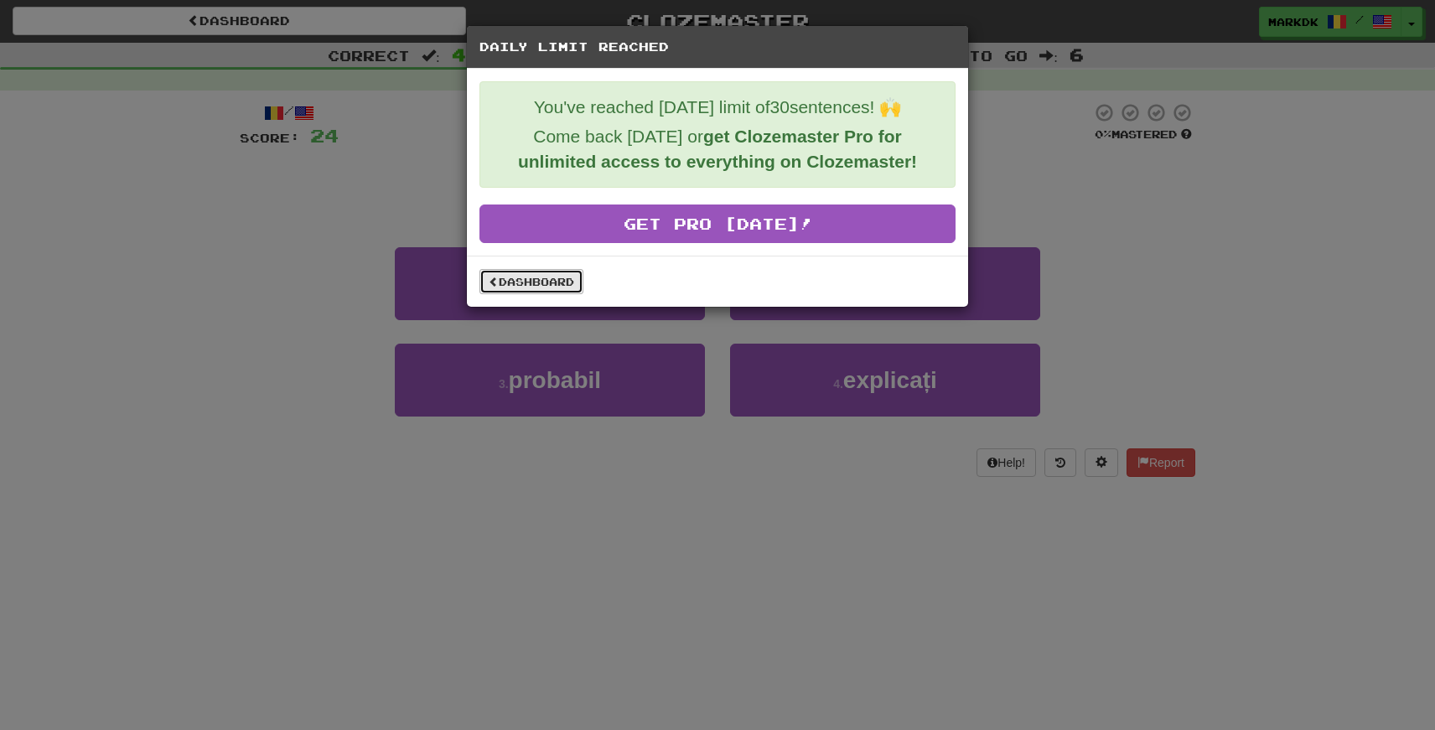
click at [548, 281] on link "Dashboard" at bounding box center [531, 281] width 104 height 25
